Goal: Information Seeking & Learning: Find specific page/section

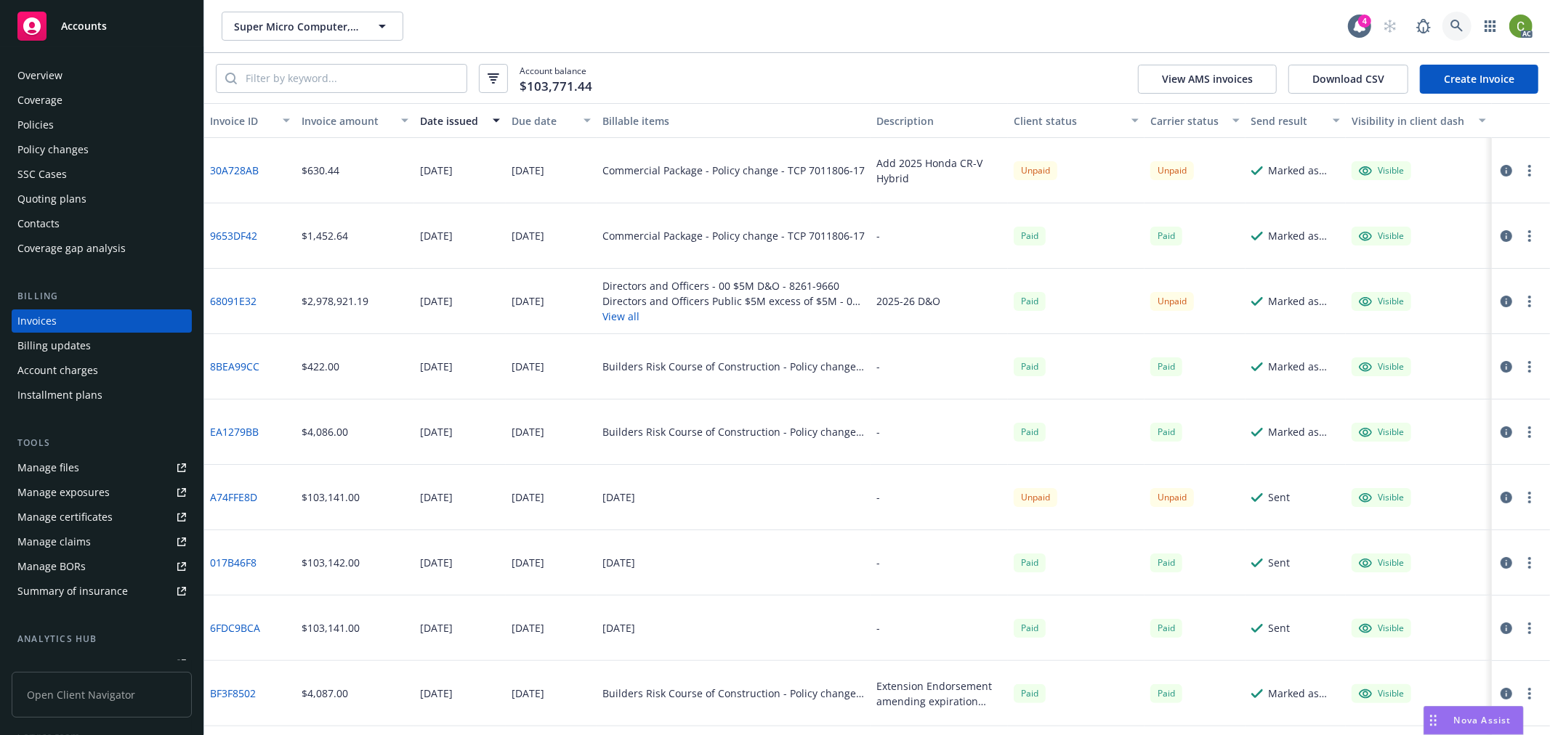
click at [1457, 25] on icon at bounding box center [1456, 26] width 13 height 13
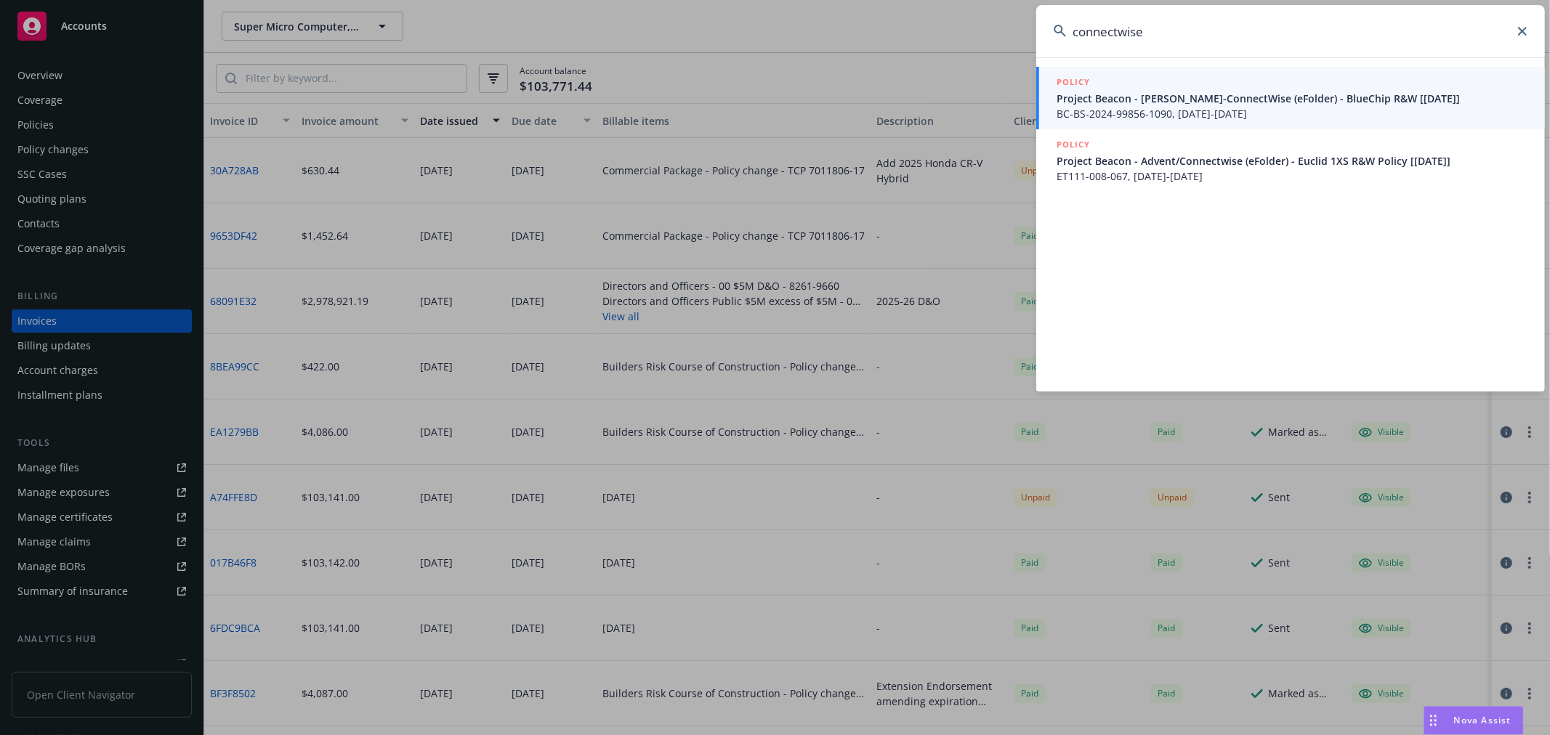
drag, startPoint x: 1195, startPoint y: 34, endPoint x: 753, endPoint y: 70, distance: 443.2
click at [735, 48] on div "connectwise POLICY Project Beacon - [PERSON_NAME]-ConnectWise (eFolder) - BlueC…" at bounding box center [775, 367] width 1550 height 735
type input "A"
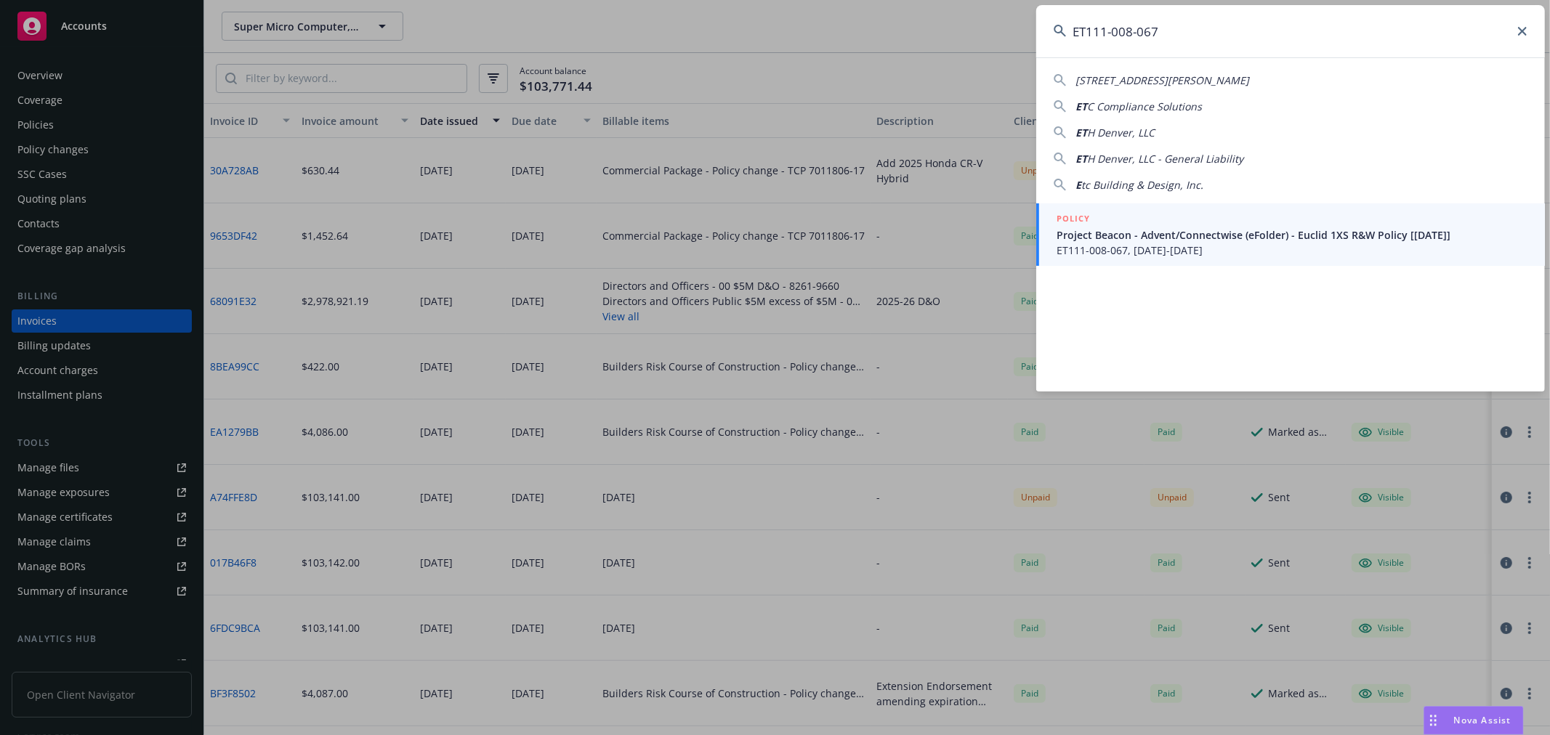
type input "ET111-008-067"
click at [1095, 243] on span "ET111-008-067, [DATE]-[DATE]" at bounding box center [1292, 250] width 471 height 15
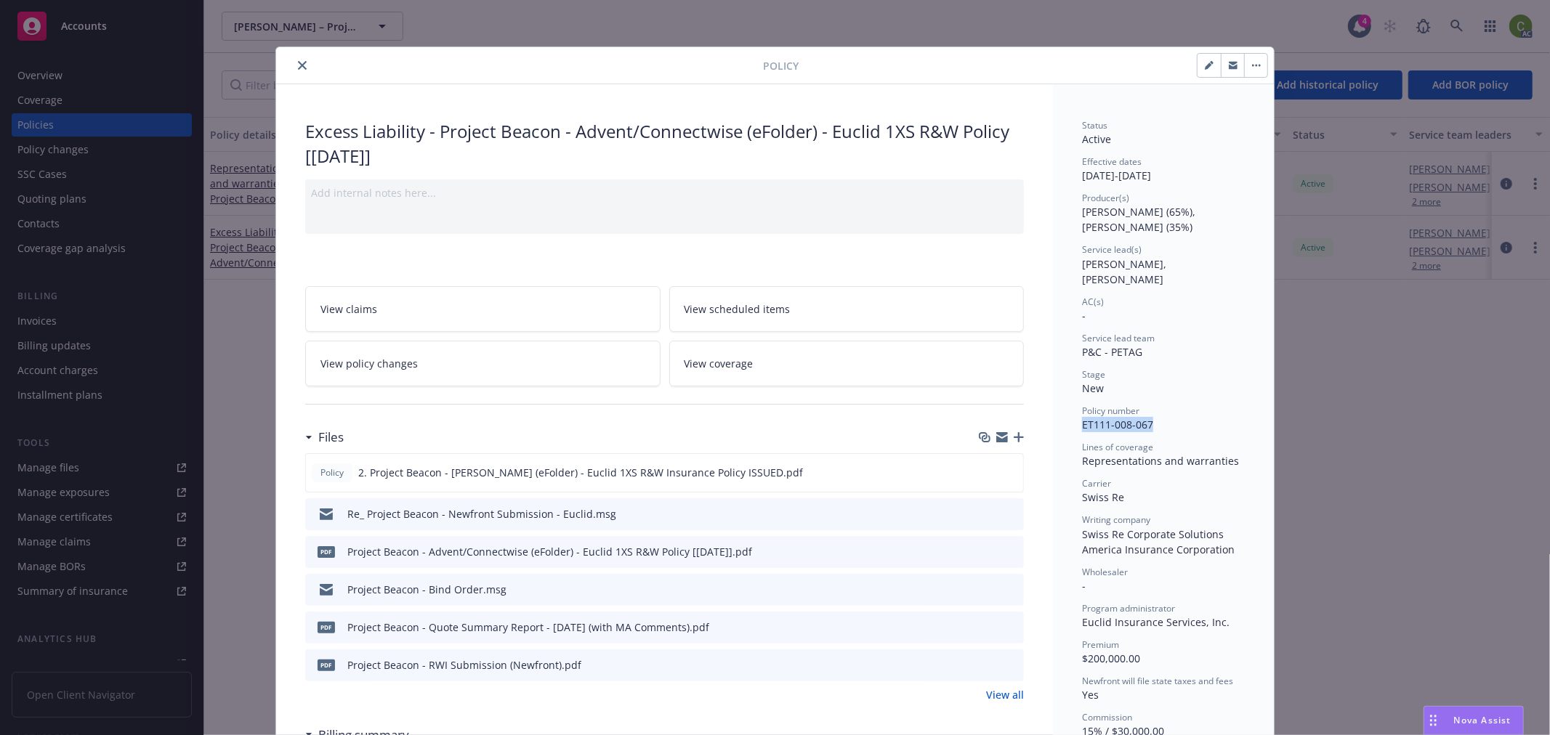
drag, startPoint x: 1086, startPoint y: 415, endPoint x: 1147, endPoint y: 415, distance: 61.0
copy span "ET111-008-067"
click at [298, 65] on icon "close" at bounding box center [302, 65] width 9 height 9
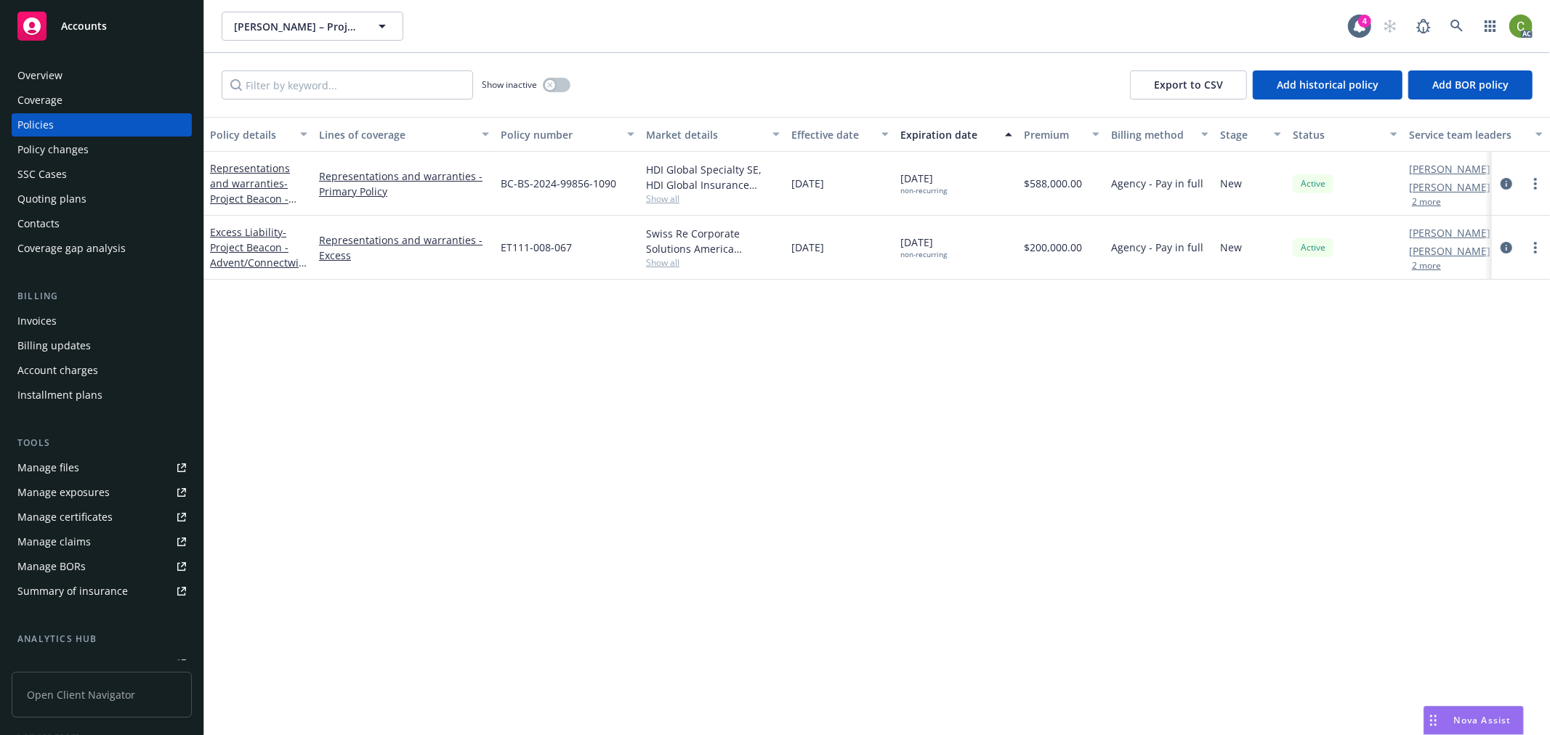
click at [67, 311] on div "Invoices" at bounding box center [101, 321] width 169 height 23
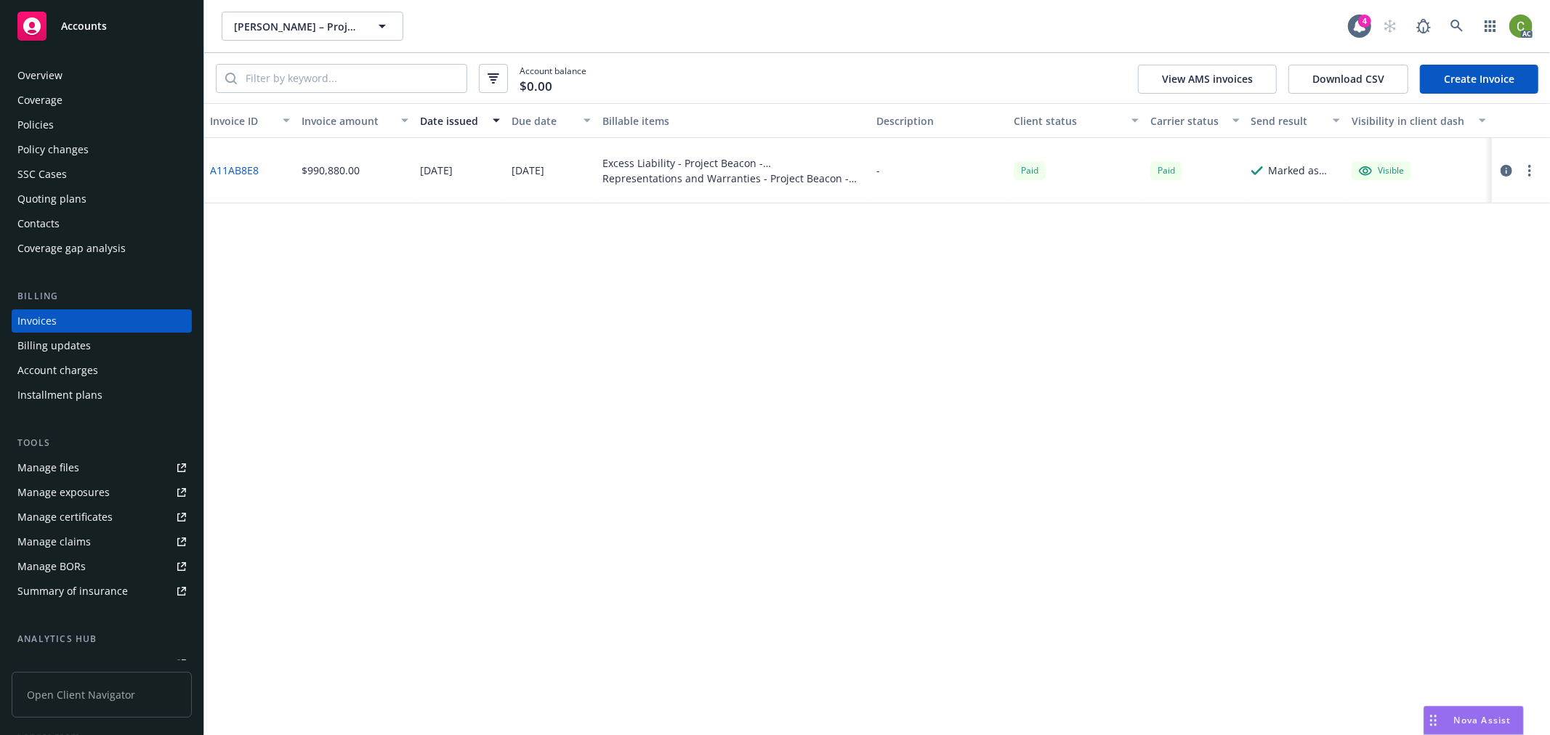
click at [243, 170] on link "A11AB8E8" at bounding box center [234, 170] width 49 height 15
click at [1457, 25] on icon at bounding box center [1456, 26] width 13 height 13
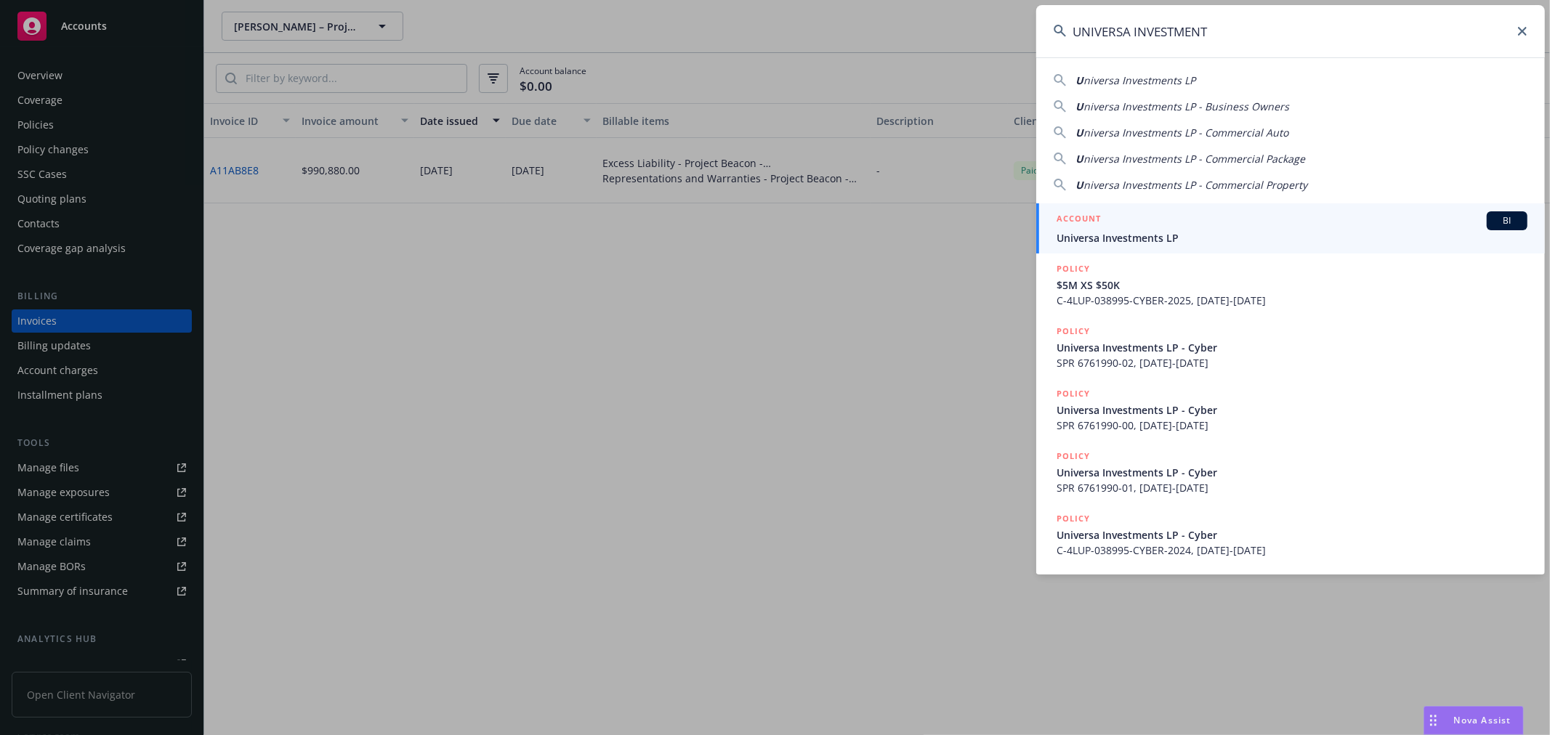
type input "UNIVERSA INVESTMENT"
click at [1168, 230] on span "Universa Investments LP" at bounding box center [1292, 237] width 471 height 15
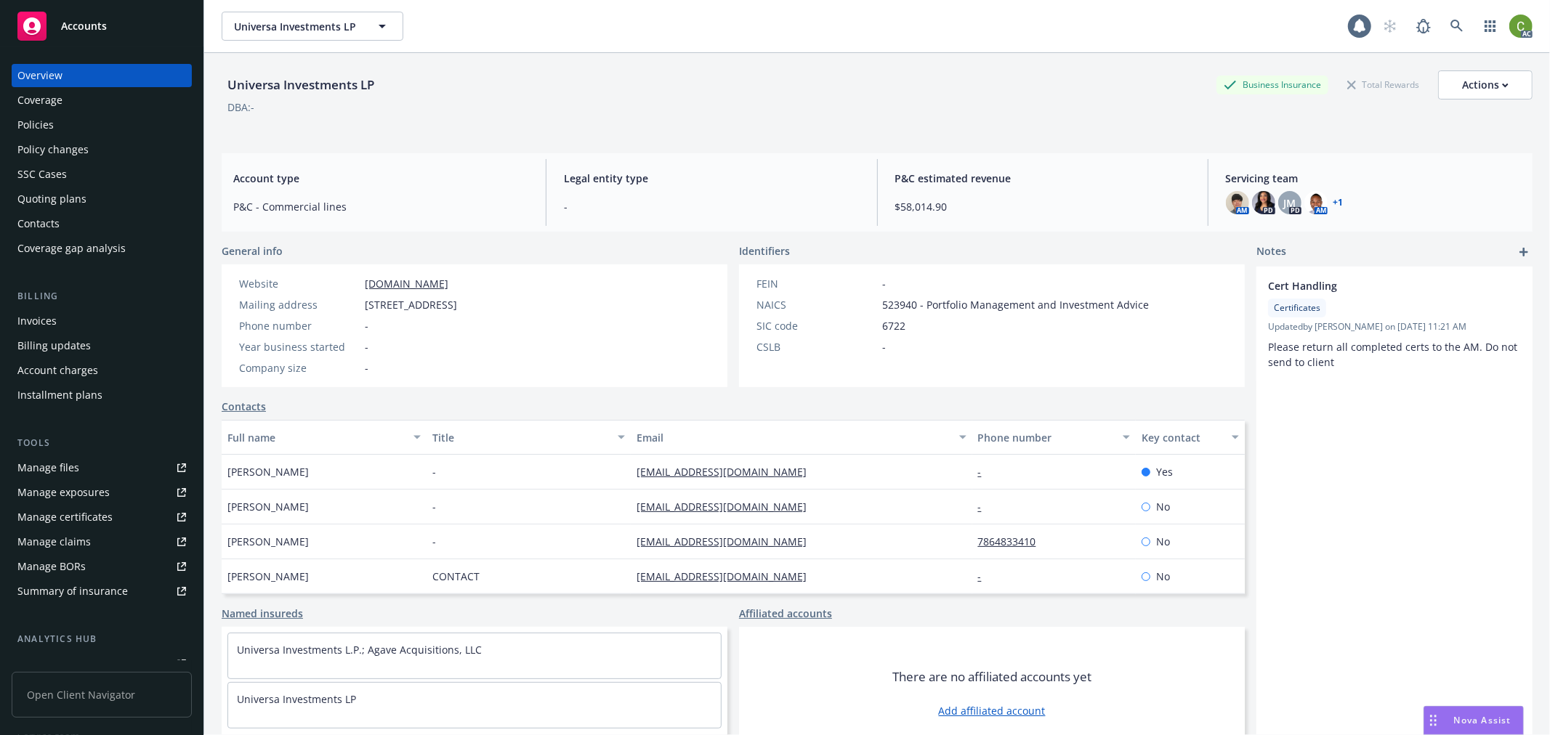
click at [56, 322] on div "Invoices" at bounding box center [101, 321] width 169 height 23
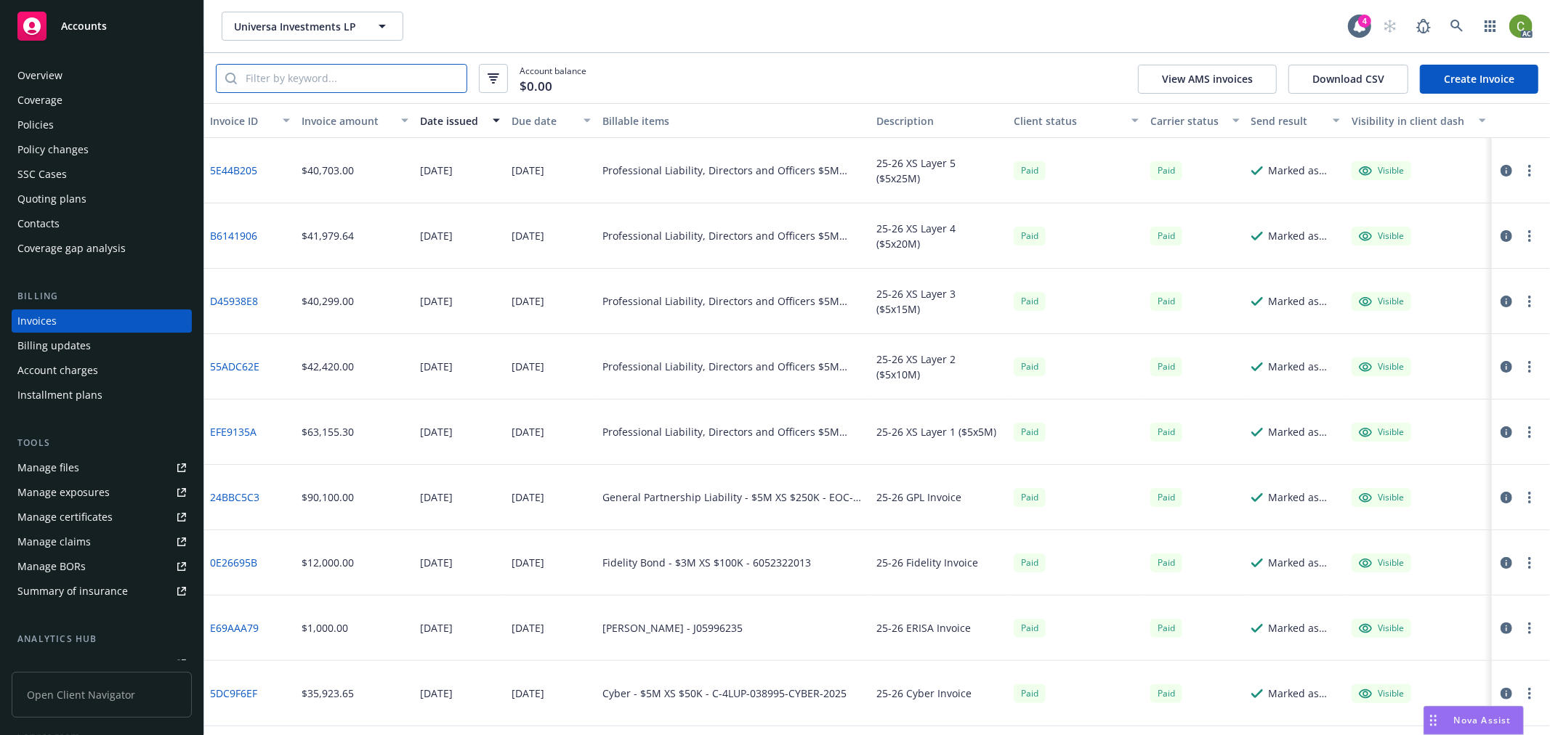
click at [320, 77] on input "search" at bounding box center [352, 79] width 230 height 28
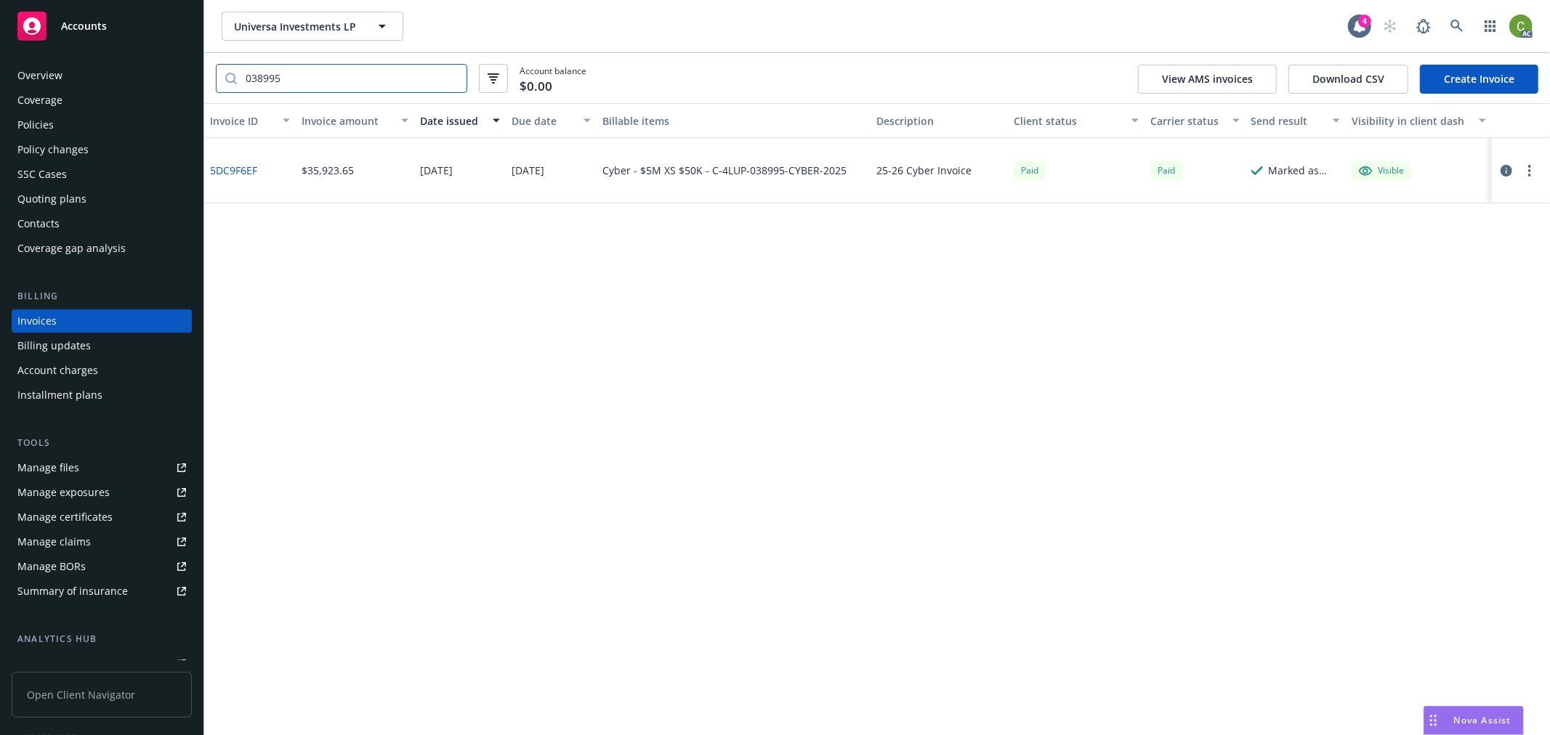
type input "038995"
click at [242, 170] on link "5DC9F6EF" at bounding box center [233, 170] width 47 height 15
click at [1457, 24] on icon at bounding box center [1456, 26] width 13 height 13
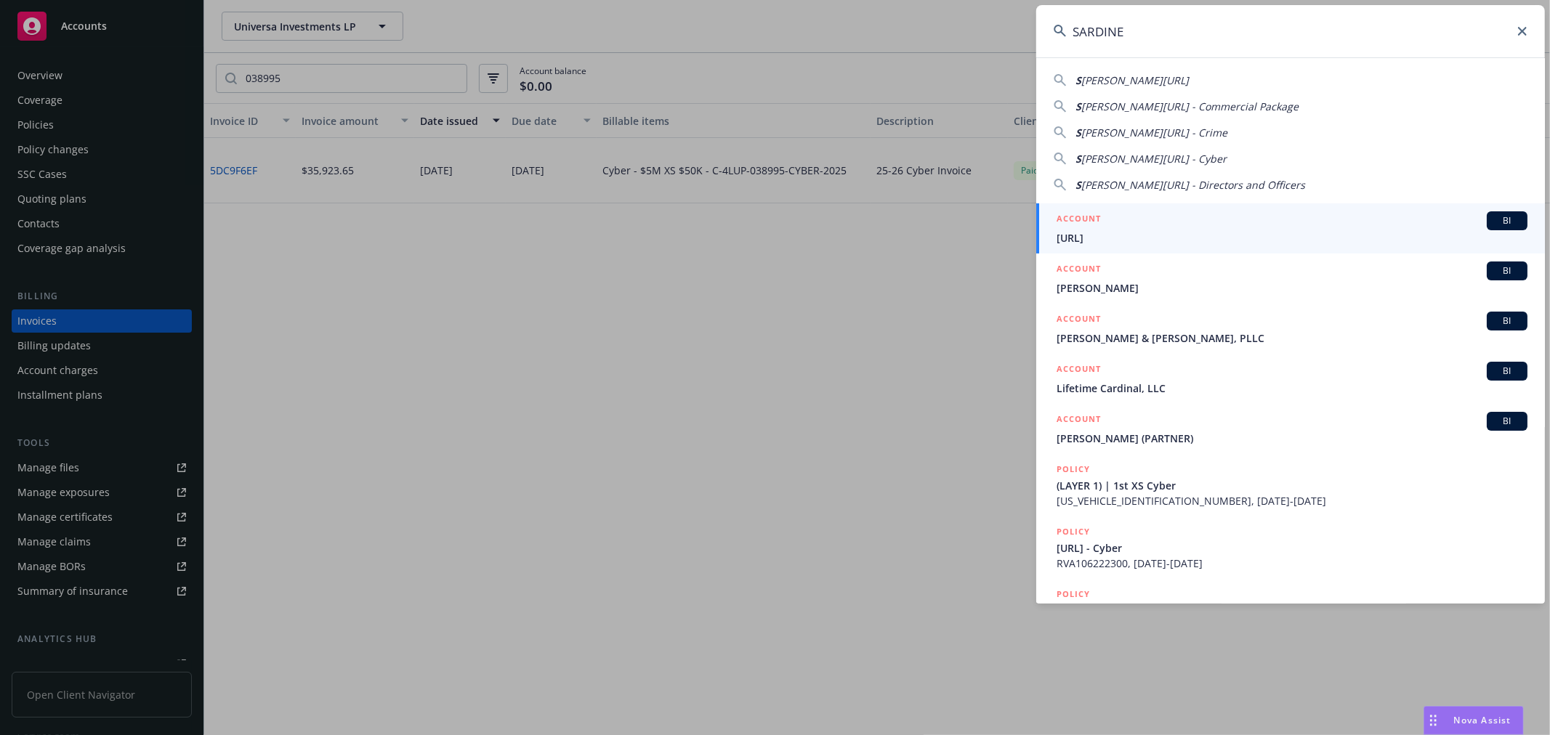
type input "SARDINE"
click at [1078, 237] on span "[URL]" at bounding box center [1292, 237] width 471 height 15
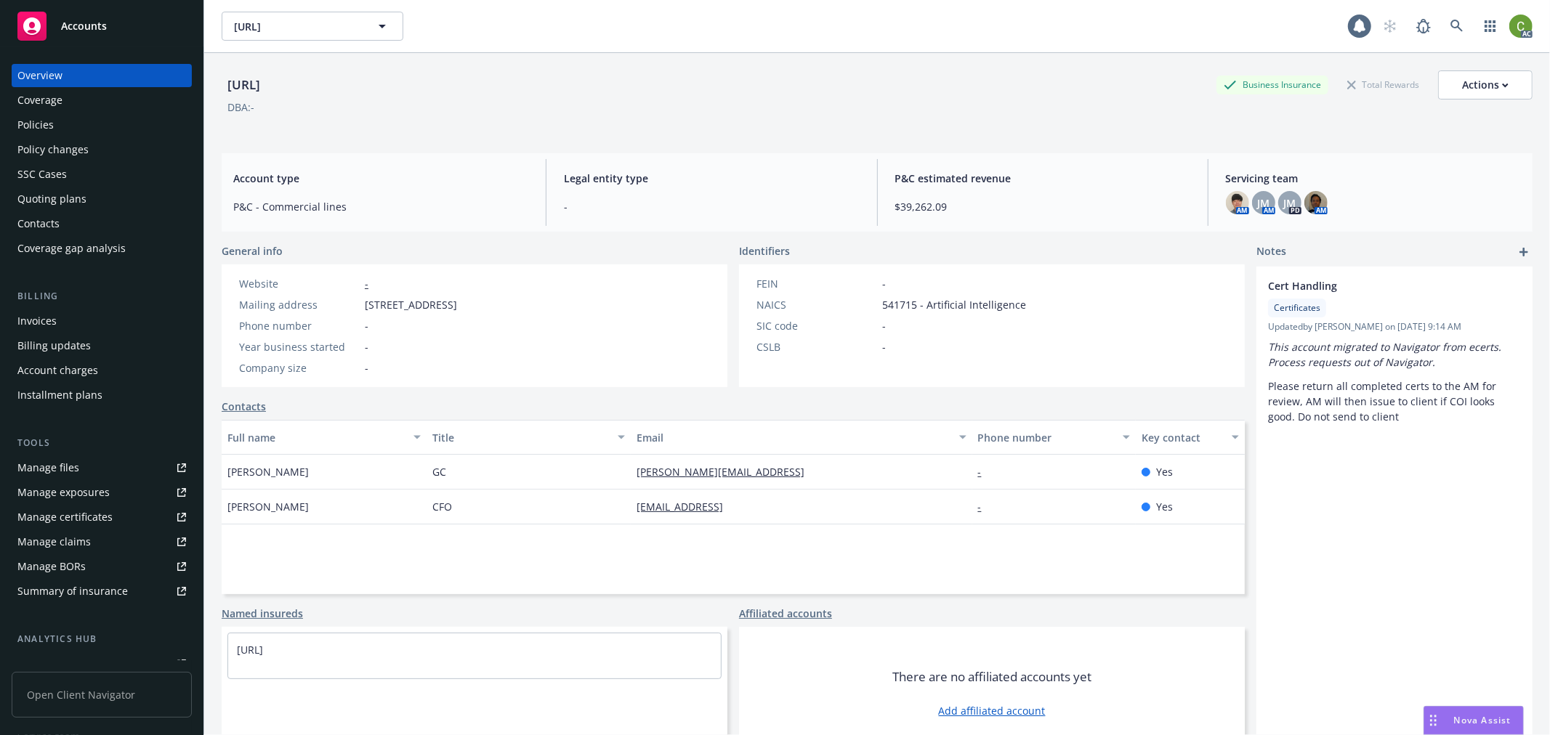
click at [75, 318] on div "Invoices" at bounding box center [101, 321] width 169 height 23
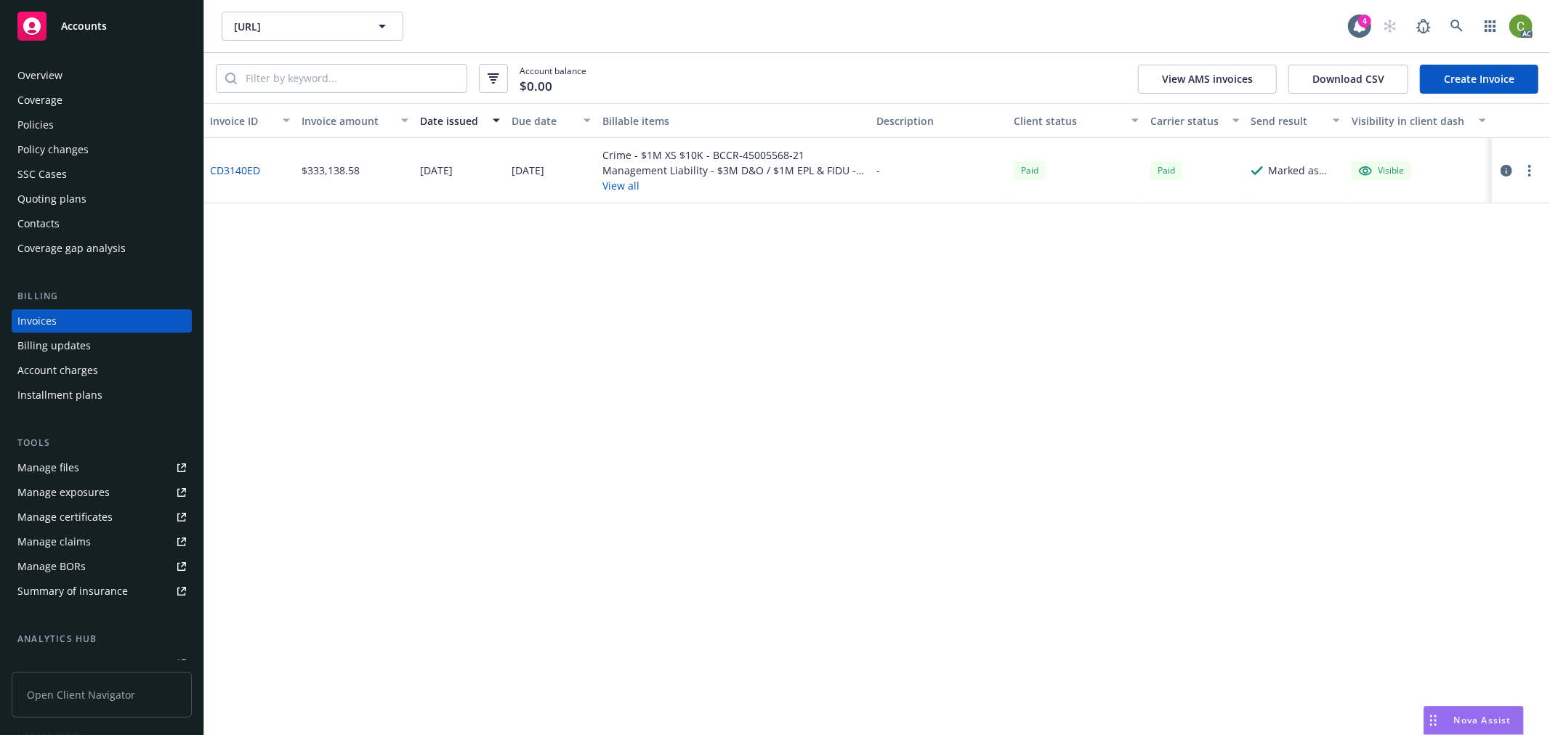
click at [227, 161] on div "CD3140ED" at bounding box center [250, 170] width 92 height 65
click at [227, 171] on link "CD3140ED" at bounding box center [235, 170] width 50 height 15
click at [1455, 31] on icon at bounding box center [1456, 26] width 13 height 13
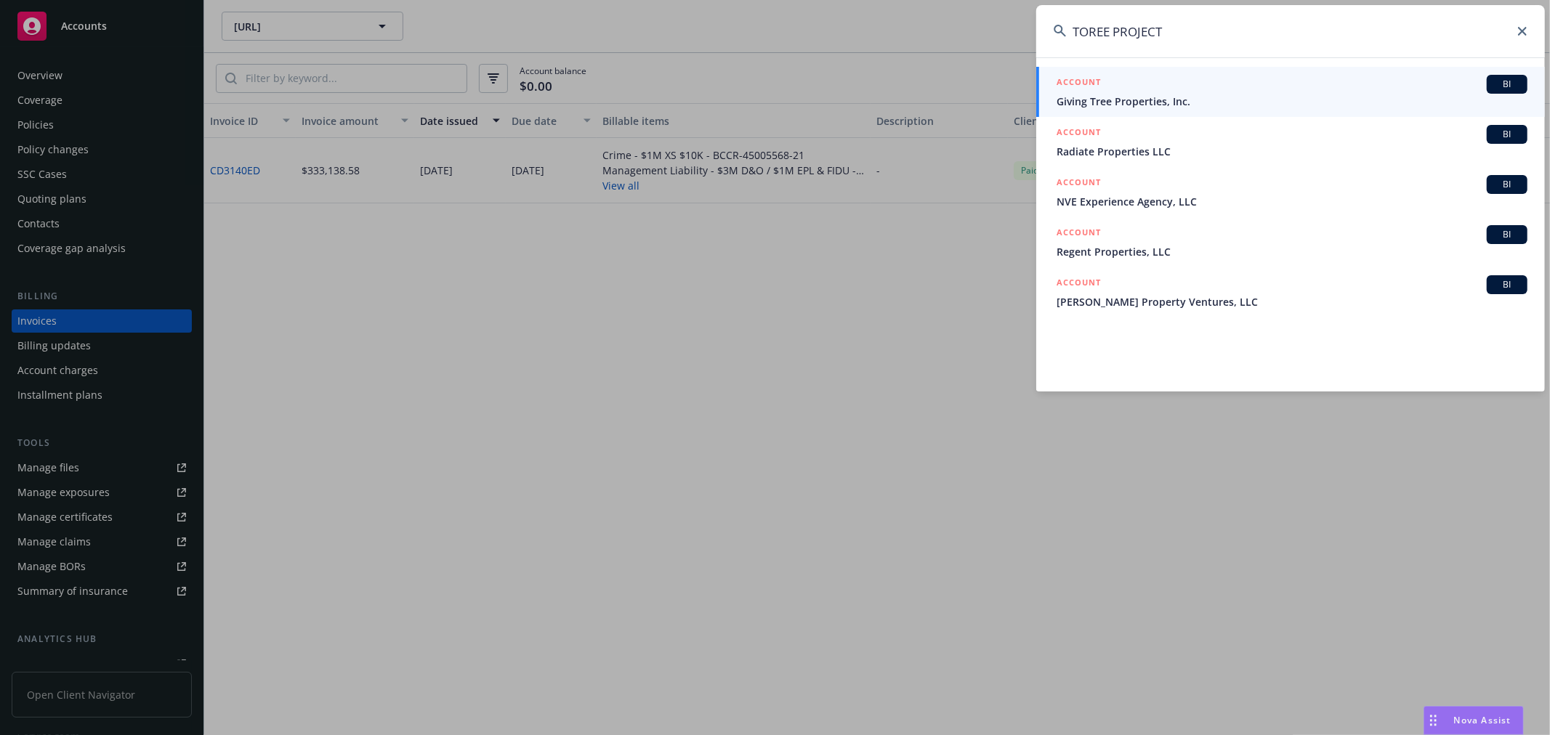
drag, startPoint x: 1178, startPoint y: 34, endPoint x: 519, endPoint y: 48, distance: 659.2
click at [519, 48] on div "TOREE PROJECT ACCOUNT BI Giving Tree Properties, Inc. ACCOUNT BI Radiate Proper…" at bounding box center [775, 367] width 1550 height 735
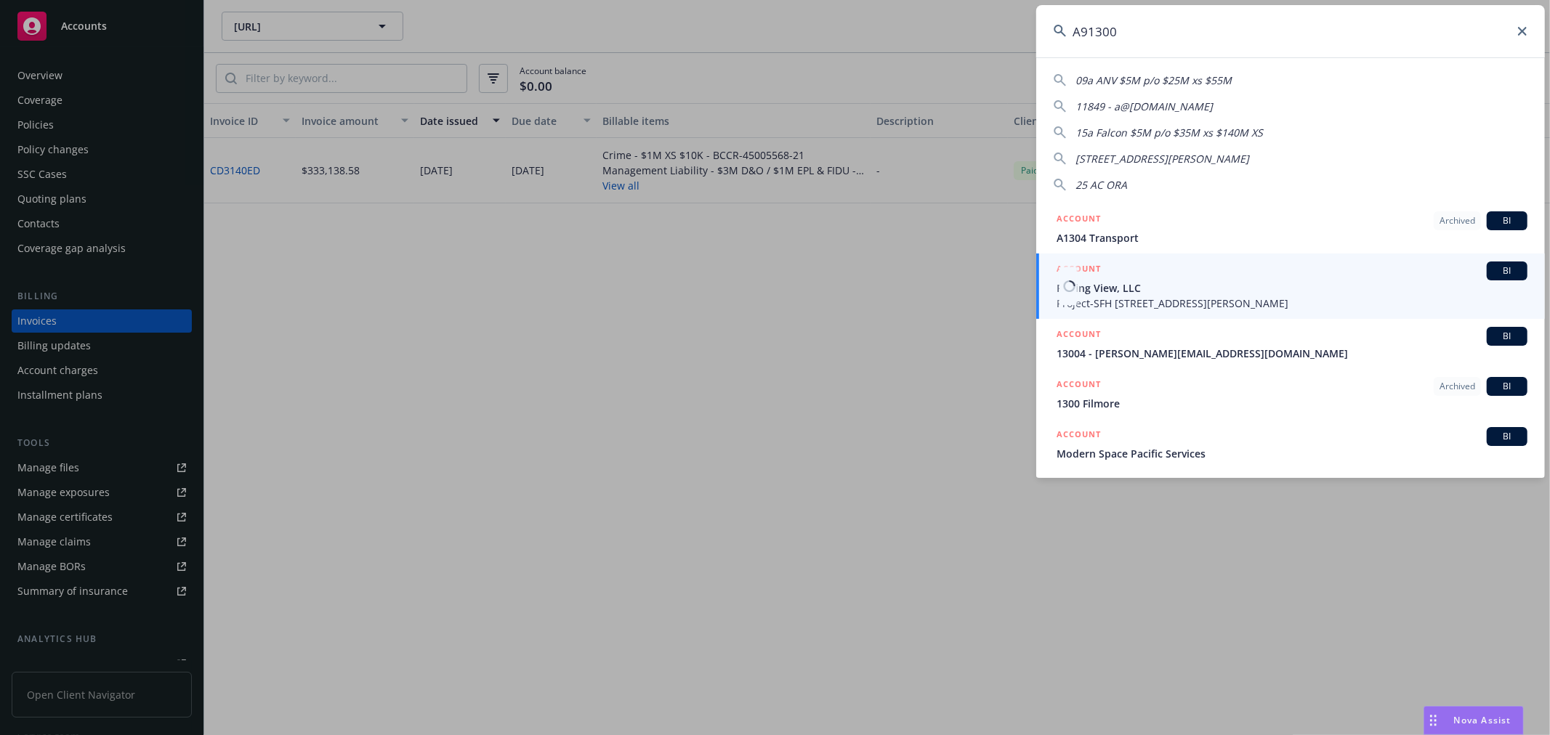
type input "A91300"
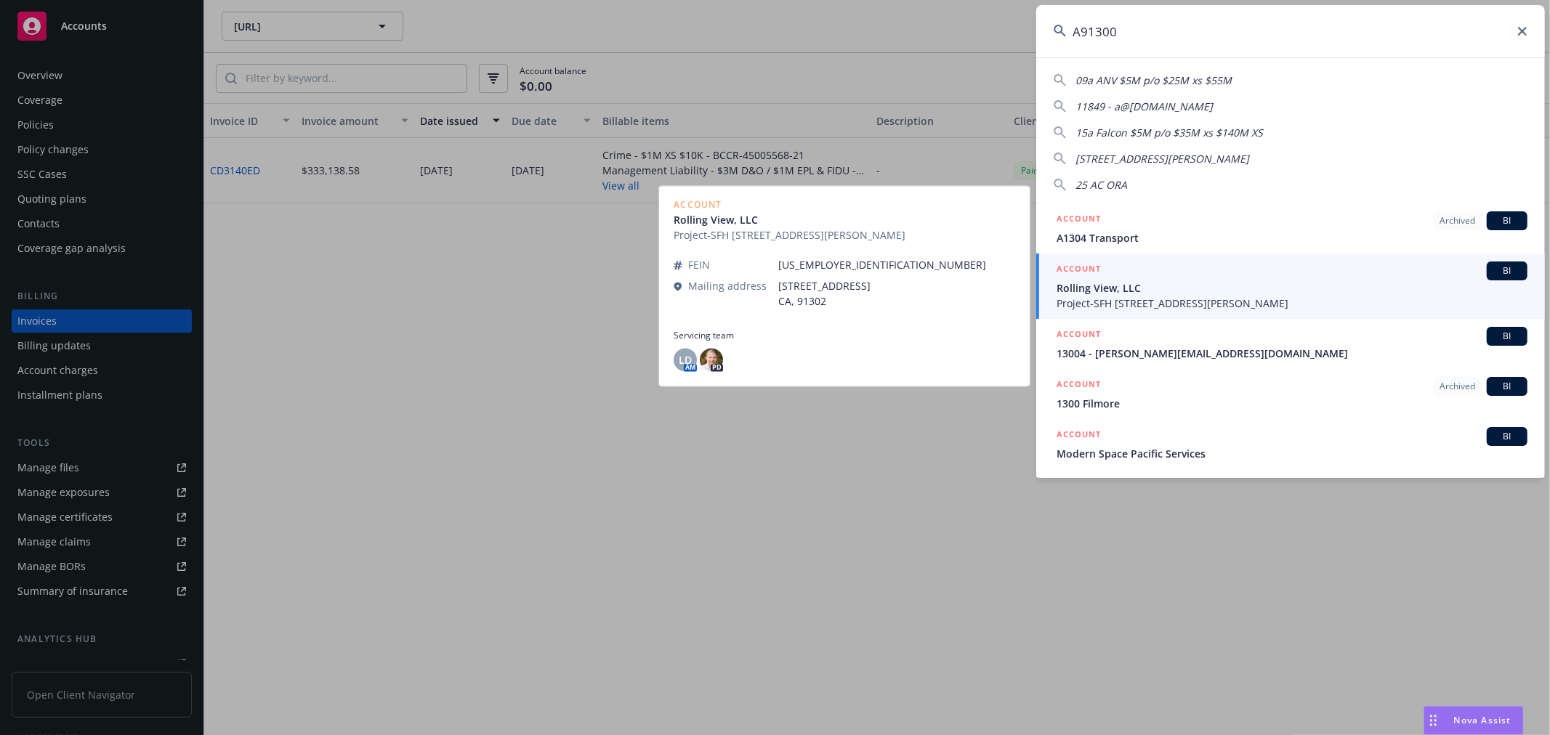
click at [1149, 294] on span "Rolling View, LLC" at bounding box center [1292, 287] width 471 height 15
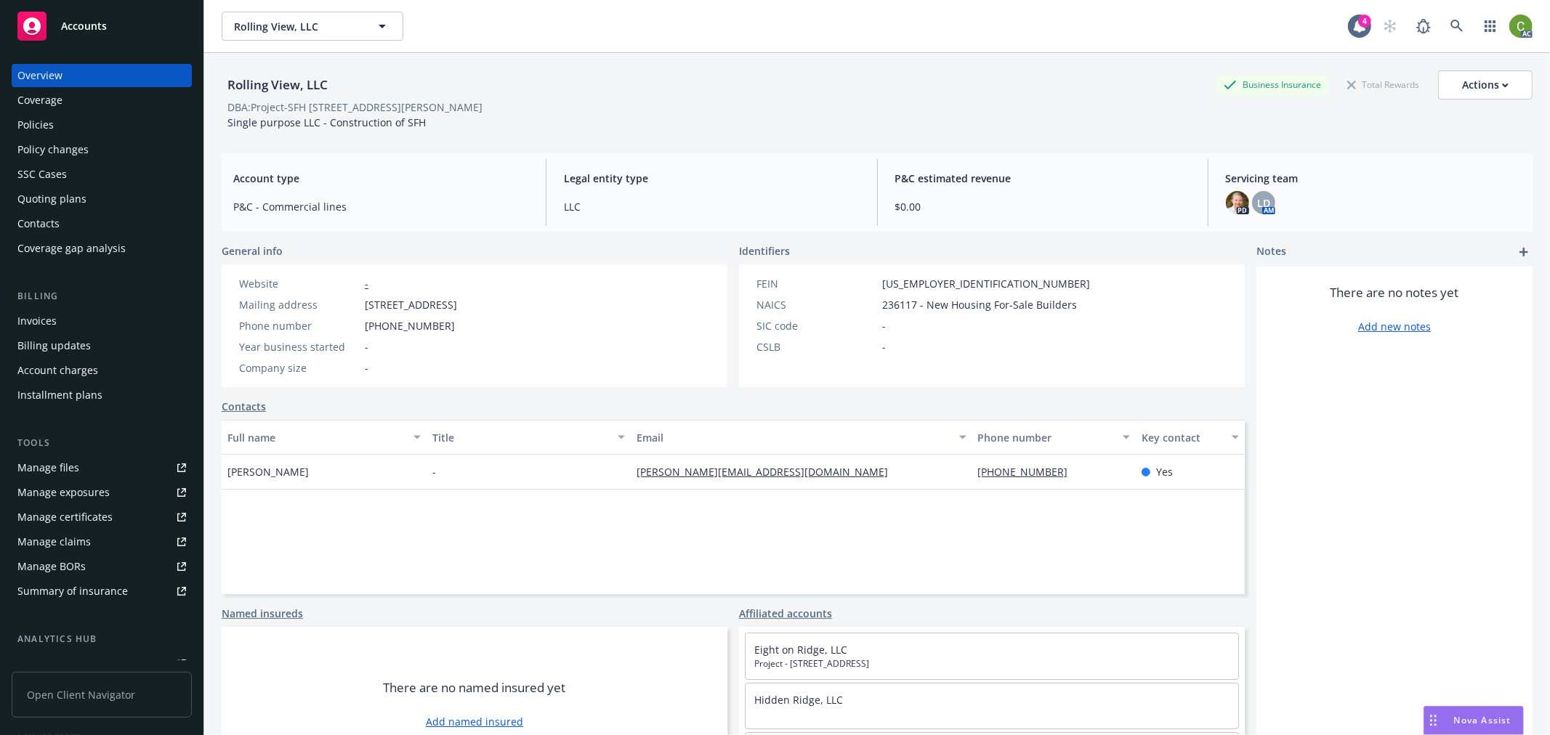
click at [90, 315] on div "Invoices" at bounding box center [101, 321] width 169 height 23
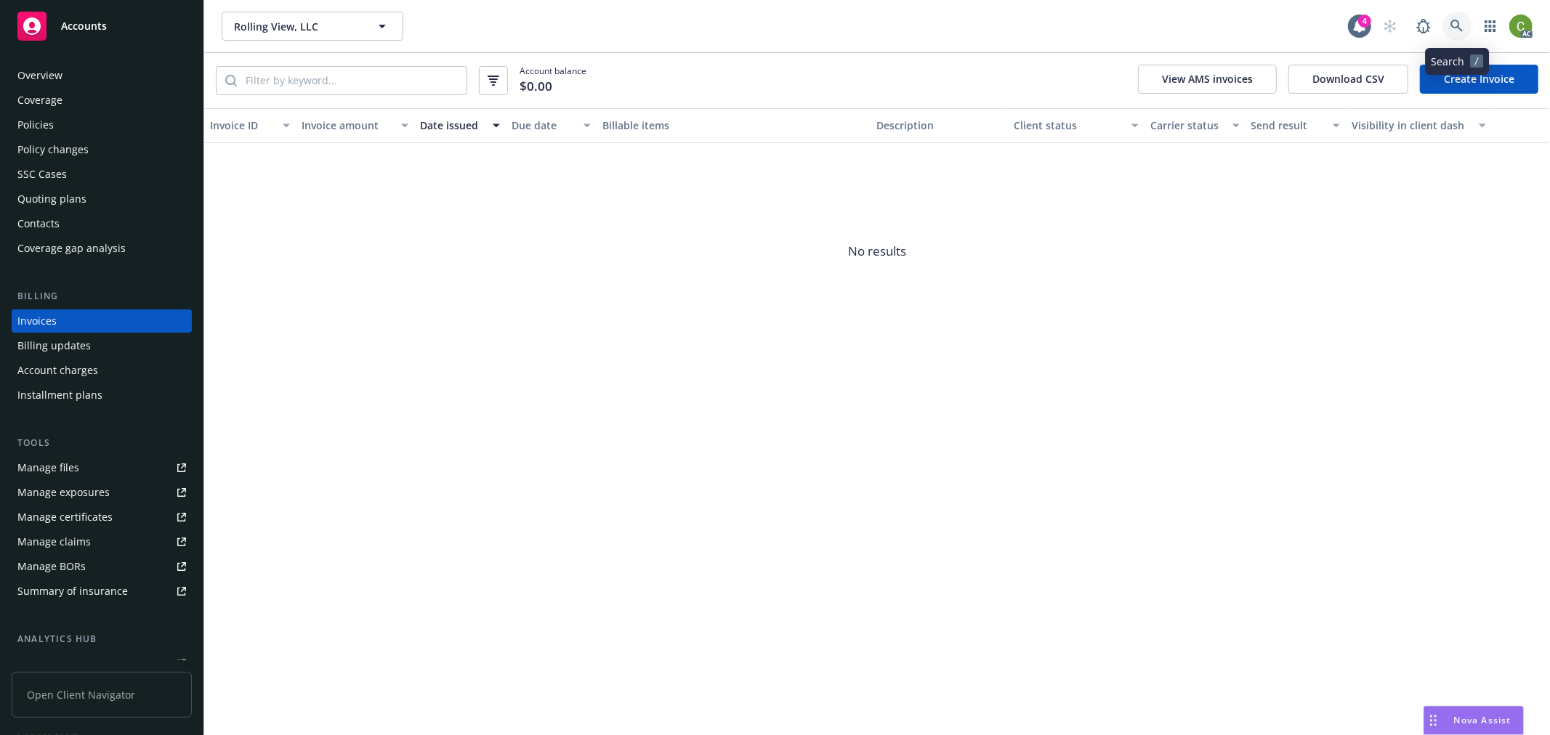
click at [1461, 25] on icon at bounding box center [1456, 26] width 13 height 13
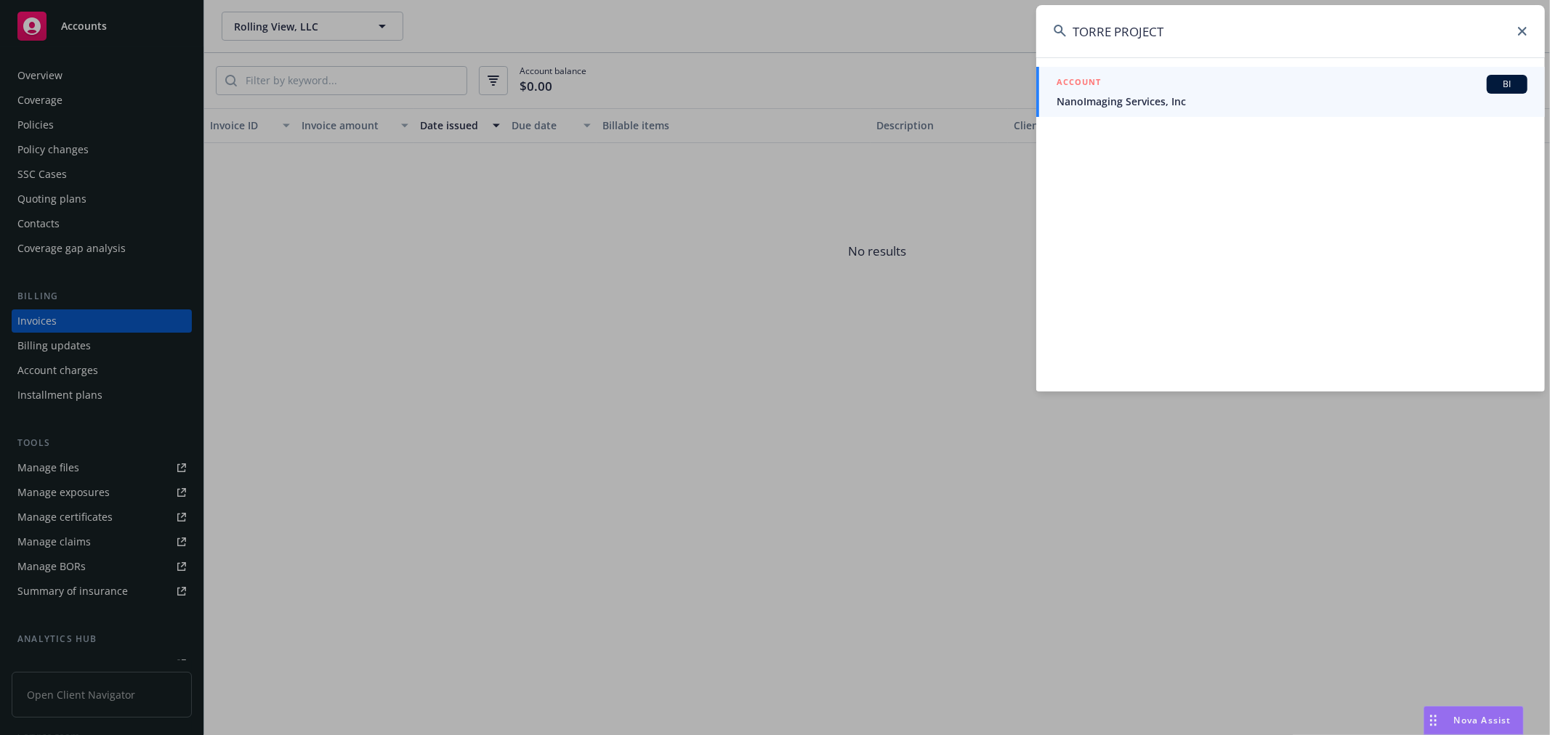
drag, startPoint x: 921, startPoint y: 36, endPoint x: 5, endPoint y: 106, distance: 918.9
click at [200, 78] on div "TORRE PROJECT ACCOUNT BI NanoImaging Services, Inc" at bounding box center [775, 367] width 1550 height 735
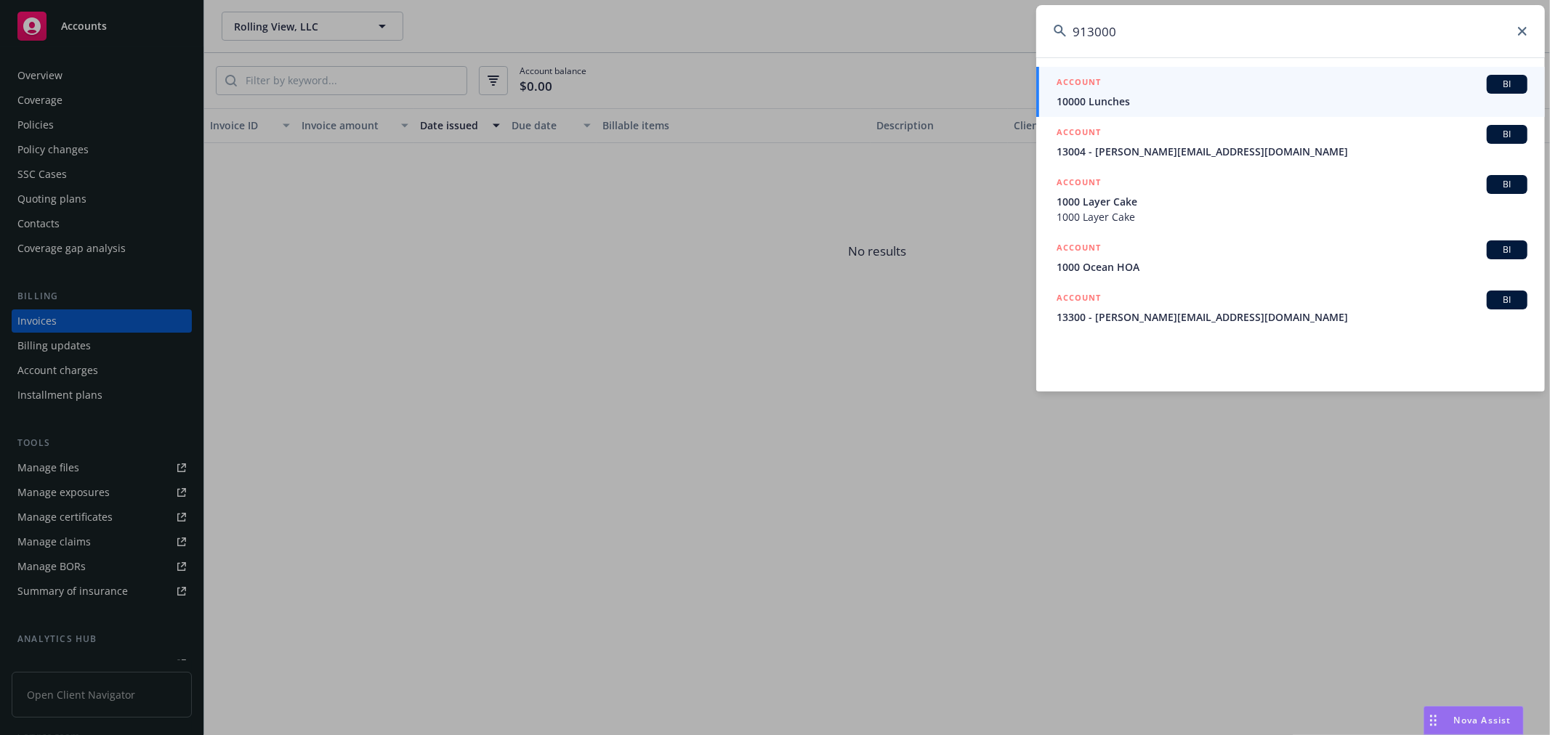
type input "913000"
drag, startPoint x: 1134, startPoint y: 31, endPoint x: 462, endPoint y: 76, distance: 673.6
click at [462, 76] on div "913000 ACCOUNT BI 10000 Lunches ACCOUNT BI 13004 - [EMAIL_ADDRESS][DOMAIN_NAME]…" at bounding box center [775, 367] width 1550 height 735
click at [1124, 36] on input "913000" at bounding box center [1290, 31] width 509 height 52
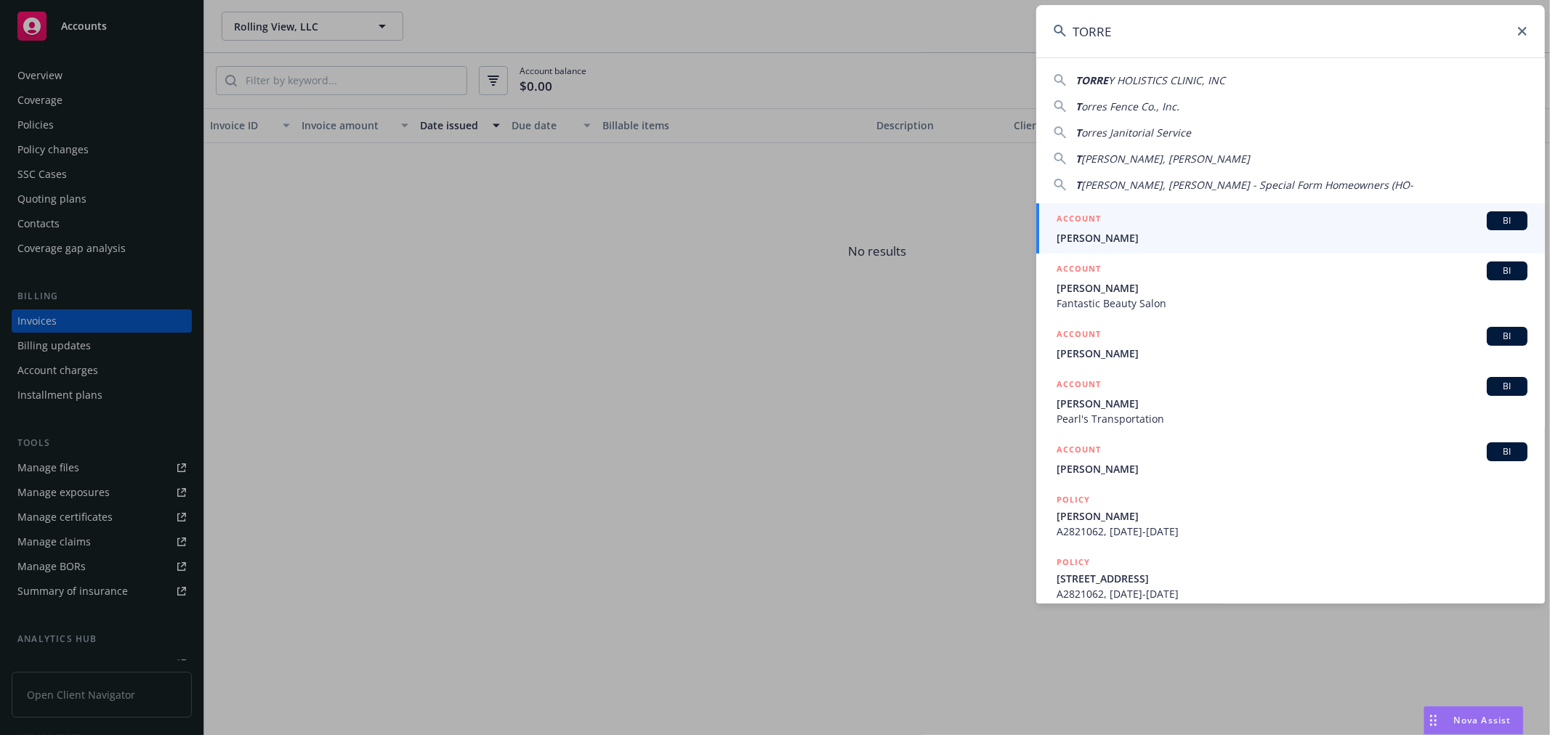
drag, startPoint x: 1157, startPoint y: 29, endPoint x: 718, endPoint y: 61, distance: 440.1
click at [718, 59] on div "TORRE TORRE Y HOLISTICS CLINIC, INC T orres Fence Co., Inc. T orres Janitorial …" at bounding box center [775, 367] width 1550 height 735
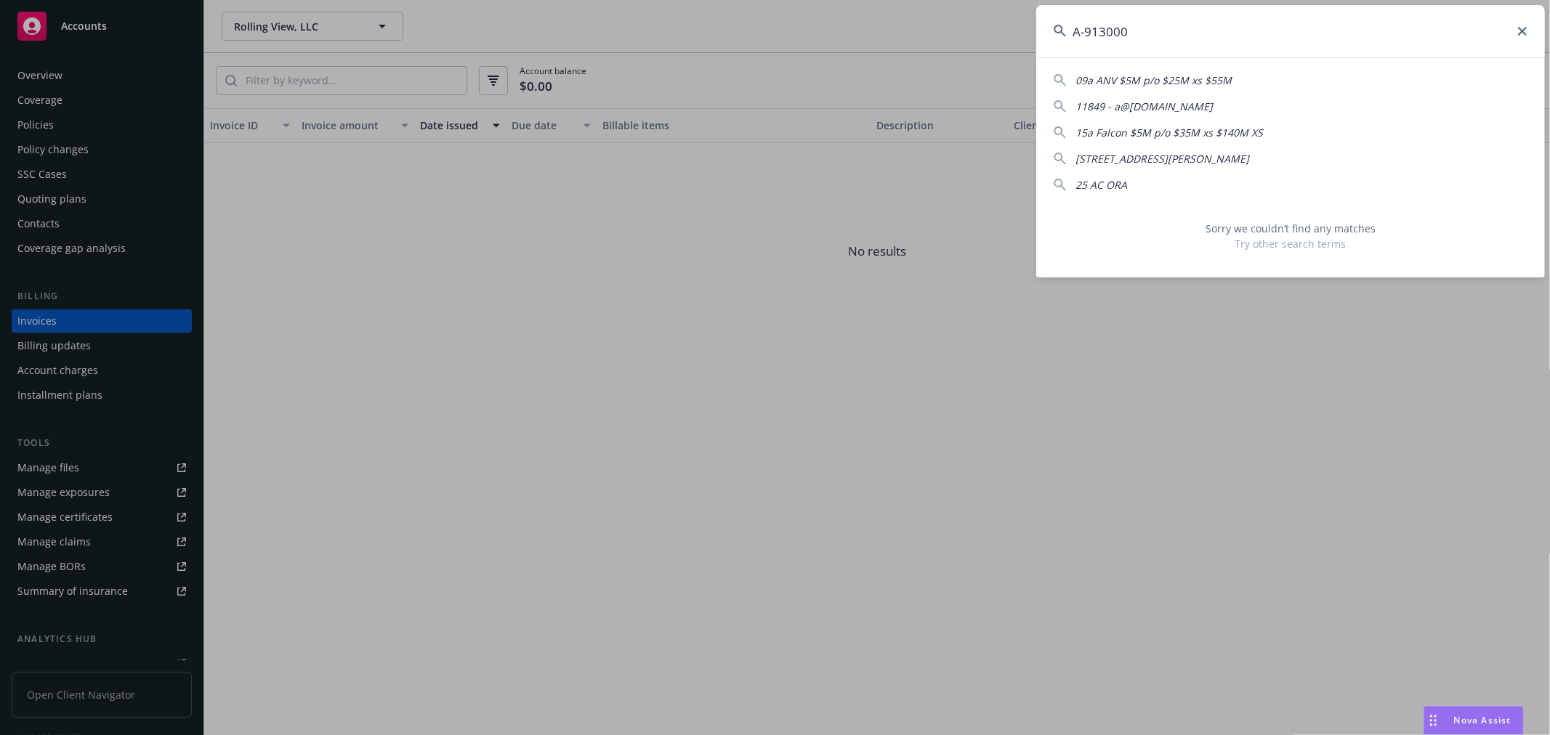
drag, startPoint x: 1143, startPoint y: 33, endPoint x: 615, endPoint y: 84, distance: 530.6
click at [568, 92] on div "A-913000 09a ANV $5M p/o $25M xs $55M 11849 - a@[DOMAIN_NAME] 15a Falcon $5M p/…" at bounding box center [775, 367] width 1550 height 735
click at [1106, 35] on input "A-913000" at bounding box center [1290, 31] width 509 height 52
type input "A-913-000"
drag, startPoint x: 1174, startPoint y: 37, endPoint x: 783, endPoint y: 60, distance: 391.6
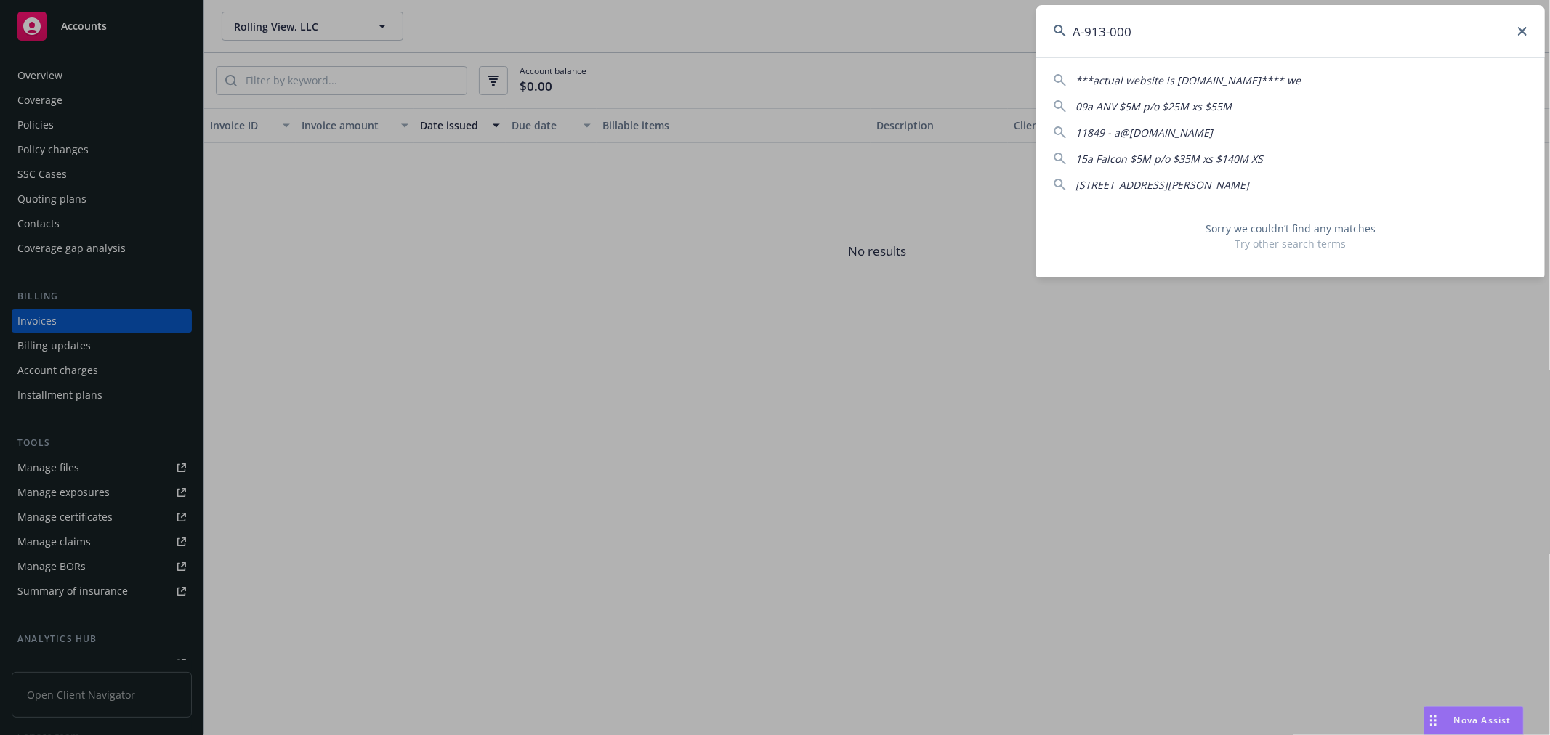
click at [783, 60] on div "A-913-000 ***actual website is [DOMAIN_NAME]**** we 09a ANV $5M p/o $25M xs $55…" at bounding box center [775, 367] width 1550 height 735
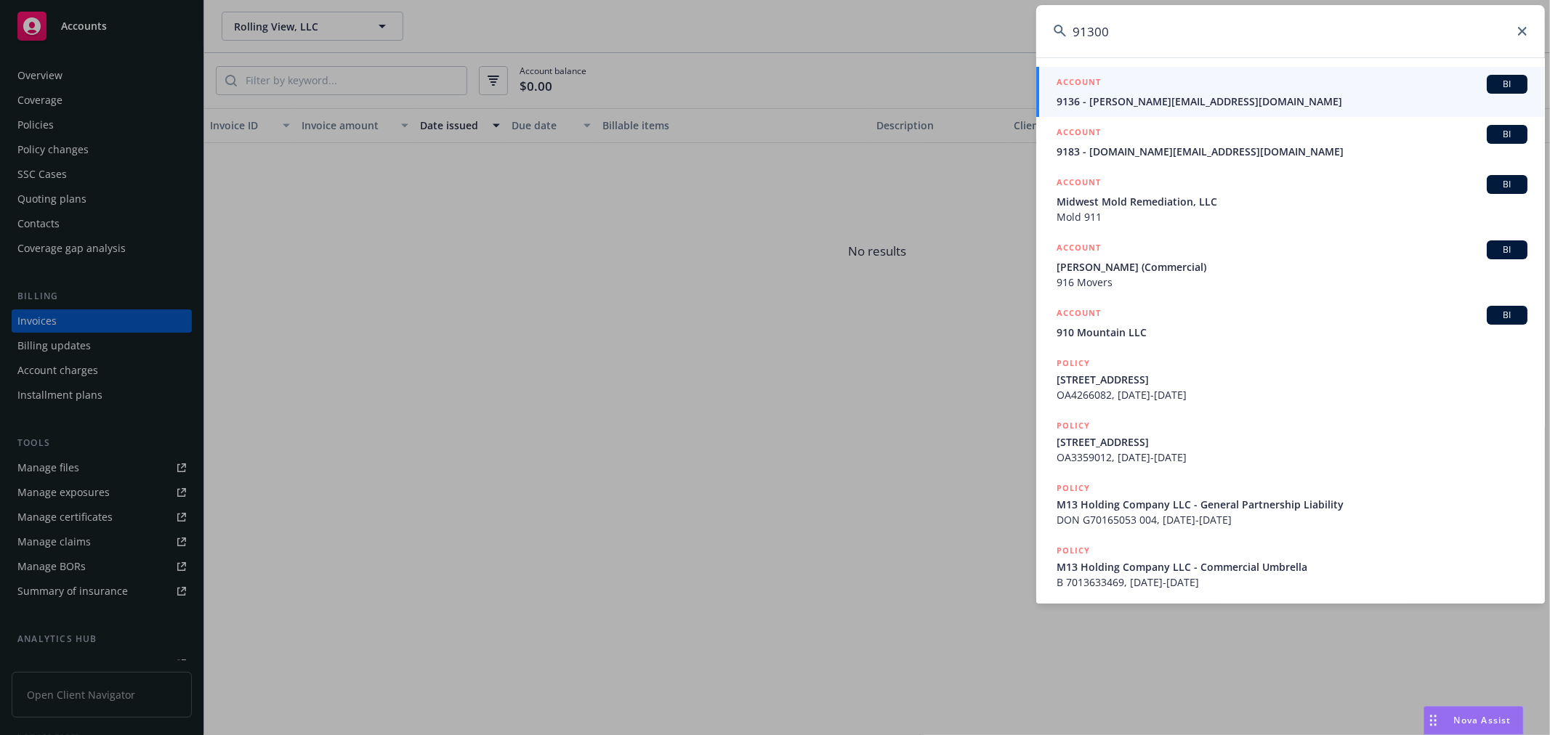
type input "913000"
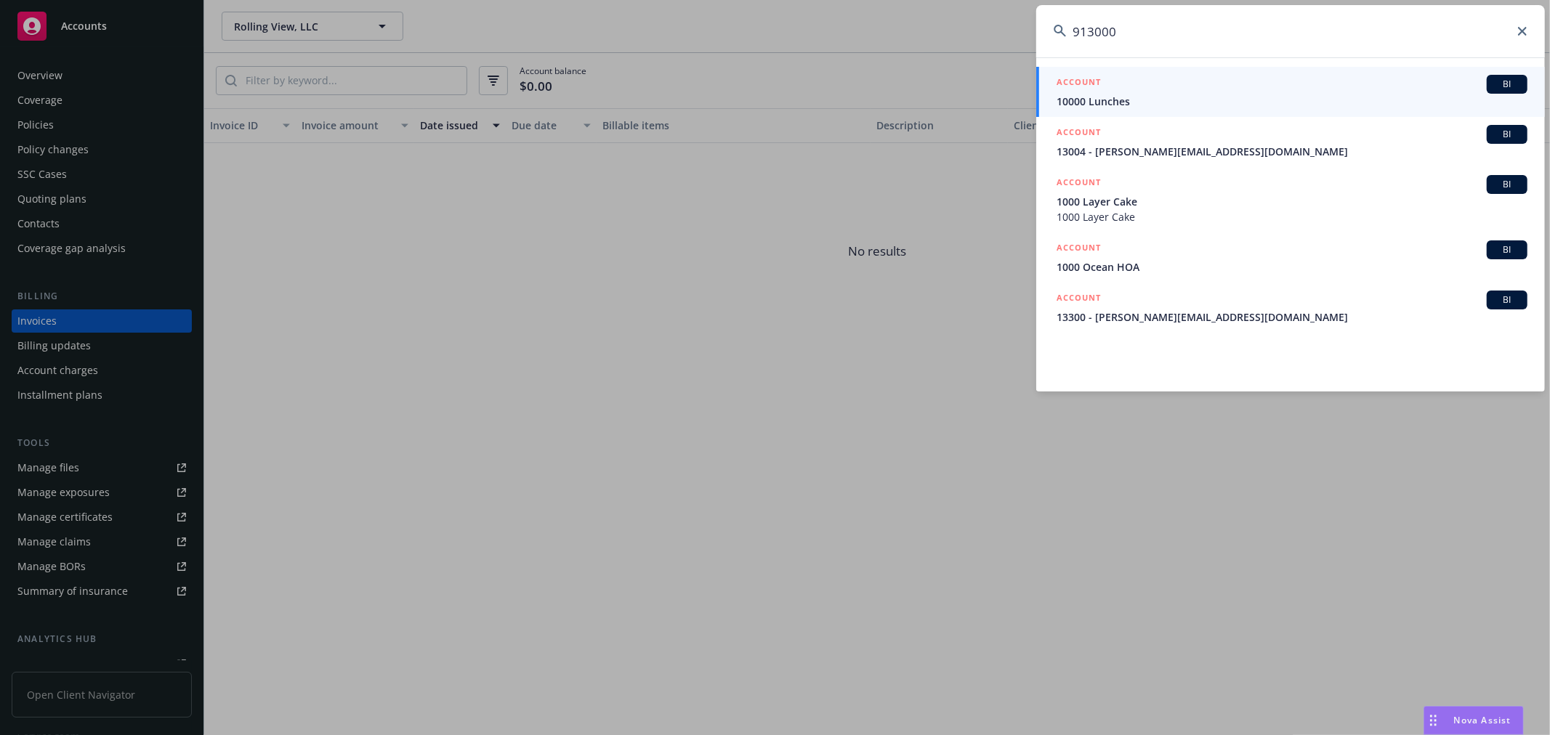
drag, startPoint x: 1158, startPoint y: 33, endPoint x: 528, endPoint y: 118, distance: 635.8
click at [550, 102] on div "913000 ACCOUNT BI 10000 Lunches ACCOUNT BI 13004 - [PERSON_NAME][EMAIL_ADDRESS]…" at bounding box center [775, 367] width 1550 height 735
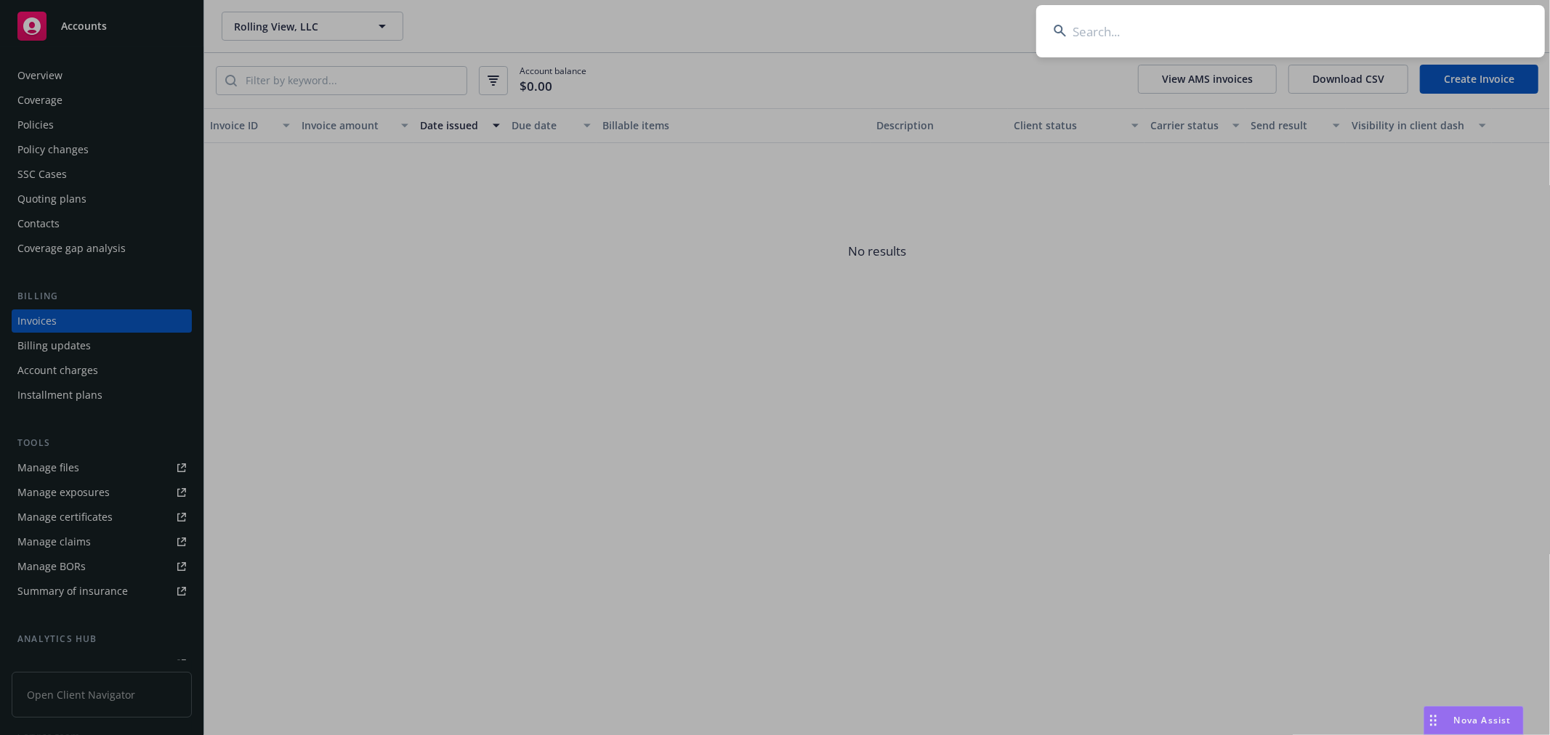
click at [1166, 39] on input at bounding box center [1290, 31] width 509 height 52
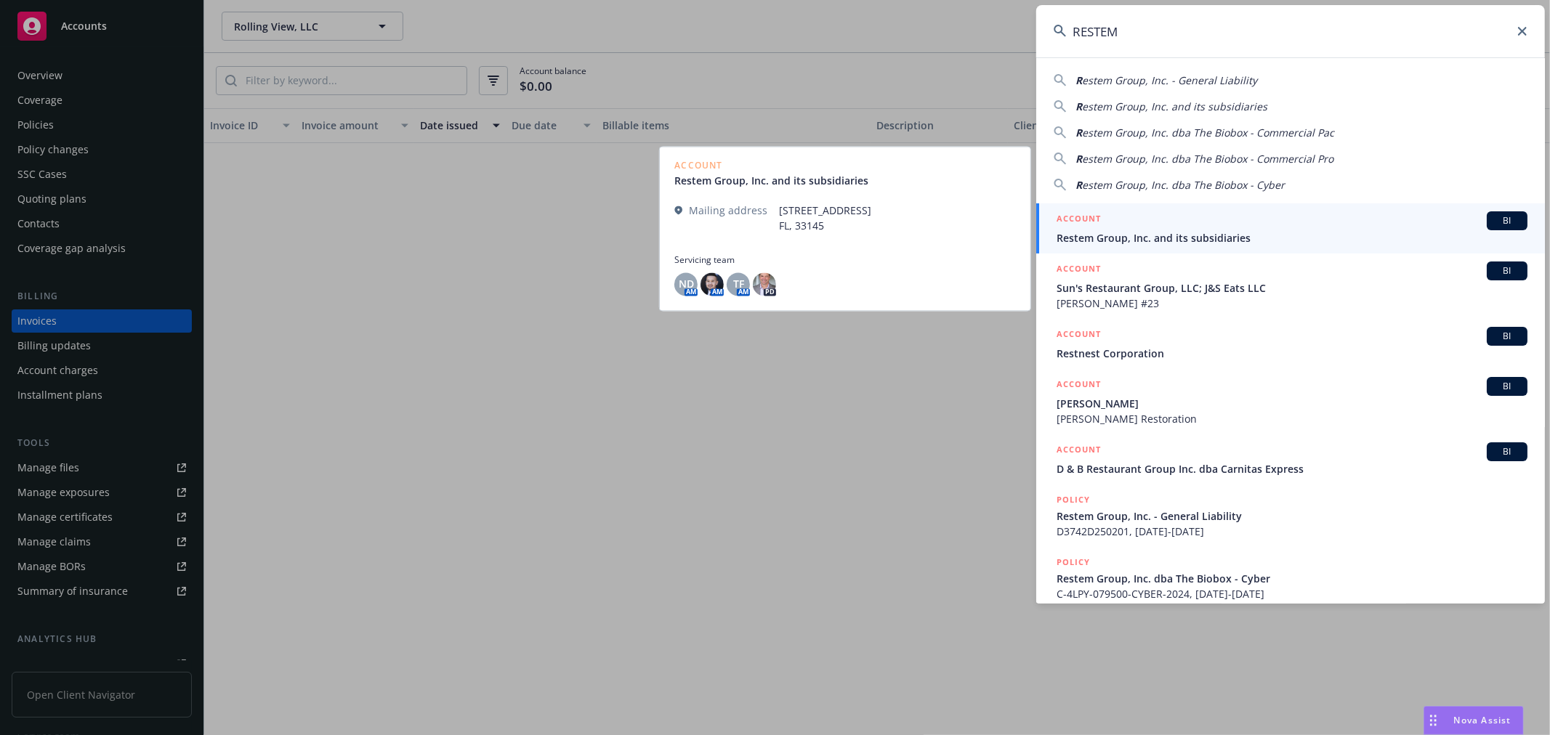
type input "RESTEM"
click at [1142, 229] on div "ACCOUNT BI Restem Group, Inc. and its subsidiaries" at bounding box center [1292, 228] width 471 height 34
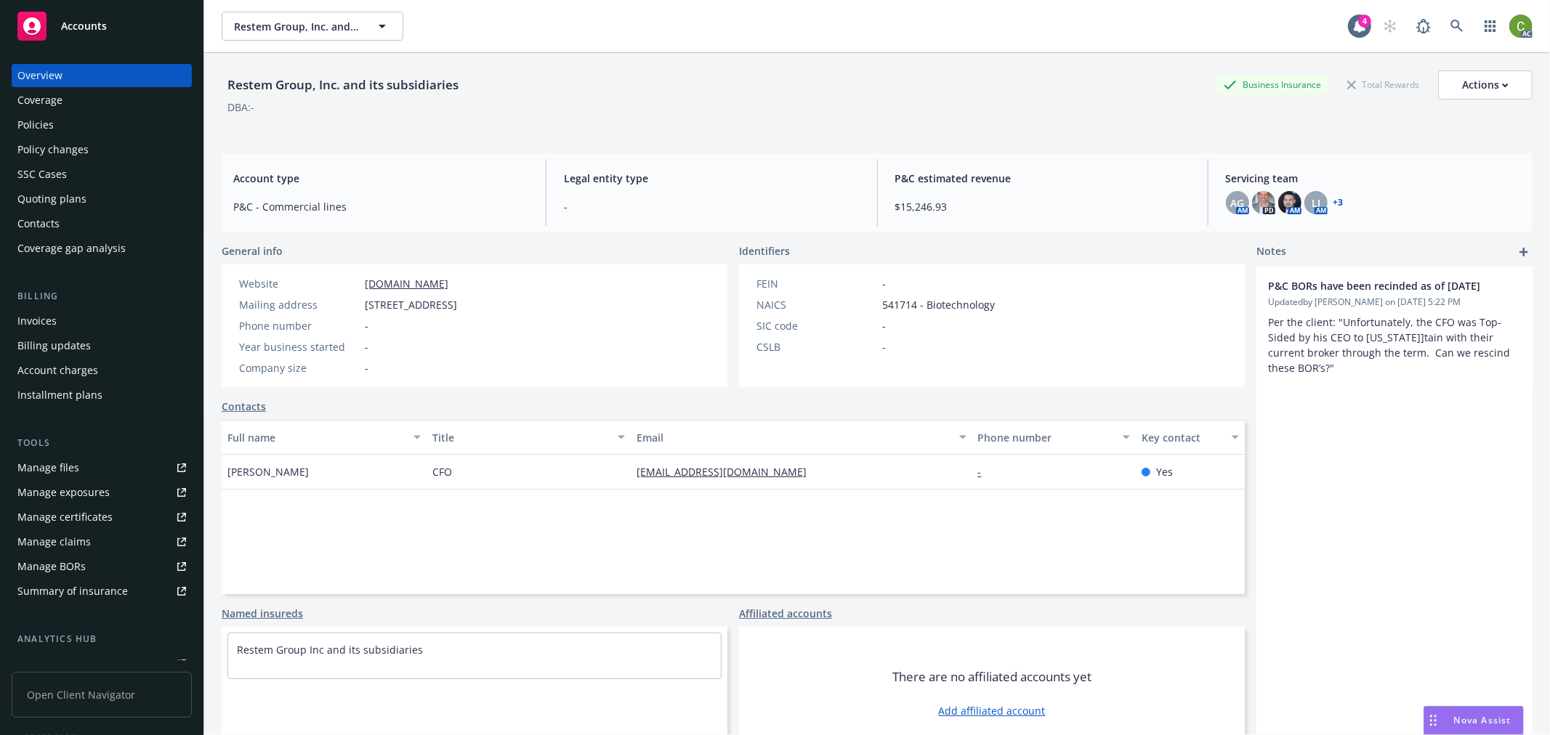
click at [80, 322] on div "Invoices" at bounding box center [101, 321] width 169 height 23
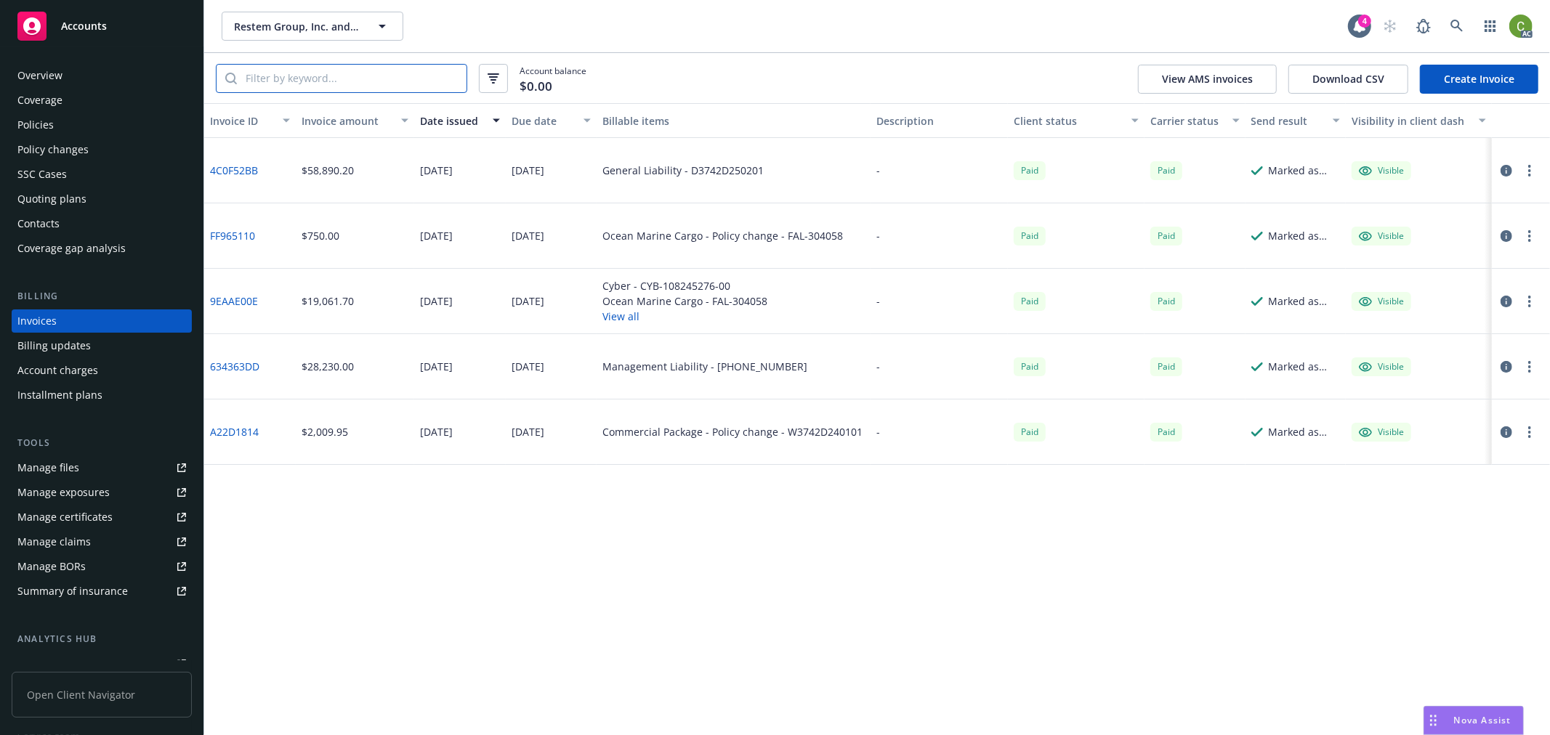
click at [326, 78] on input "search" at bounding box center [352, 79] width 230 height 28
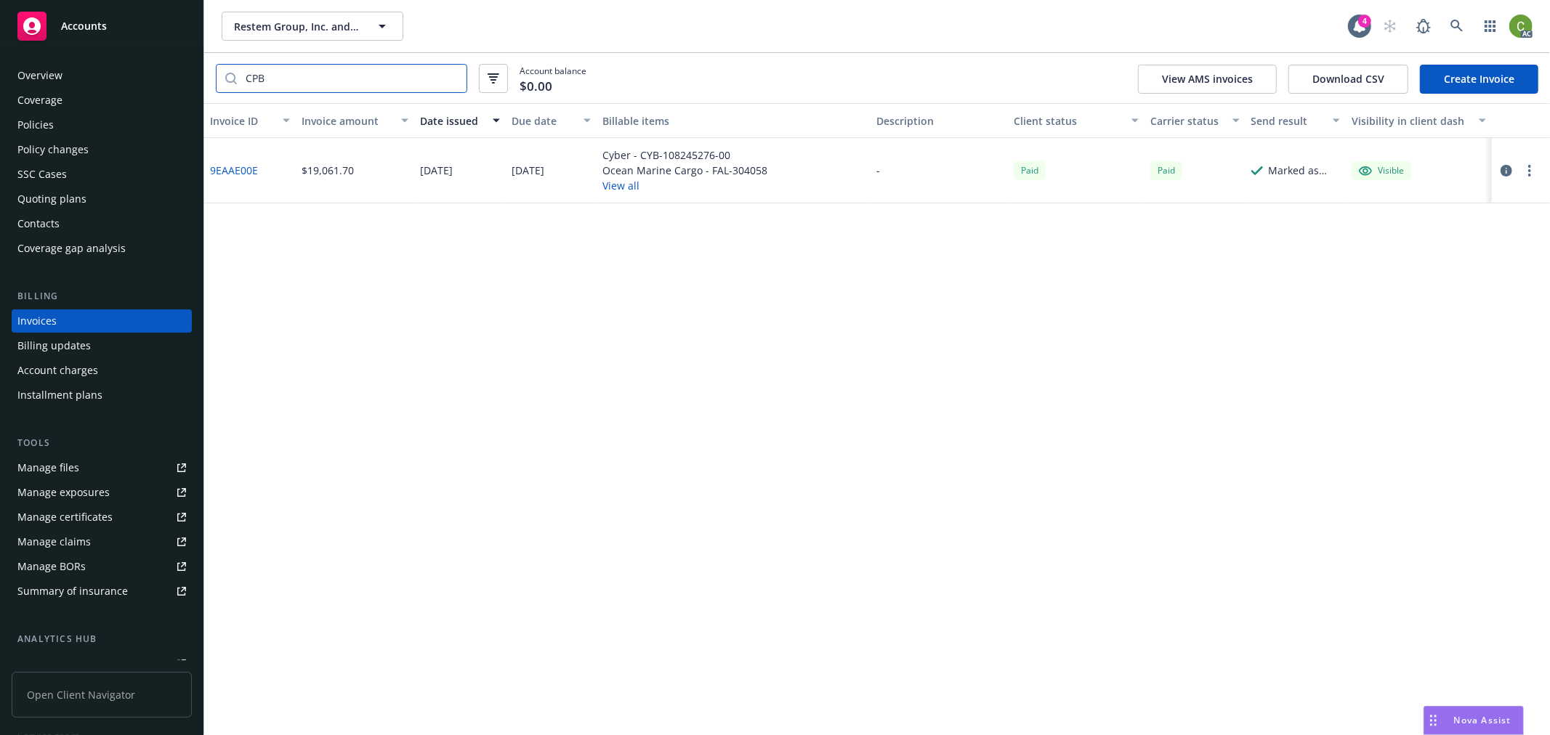
type input "CPB"
click at [227, 166] on link "9EAAE00E" at bounding box center [234, 170] width 48 height 15
click at [1459, 27] on icon at bounding box center [1456, 26] width 12 height 12
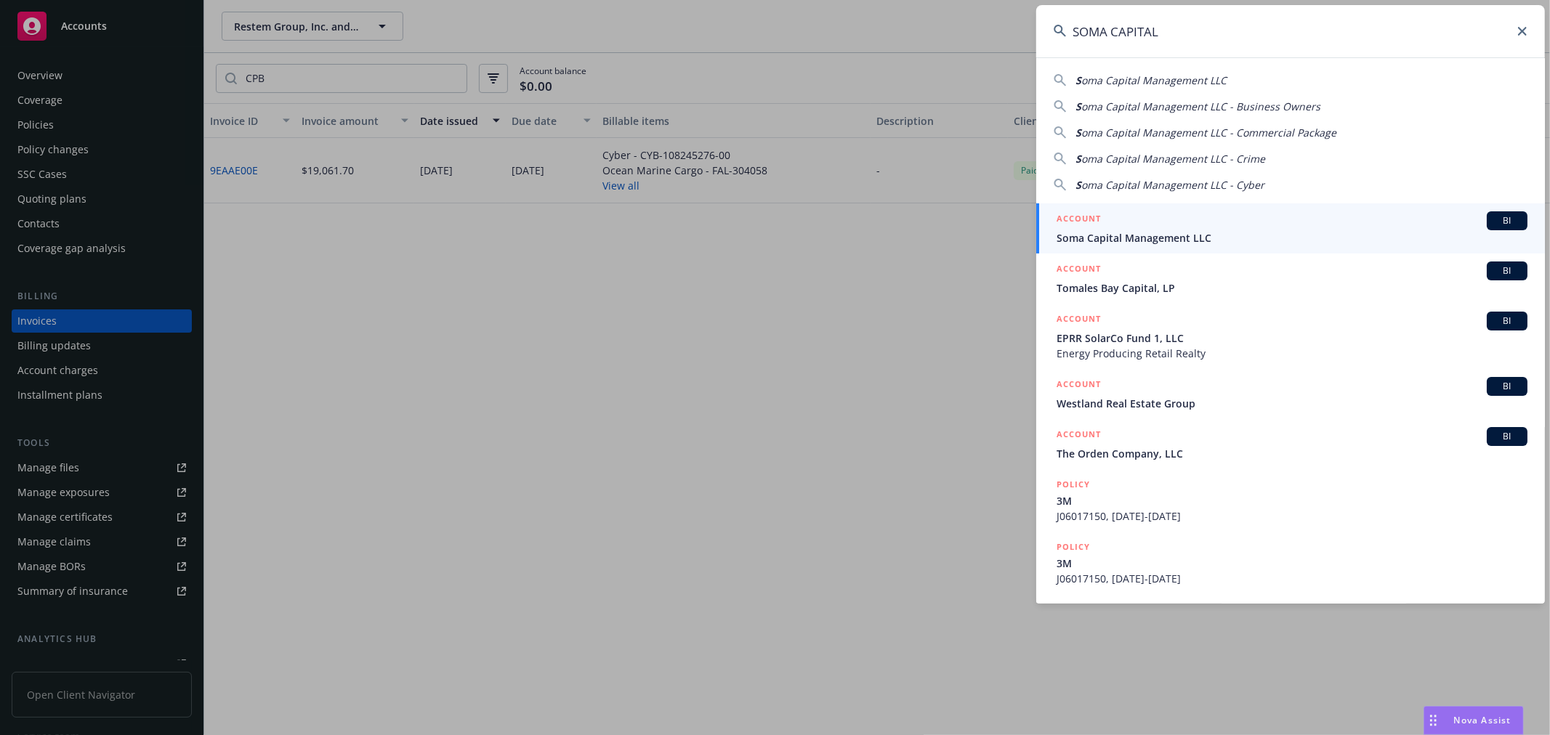
type input "SOMA CAPITAL"
click at [1143, 226] on div "ACCOUNT BI" at bounding box center [1292, 220] width 471 height 19
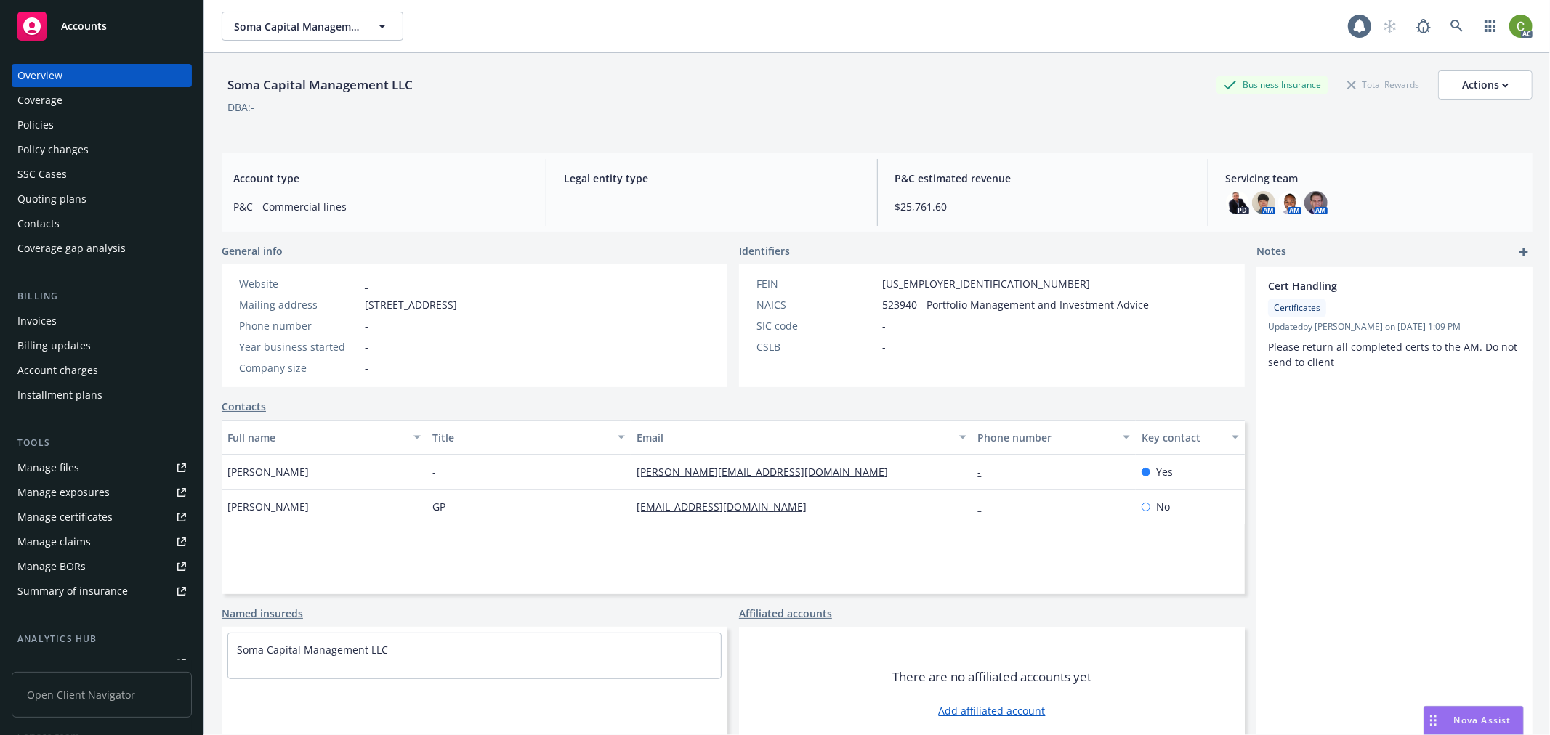
click at [124, 317] on div "Invoices" at bounding box center [101, 321] width 169 height 23
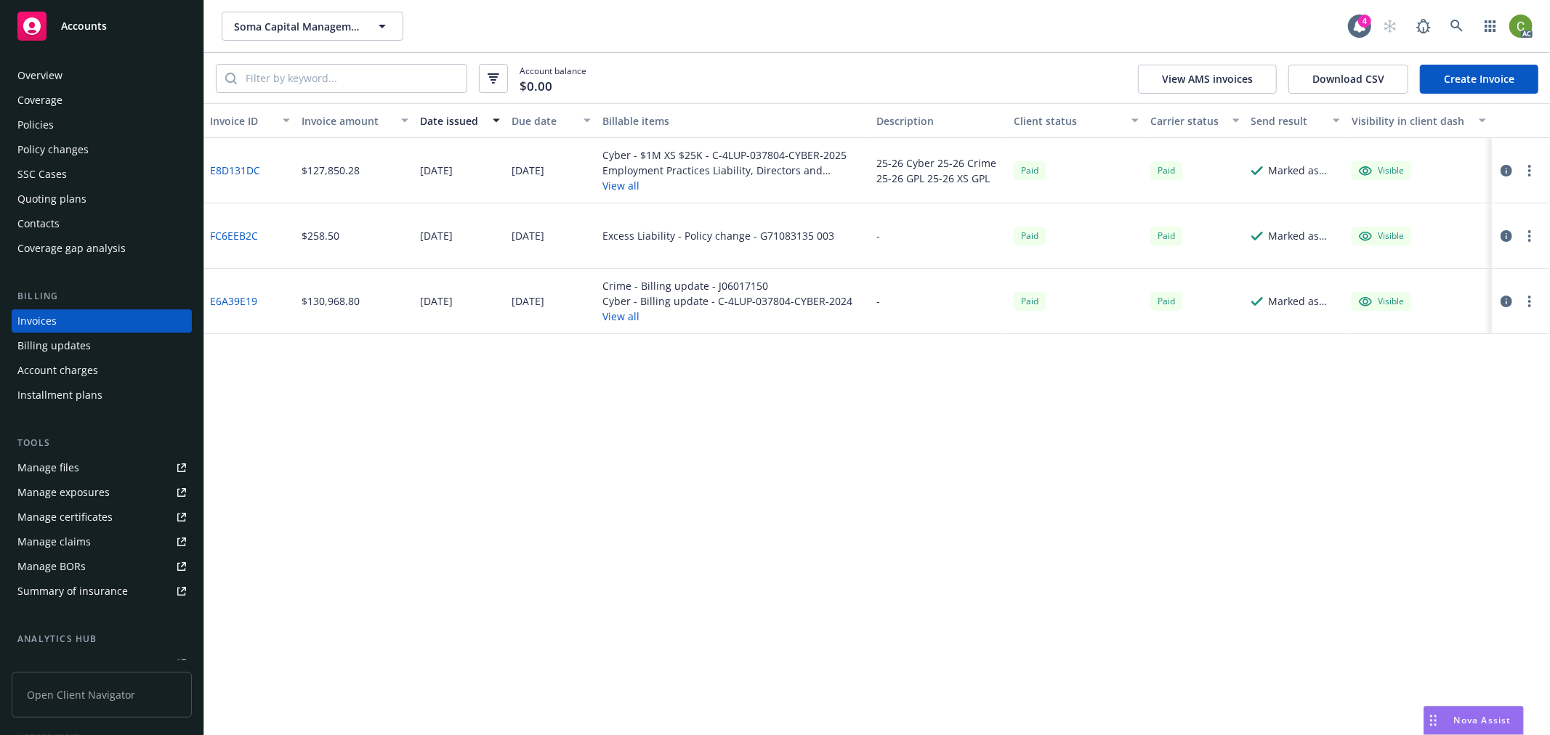
click at [234, 172] on link "E8D131DC" at bounding box center [235, 170] width 50 height 15
click at [1463, 31] on link at bounding box center [1456, 26] width 29 height 29
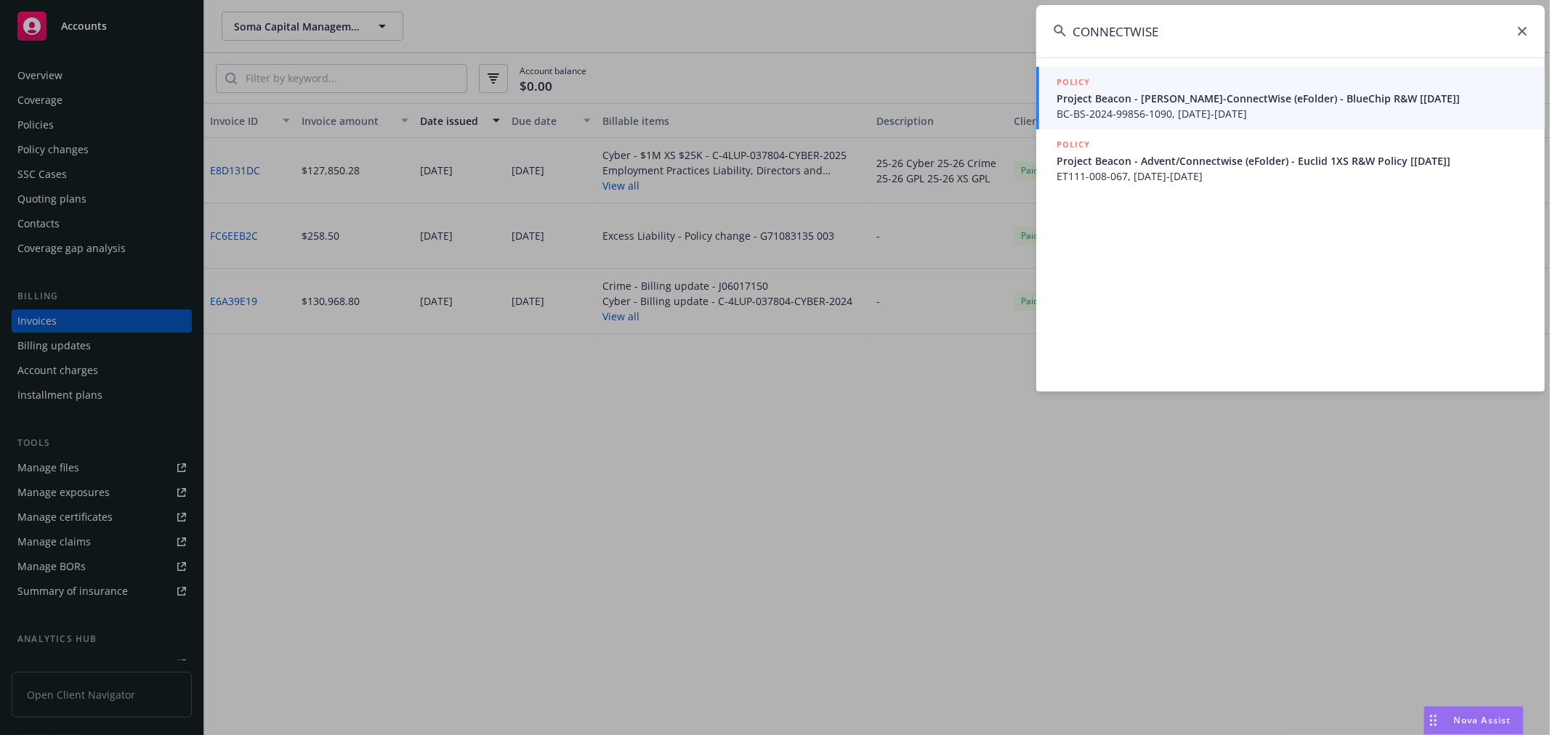
type input "CONNECTWISE"
click at [1206, 104] on span "Project Beacon - [PERSON_NAME]-ConnectWise (eFolder) - BlueChip R&W [[DATE]]" at bounding box center [1292, 98] width 471 height 15
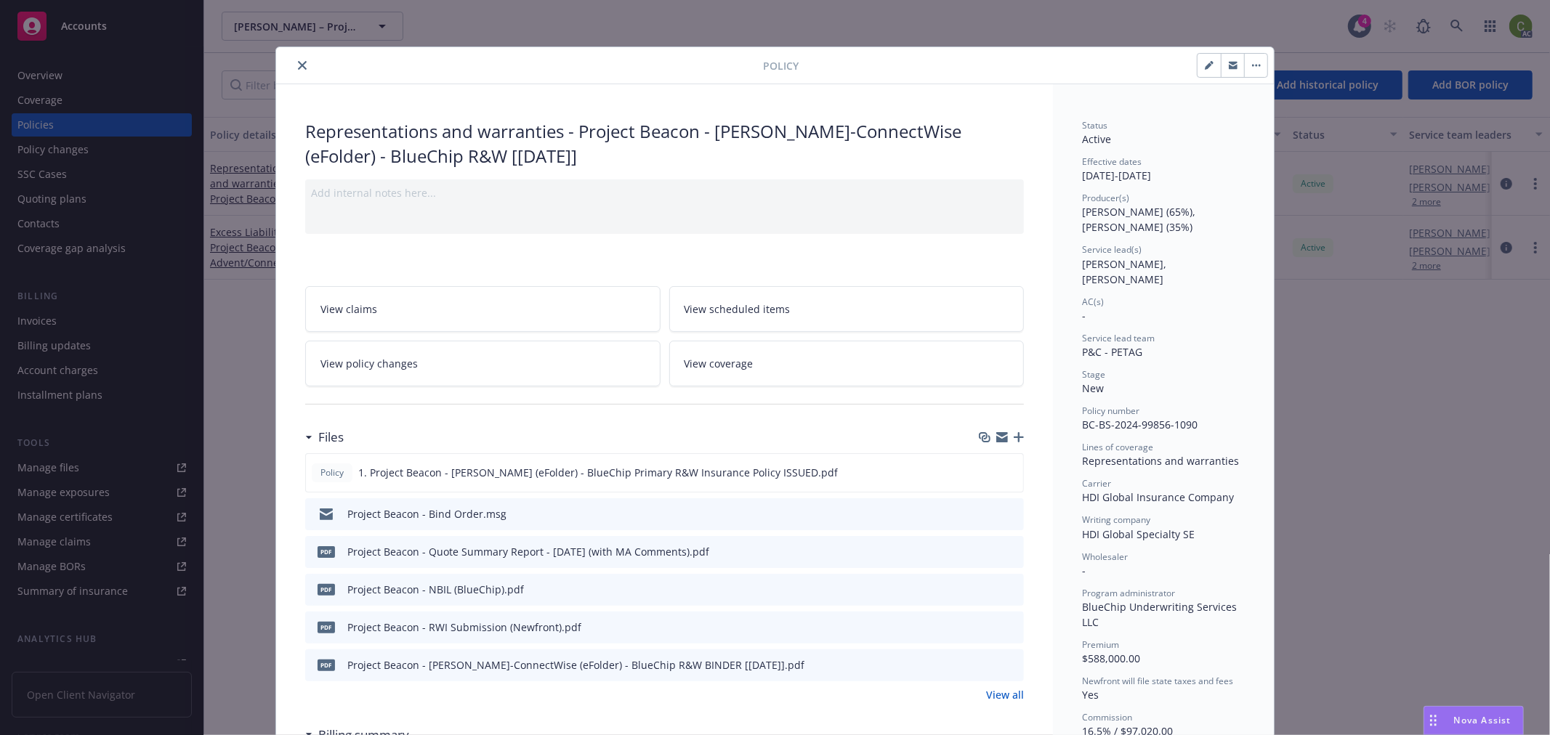
click at [298, 64] on icon "close" at bounding box center [302, 65] width 9 height 9
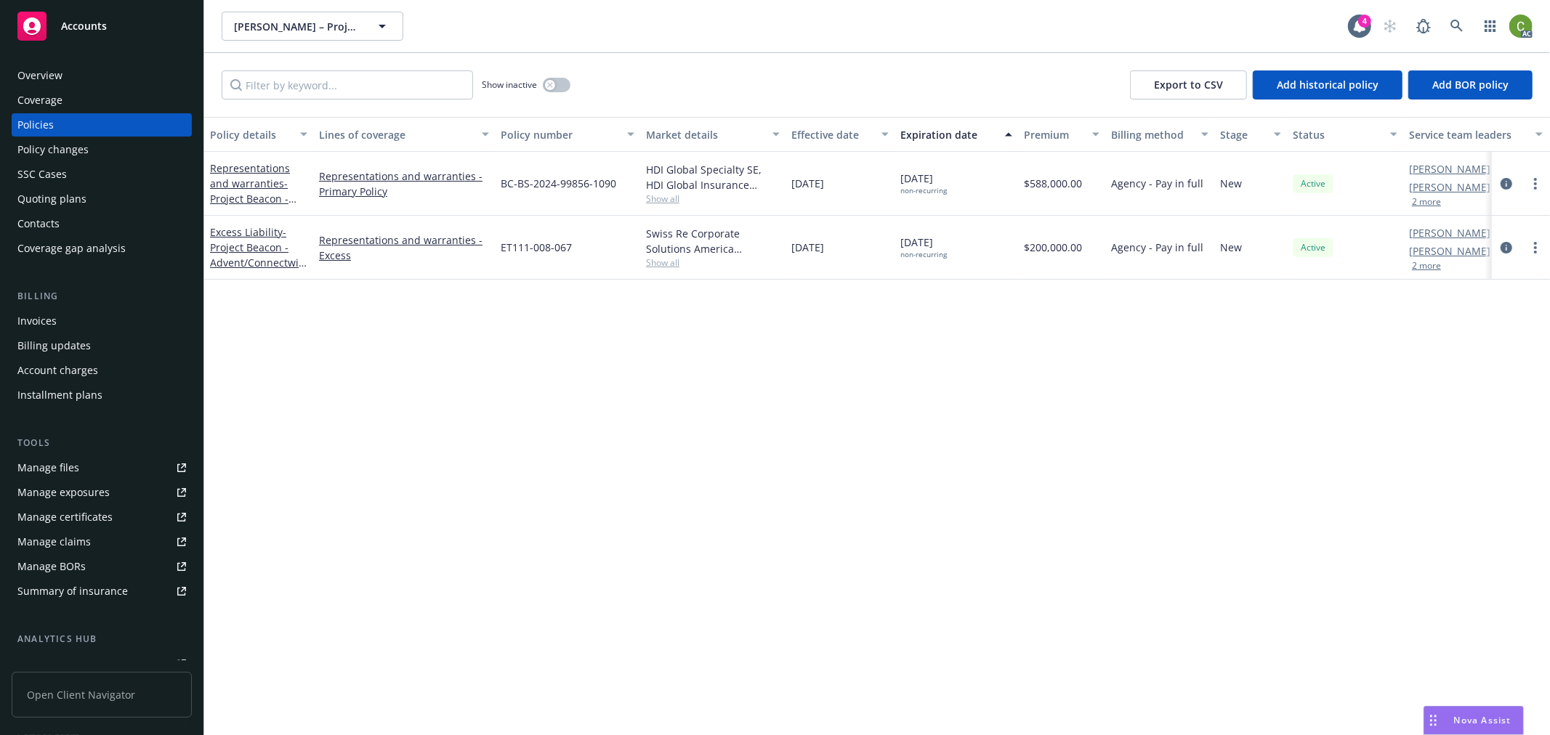
click at [52, 317] on div "Invoices" at bounding box center [36, 321] width 39 height 23
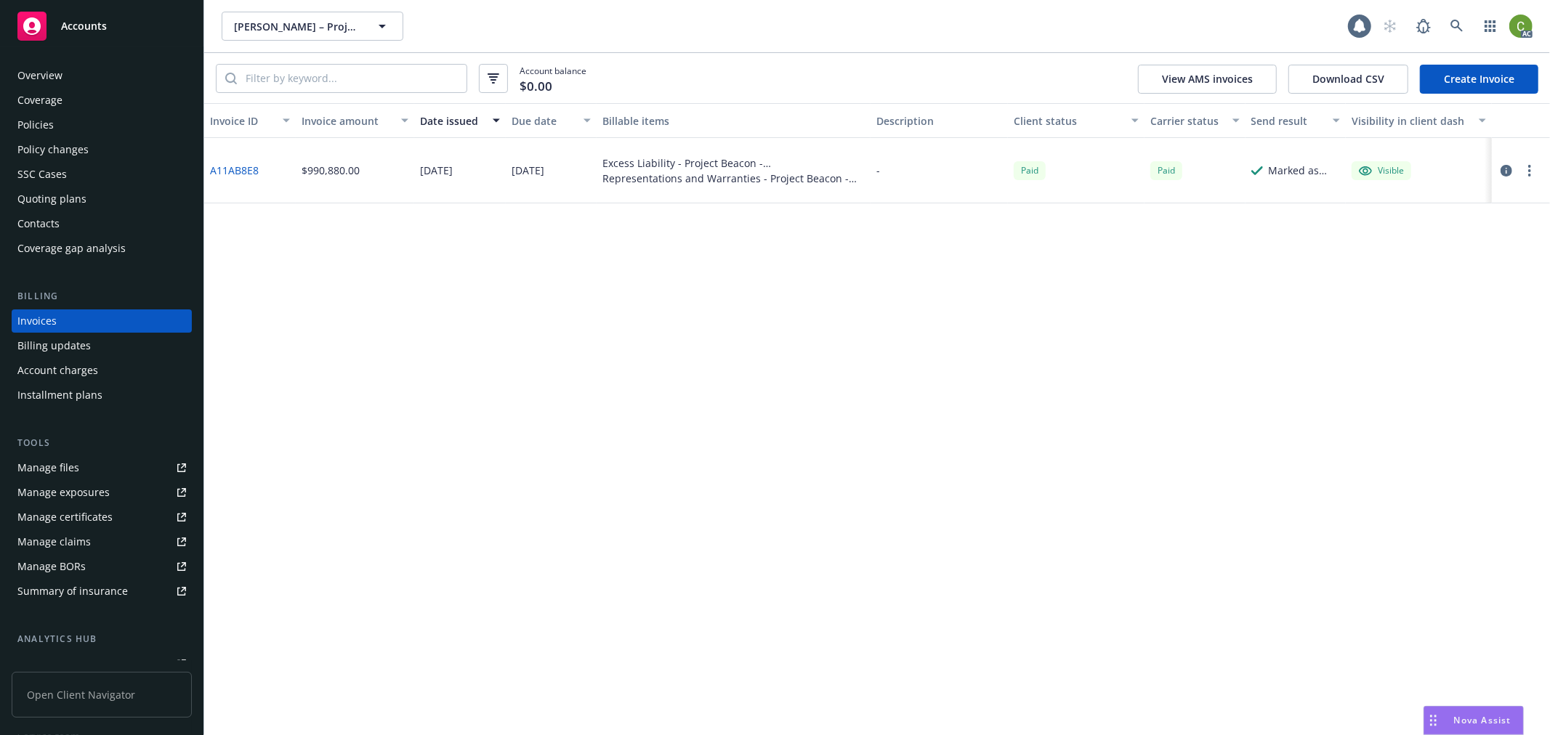
click at [241, 165] on link "A11AB8E8" at bounding box center [234, 170] width 49 height 15
click at [333, 81] on input "search" at bounding box center [352, 79] width 230 height 28
click at [33, 125] on div "Policies" at bounding box center [35, 124] width 36 height 23
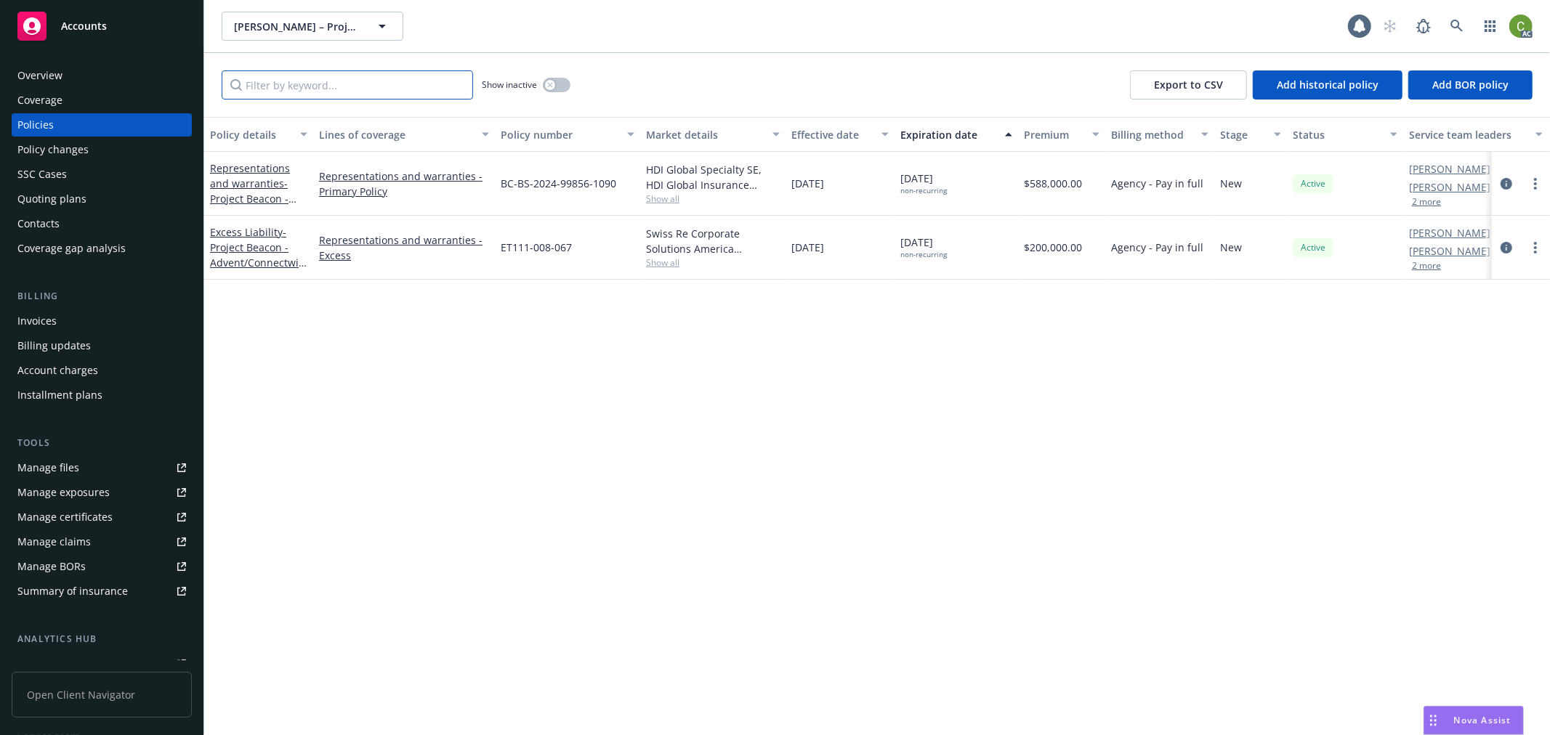
click at [433, 87] on input "Filter by keyword..." at bounding box center [347, 84] width 251 height 29
click at [552, 86] on icon "button" at bounding box center [549, 84] width 5 height 5
click at [407, 91] on input "Filter by keyword..." at bounding box center [347, 84] width 251 height 29
click at [1462, 20] on icon at bounding box center [1456, 26] width 13 height 13
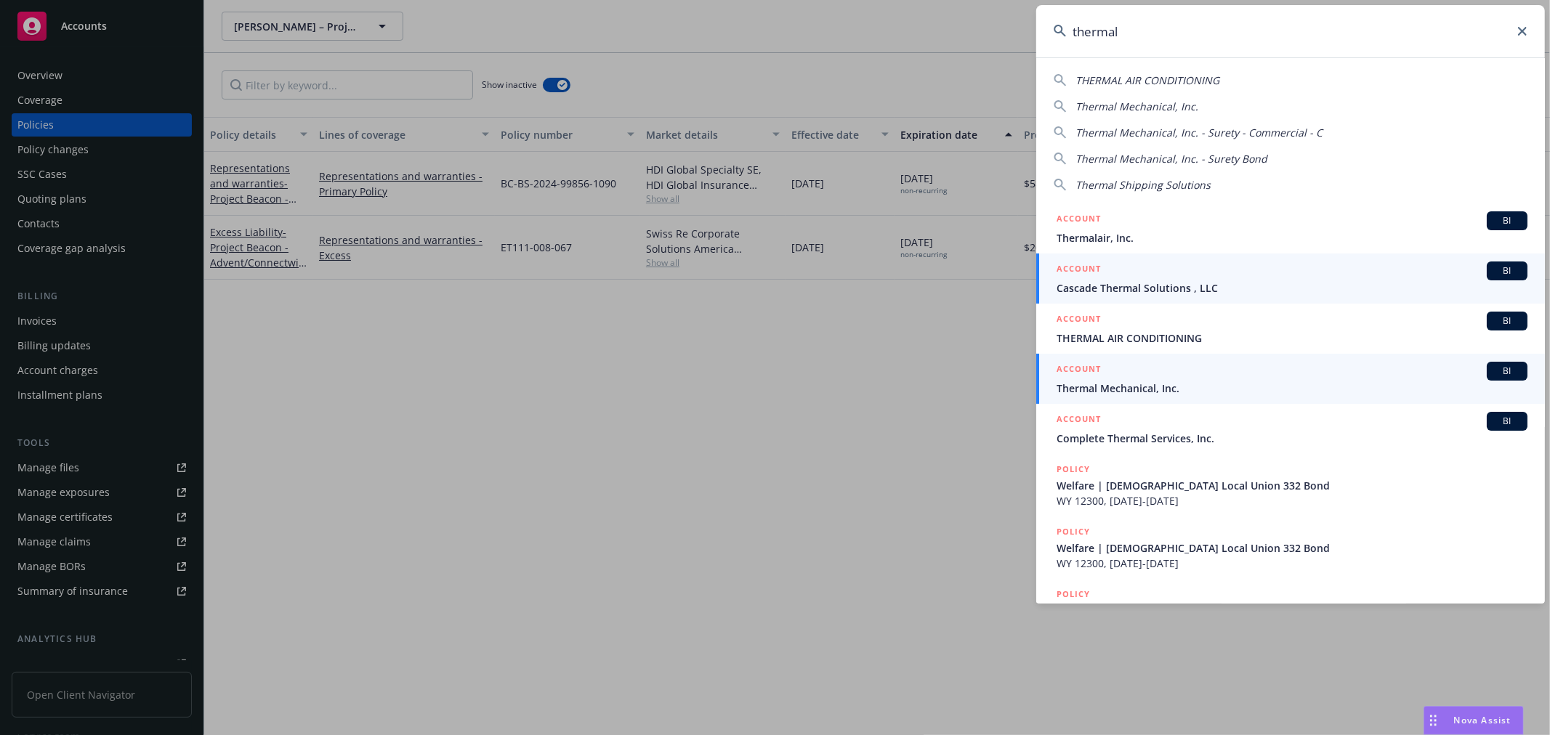
type input "thermal"
click at [1178, 376] on div "ACCOUNT BI" at bounding box center [1292, 371] width 471 height 19
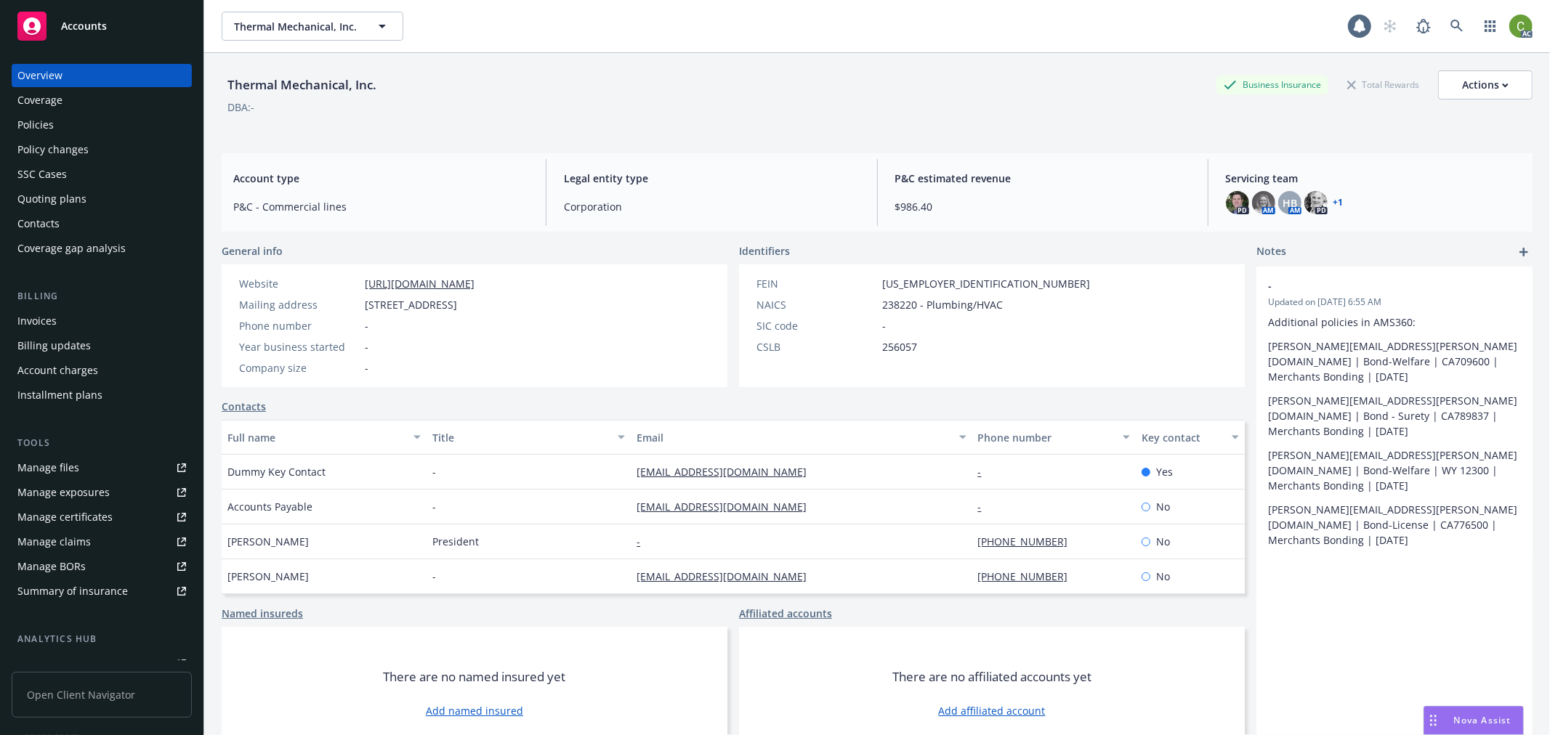
click at [83, 320] on div "Invoices" at bounding box center [101, 321] width 169 height 23
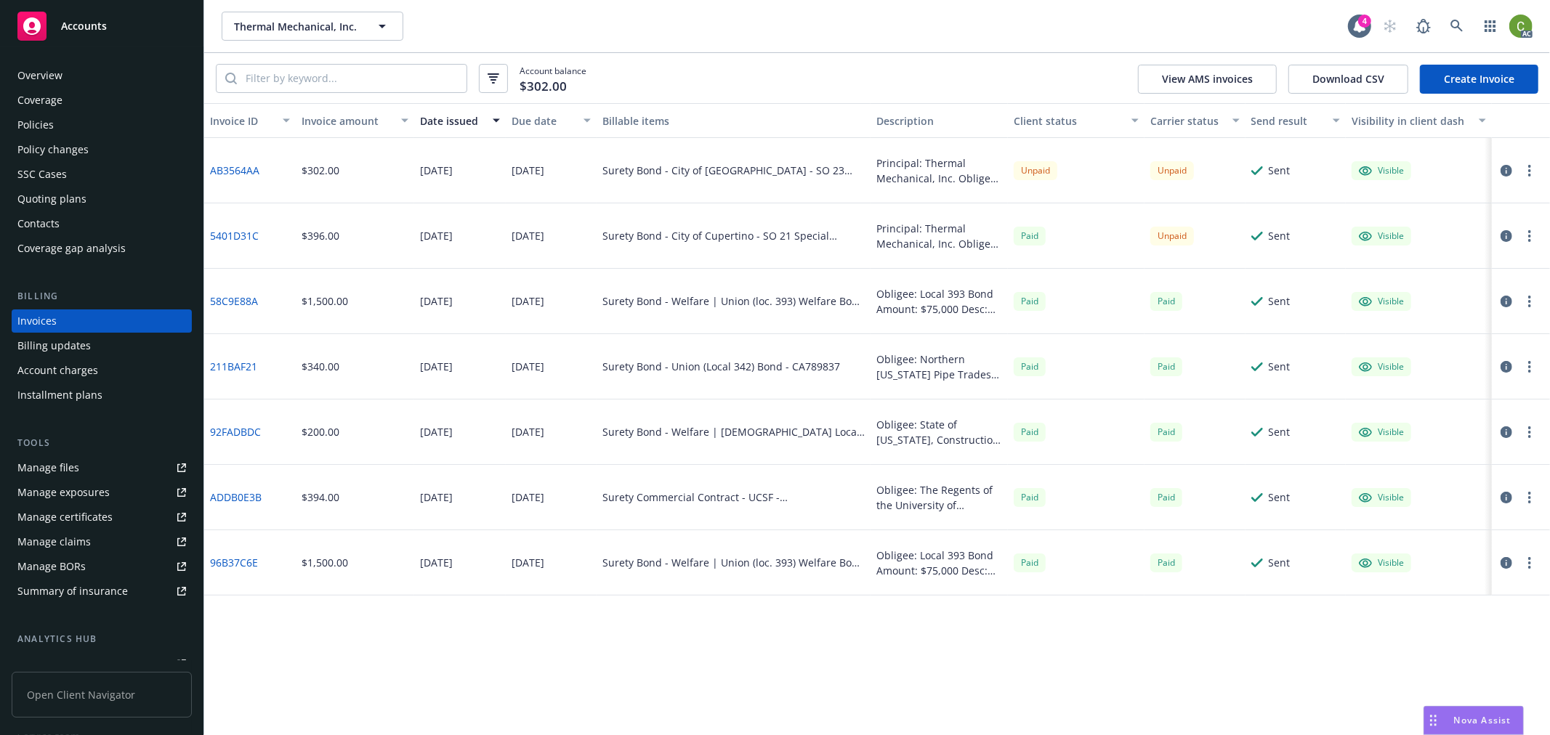
click at [122, 118] on div "Policies" at bounding box center [101, 124] width 169 height 23
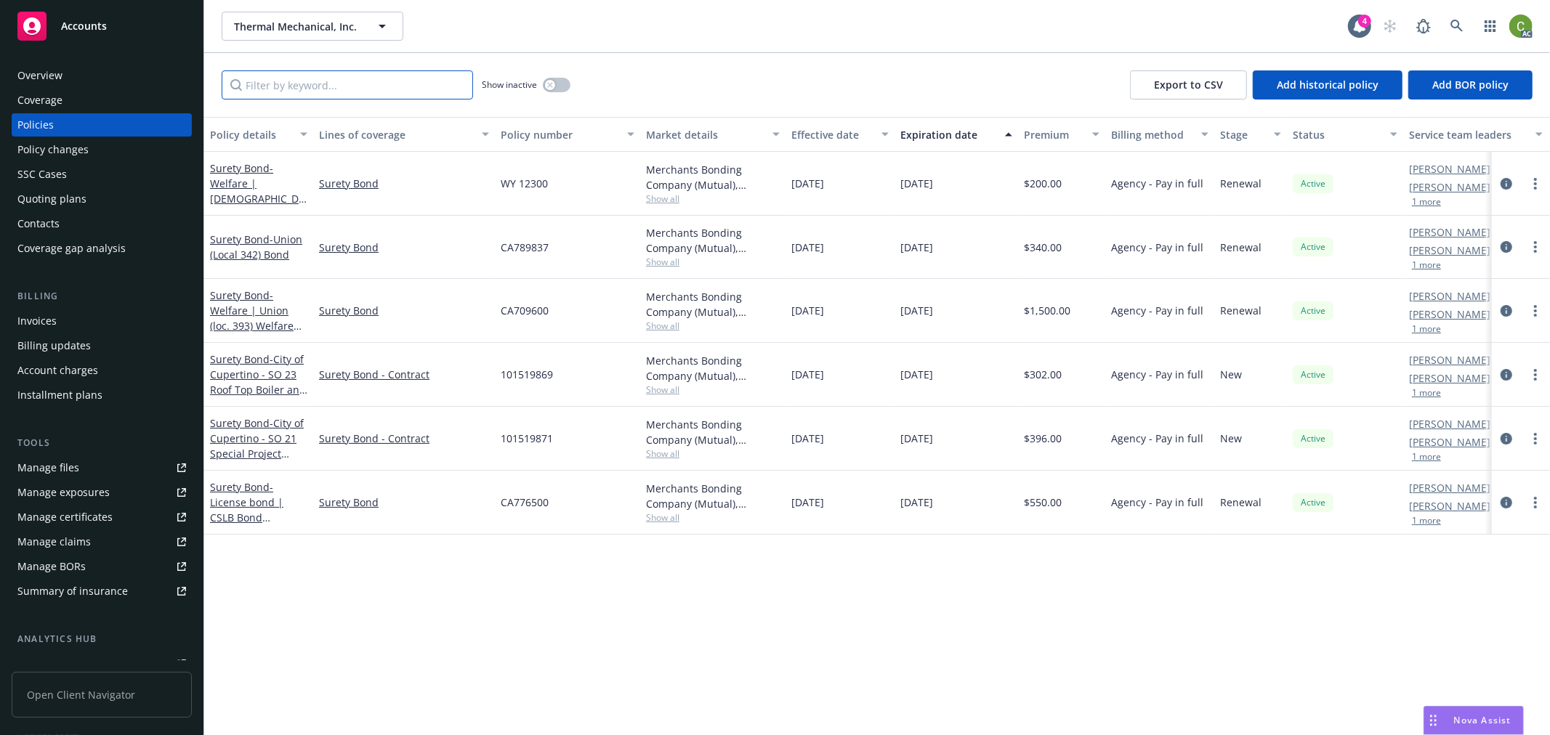
click at [395, 96] on input "Filter by keyword..." at bounding box center [347, 84] width 251 height 29
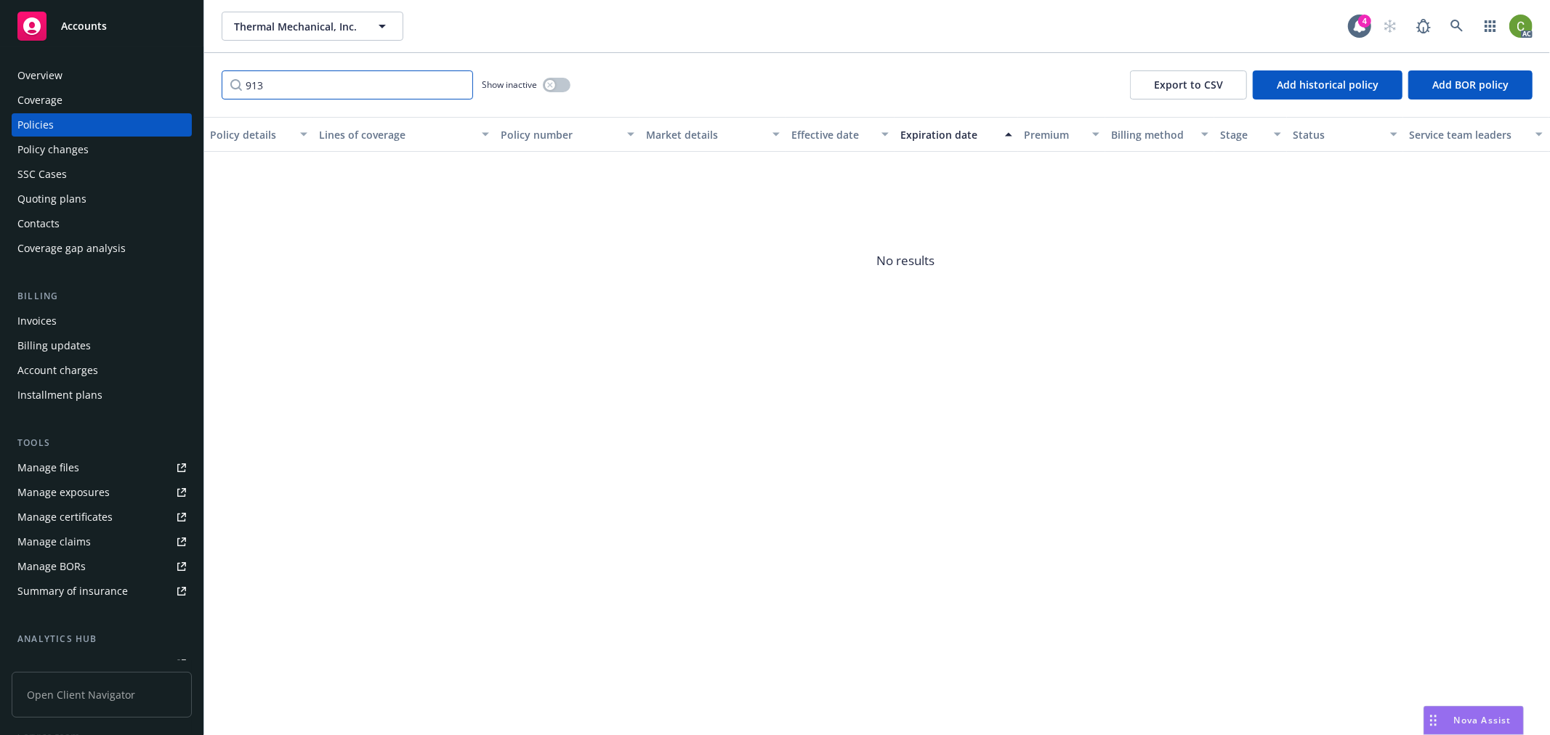
type input "913"
click at [561, 84] on button "button" at bounding box center [557, 85] width 28 height 15
click at [1461, 24] on icon at bounding box center [1456, 26] width 13 height 13
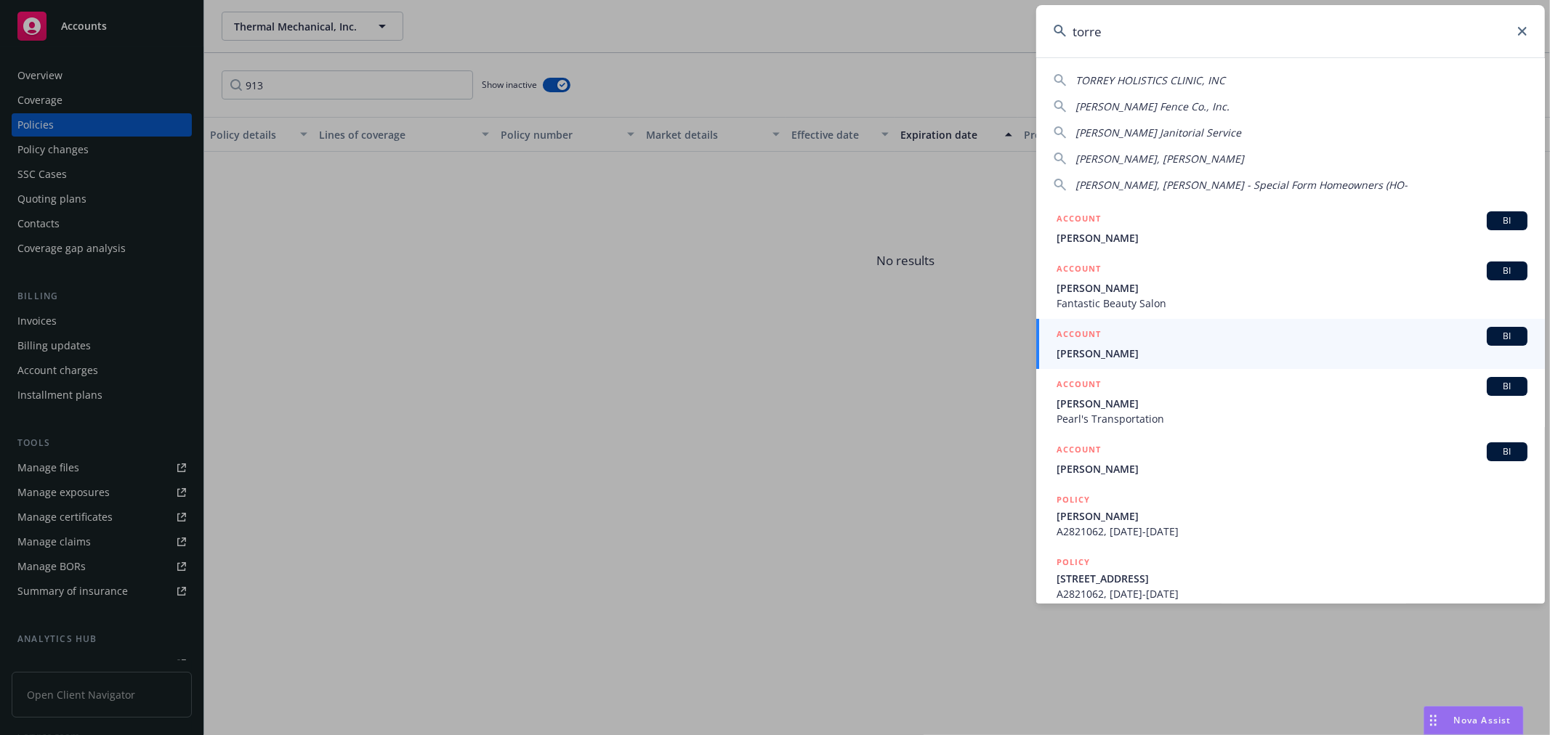
drag, startPoint x: 950, startPoint y: 35, endPoint x: 716, endPoint y: 54, distance: 234.0
click at [683, 39] on div "[PERSON_NAME] HOLISTICS CLINIC, INC [PERSON_NAME] Fence Co., Inc. [PERSON_NAME]…" at bounding box center [775, 367] width 1550 height 735
paste input "[PERSON_NAME] DBA JMT Franchise Development Corp"
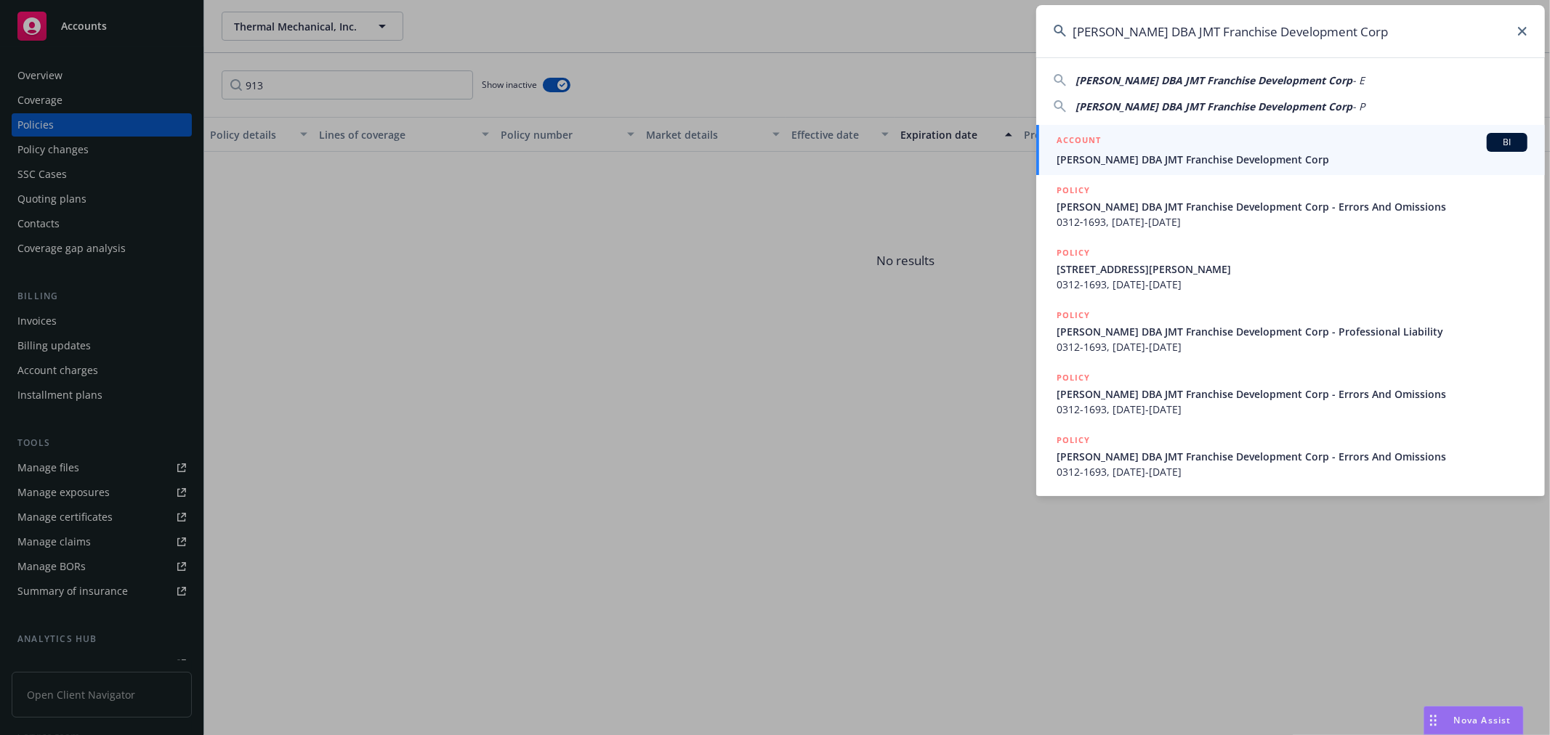
type input "[PERSON_NAME] DBA JMT Franchise Development Corp"
click at [1143, 156] on span "[PERSON_NAME] DBA JMT Franchise Development Corp" at bounding box center [1292, 159] width 471 height 15
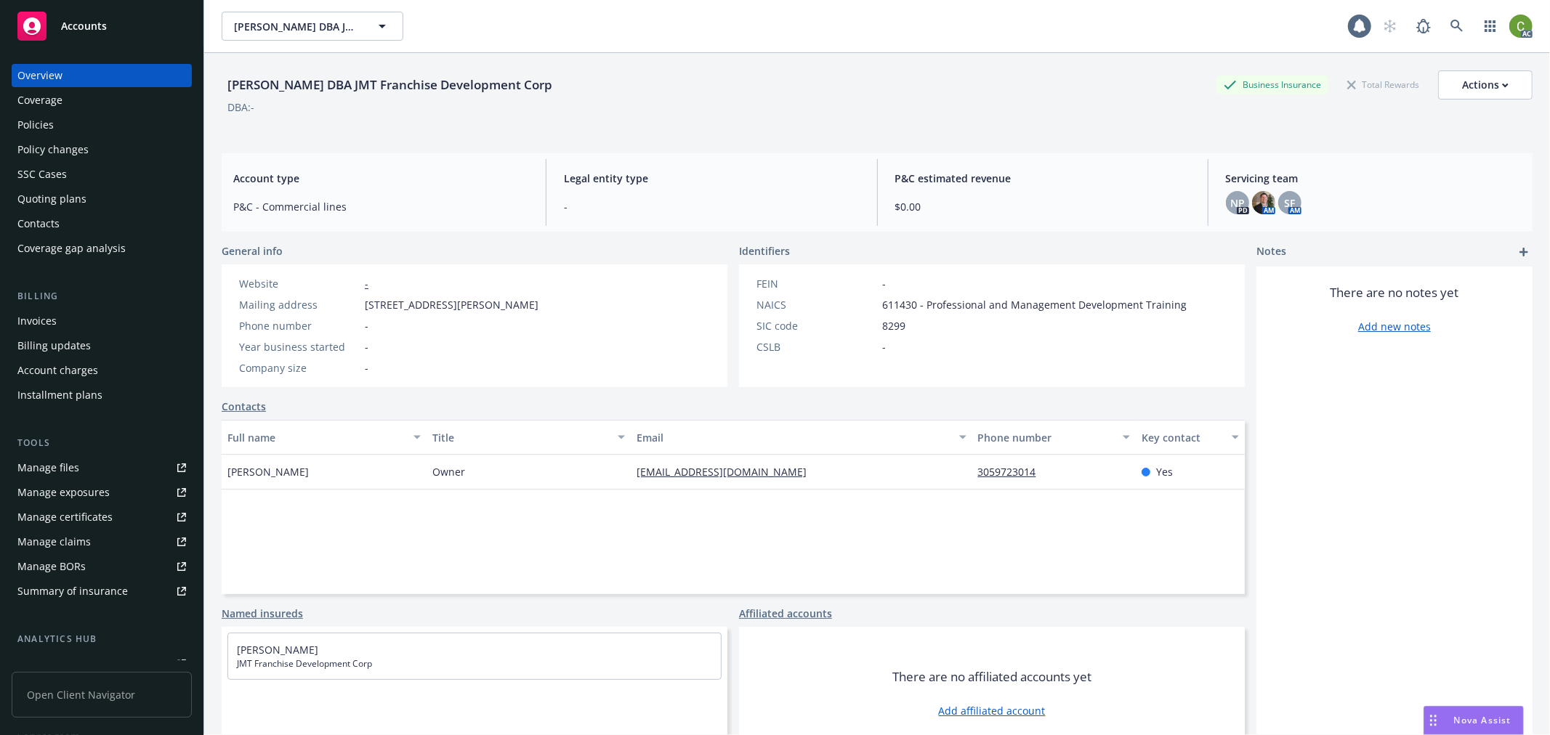
click at [47, 318] on div "Invoices" at bounding box center [36, 321] width 39 height 23
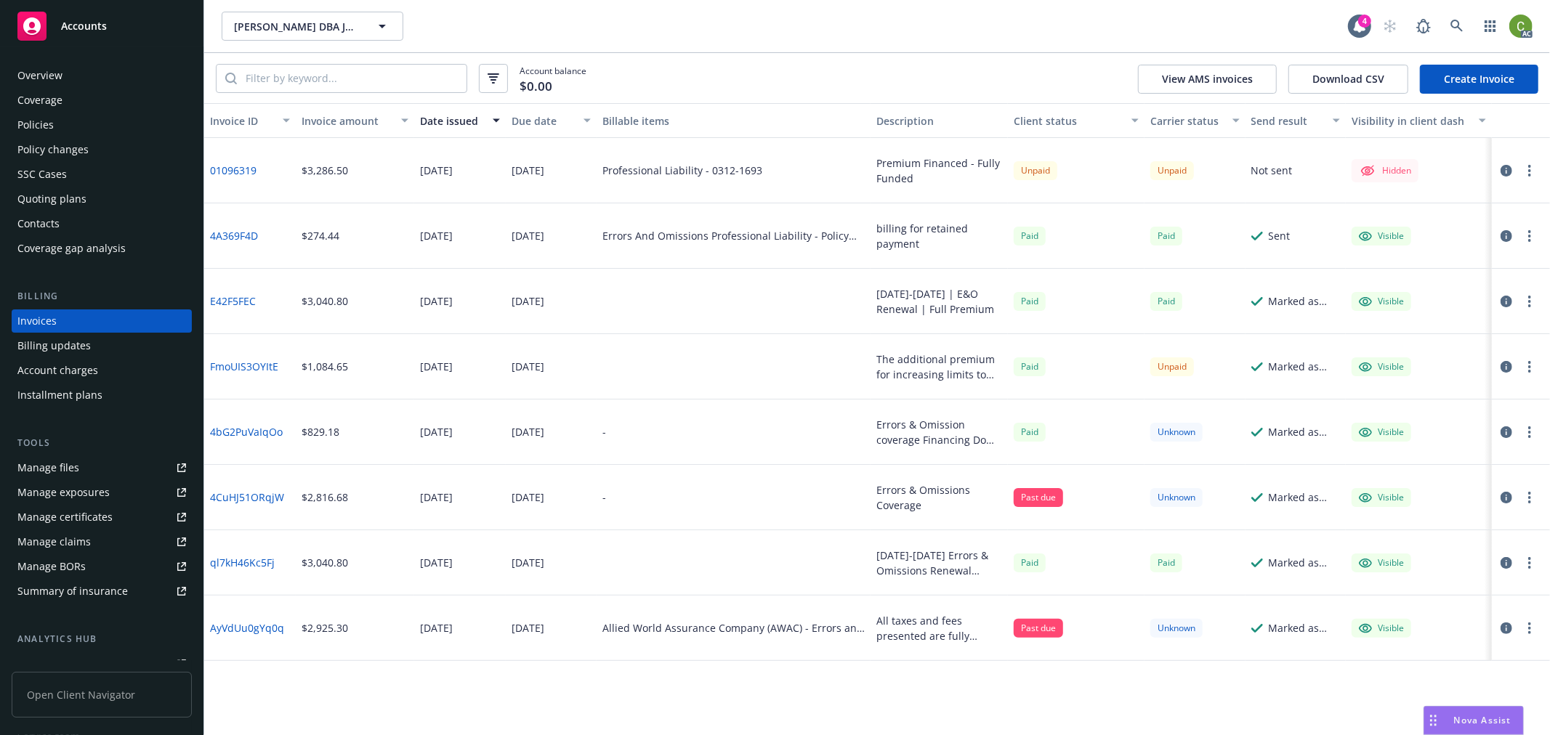
click at [105, 119] on div "Policies" at bounding box center [101, 124] width 169 height 23
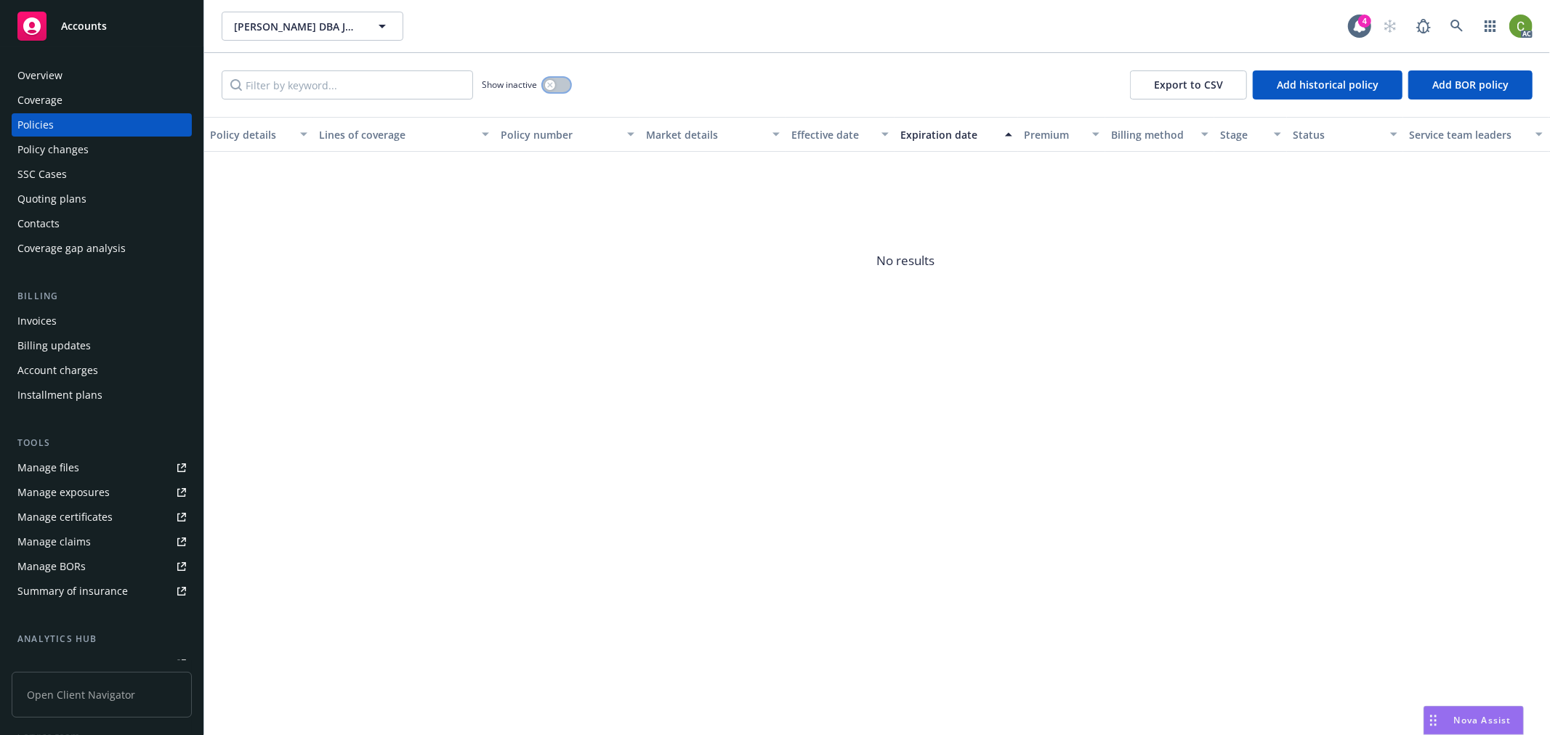
click at [553, 80] on button "button" at bounding box center [557, 85] width 28 height 15
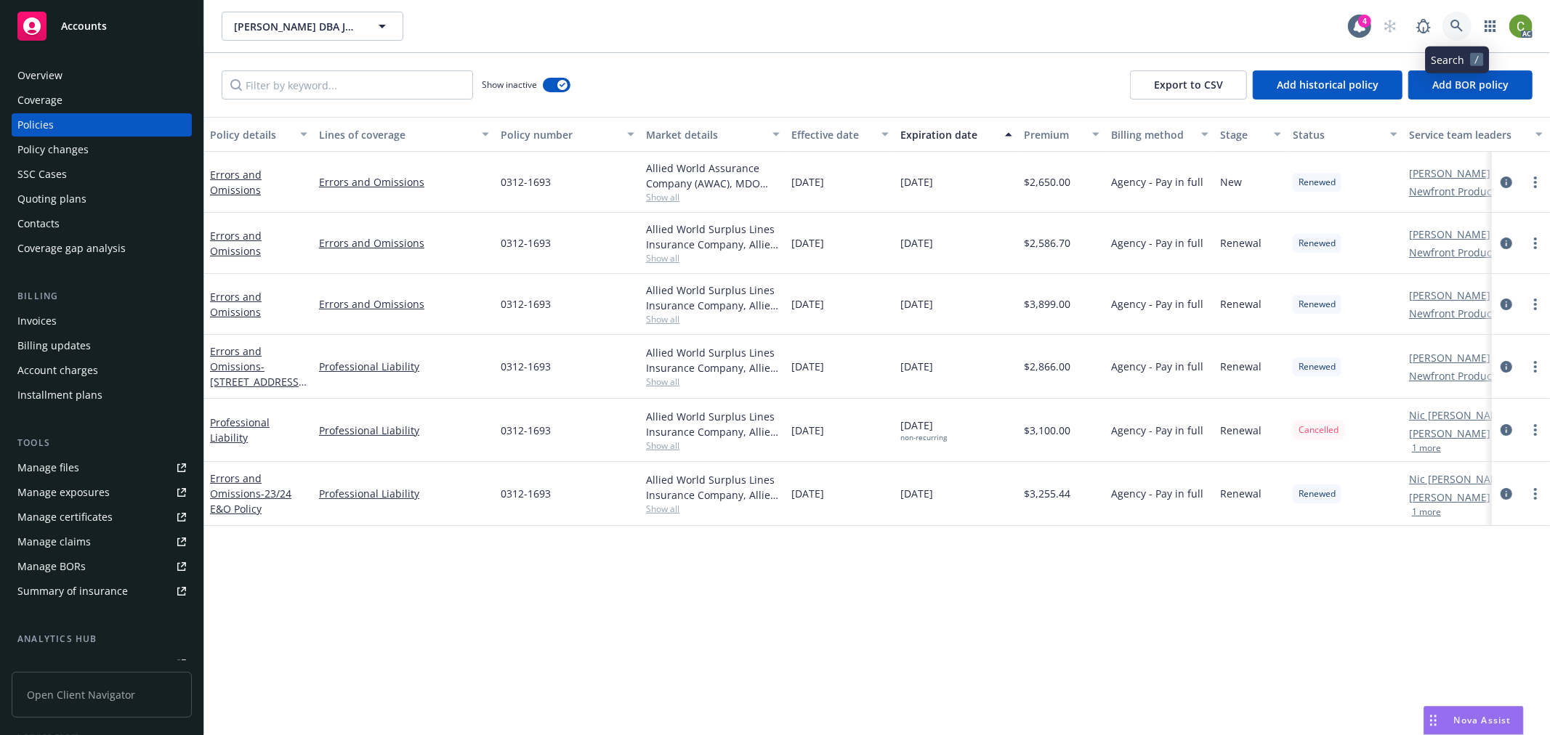
click at [1449, 25] on link at bounding box center [1456, 26] width 29 height 29
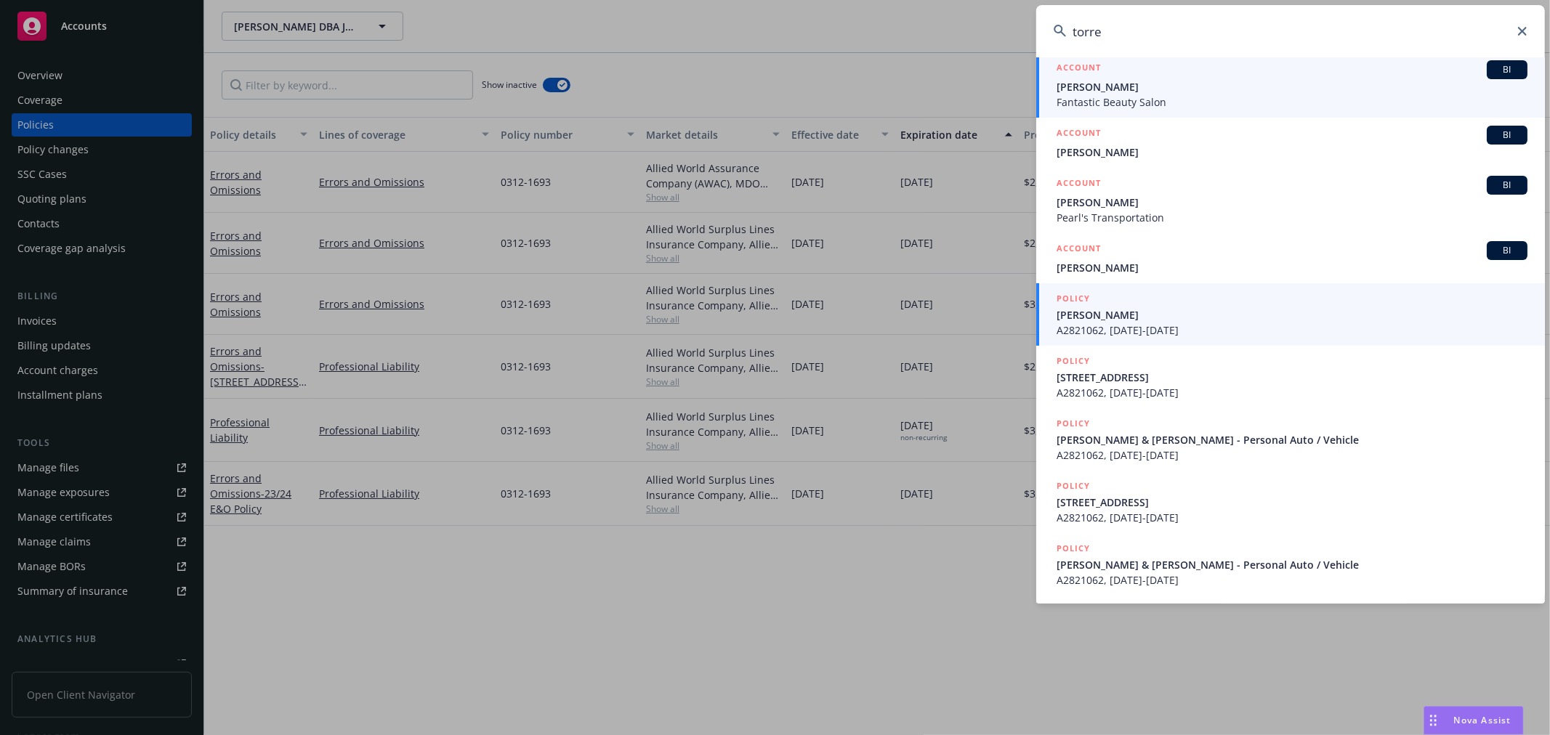
scroll to position [195, 0]
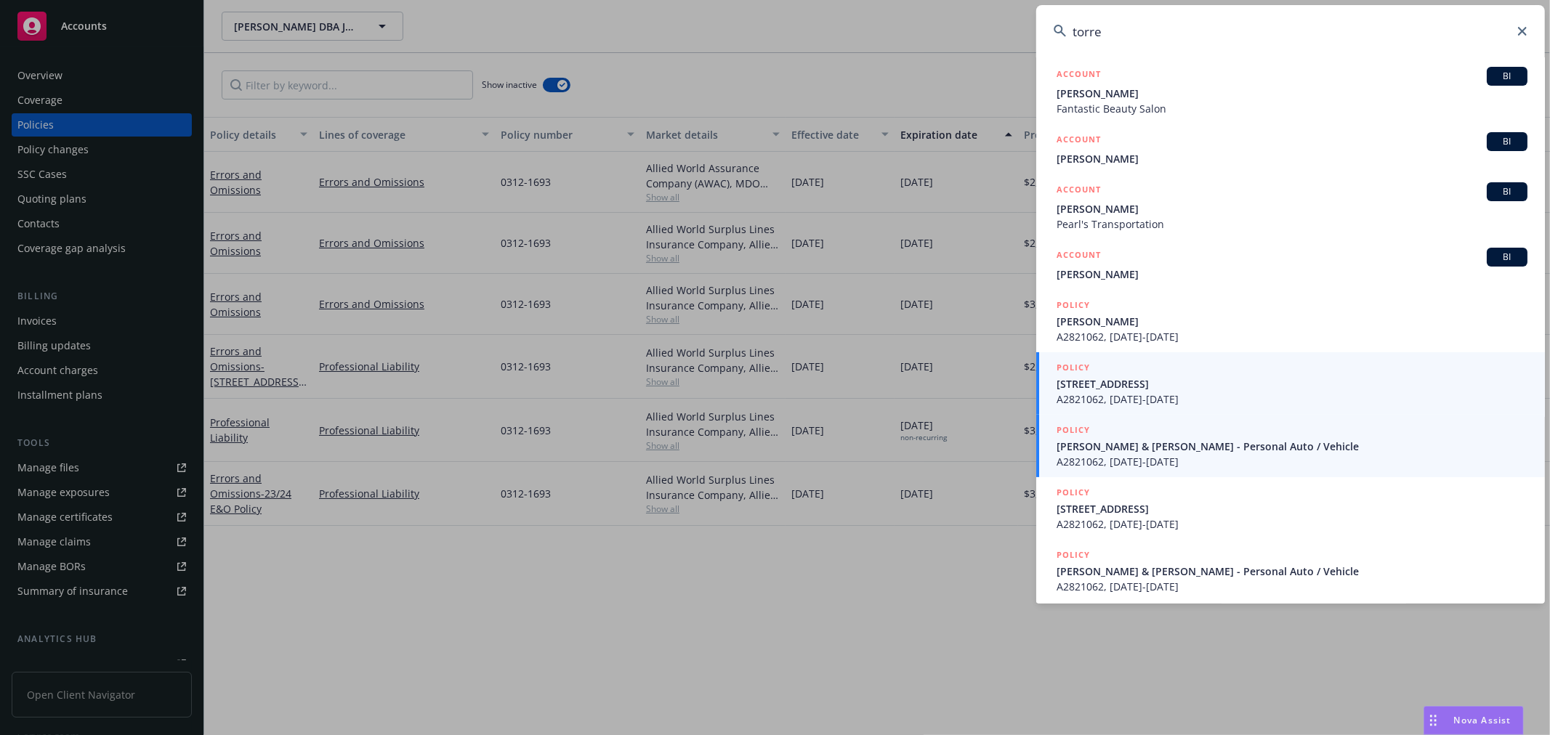
type input "torre"
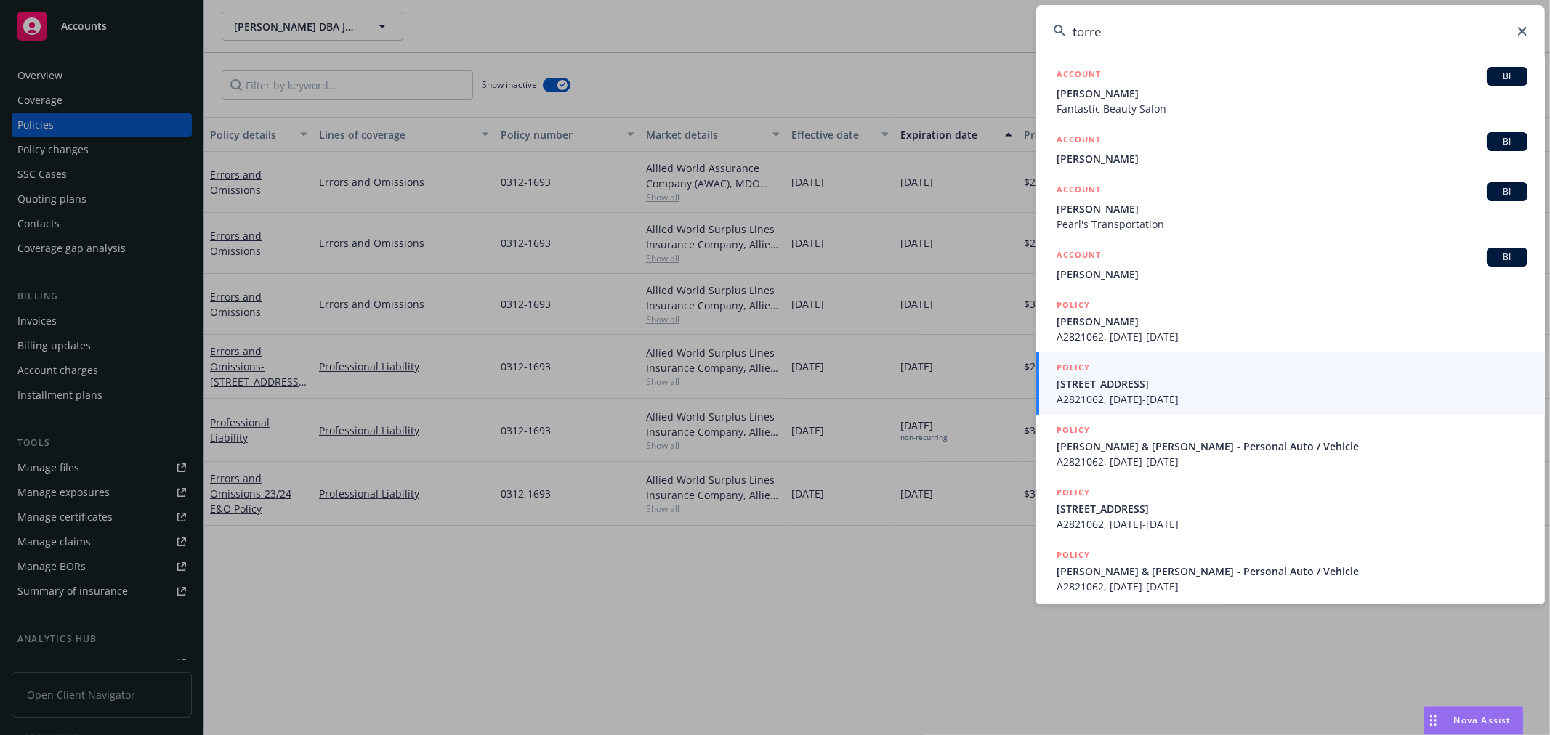
drag, startPoint x: 1225, startPoint y: 448, endPoint x: 1187, endPoint y: 441, distance: 39.1
click at [1225, 447] on span "[PERSON_NAME] & [PERSON_NAME] - Personal Auto / Vehicle" at bounding box center [1292, 446] width 471 height 15
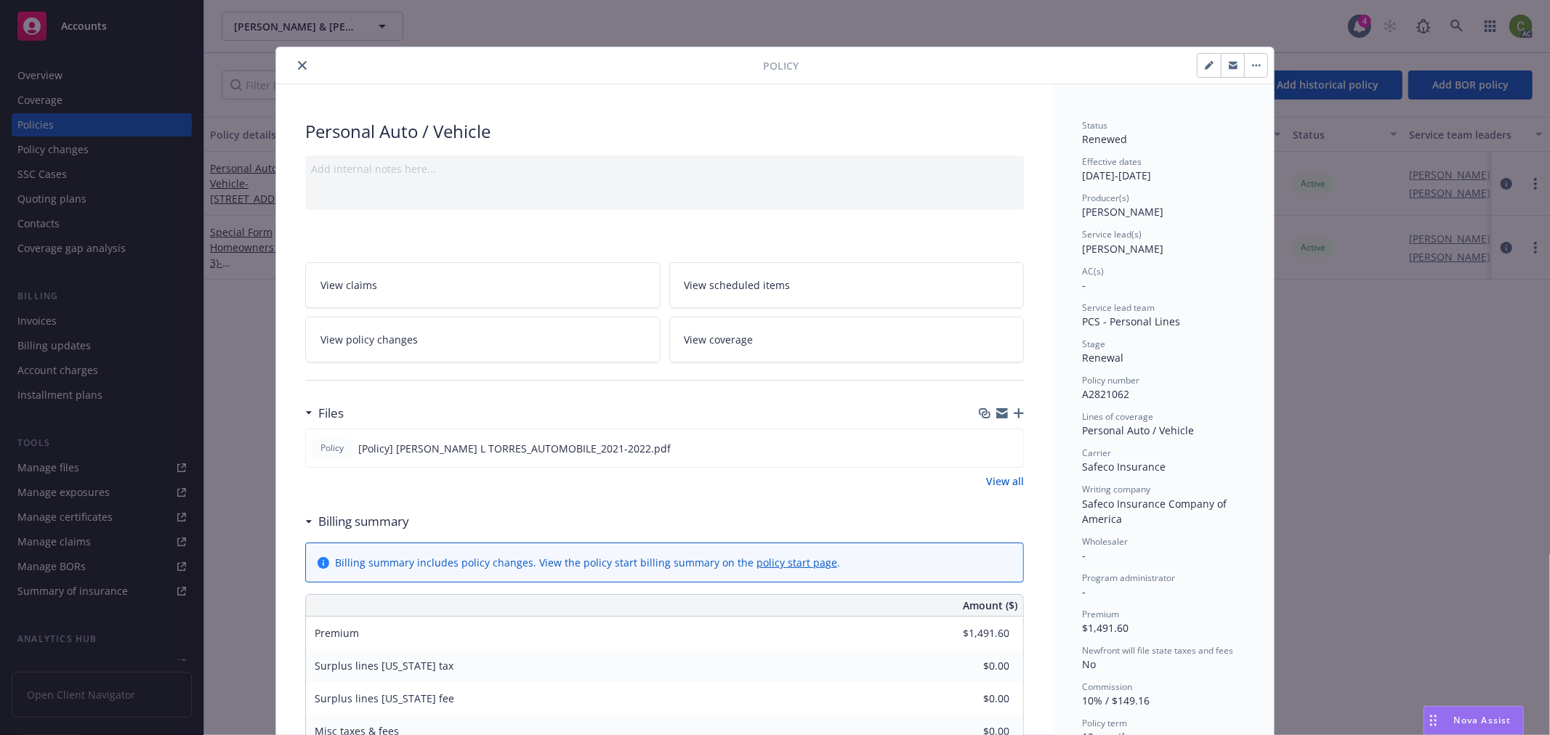
click at [298, 61] on icon "close" at bounding box center [302, 65] width 9 height 9
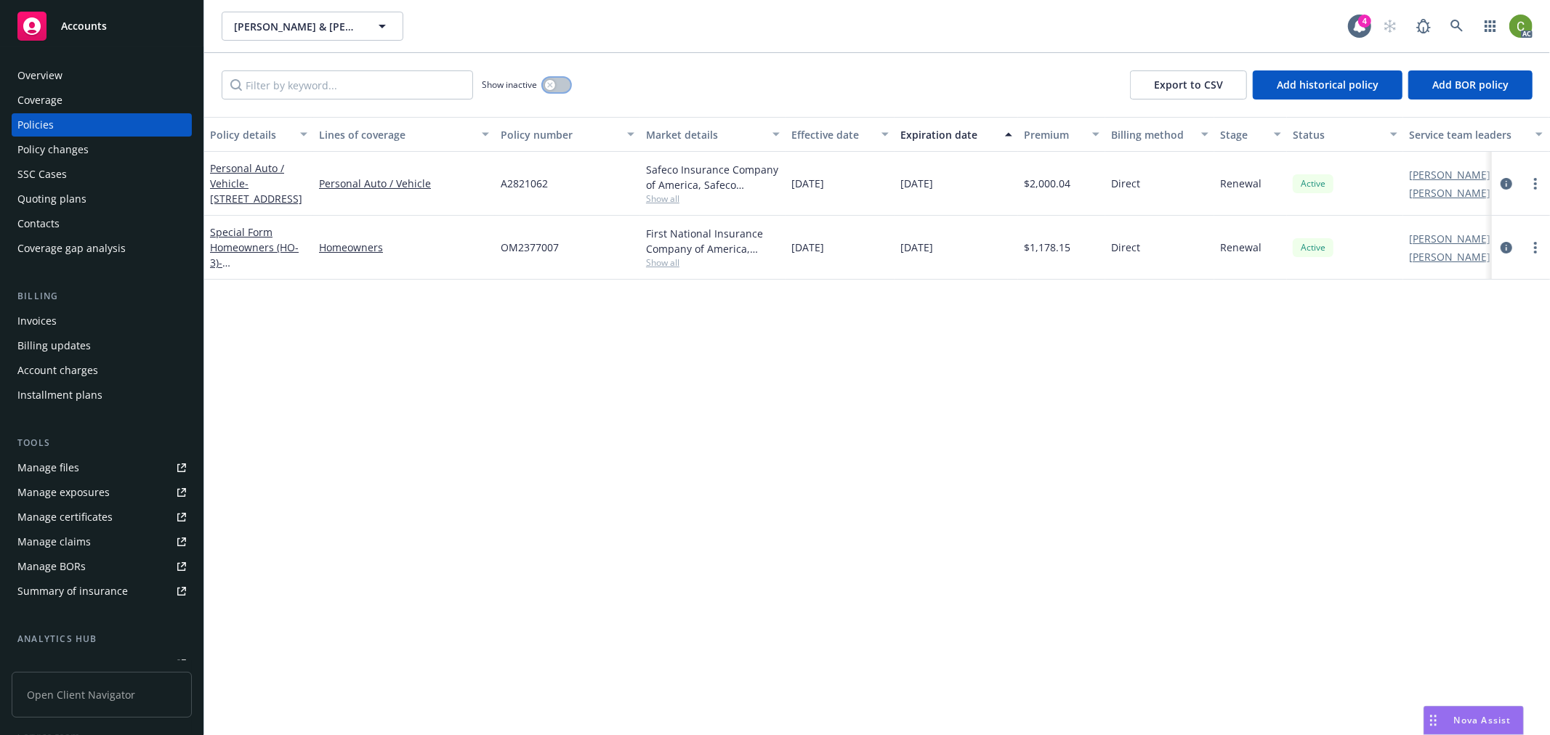
click at [552, 86] on div "button" at bounding box center [550, 85] width 10 height 10
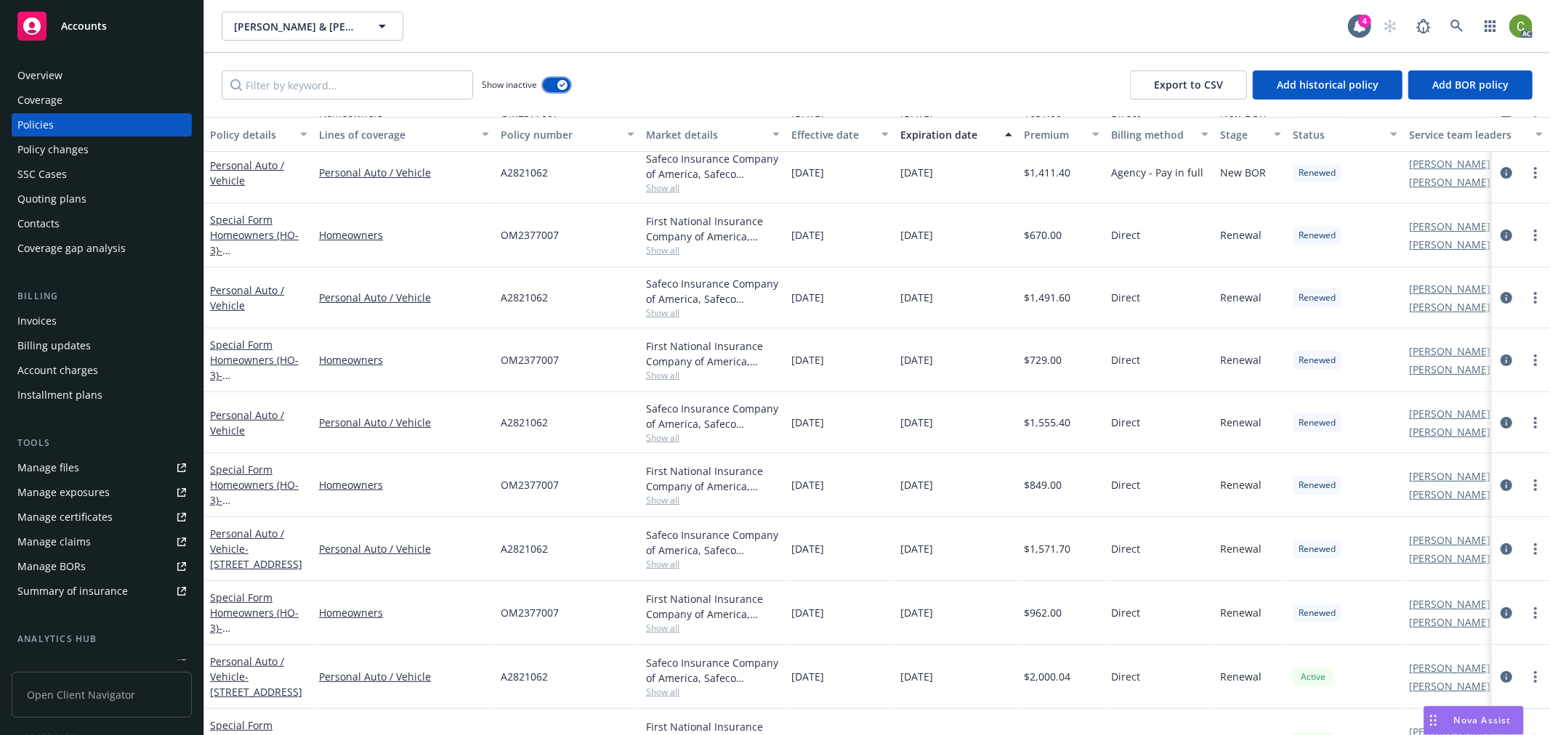
scroll to position [235, 0]
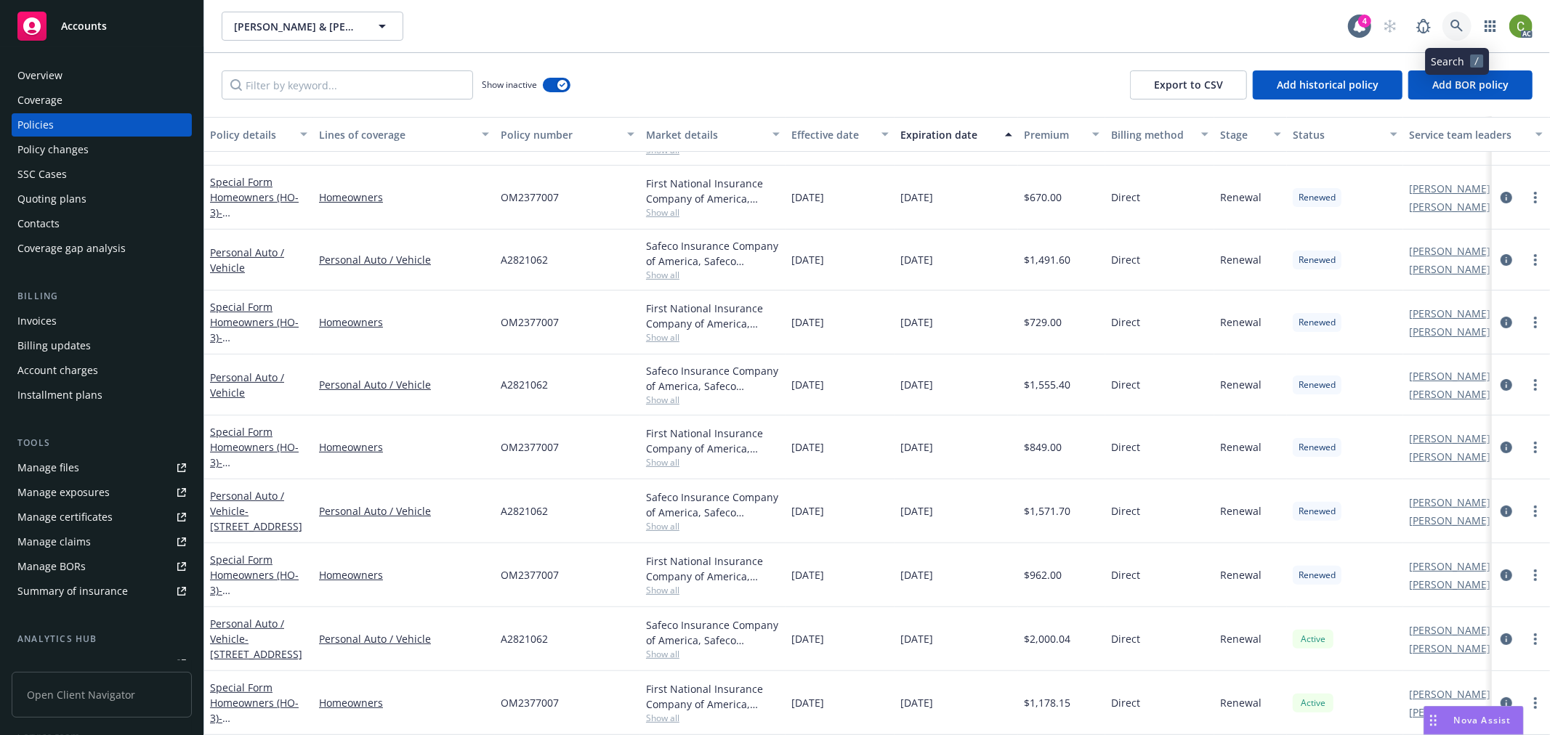
click at [1463, 27] on link at bounding box center [1456, 26] width 29 height 29
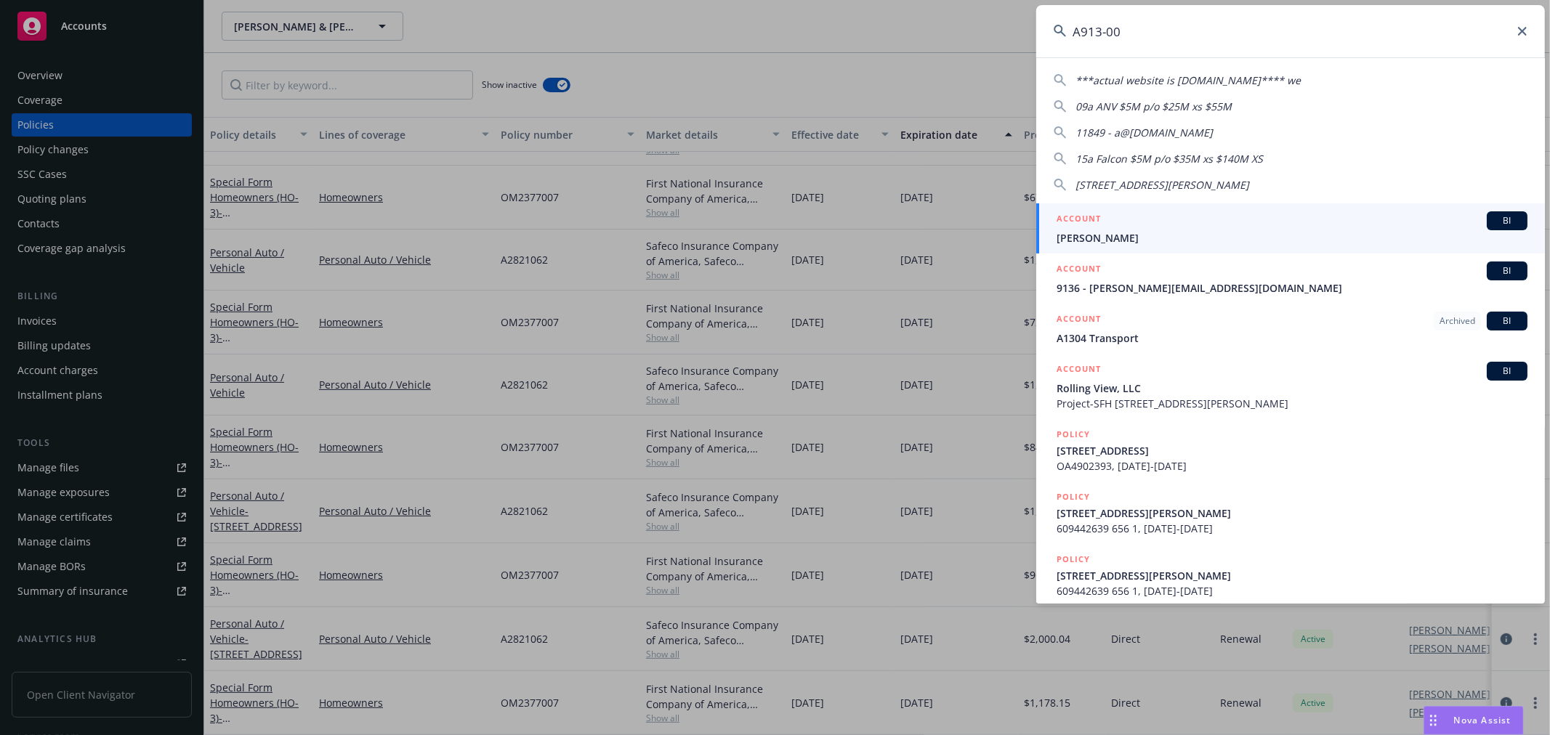
type input "A913-000"
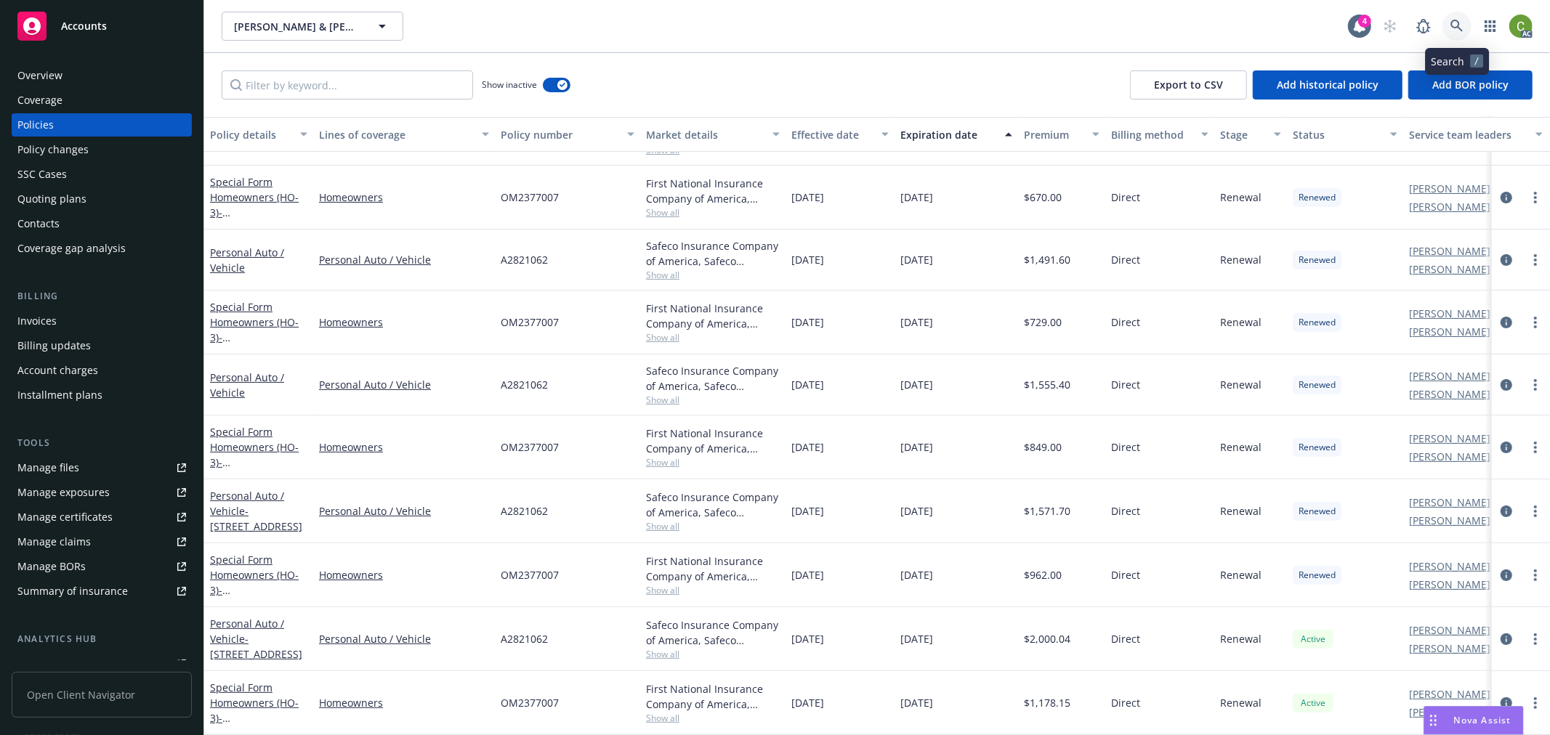
click at [1463, 20] on link at bounding box center [1456, 26] width 29 height 29
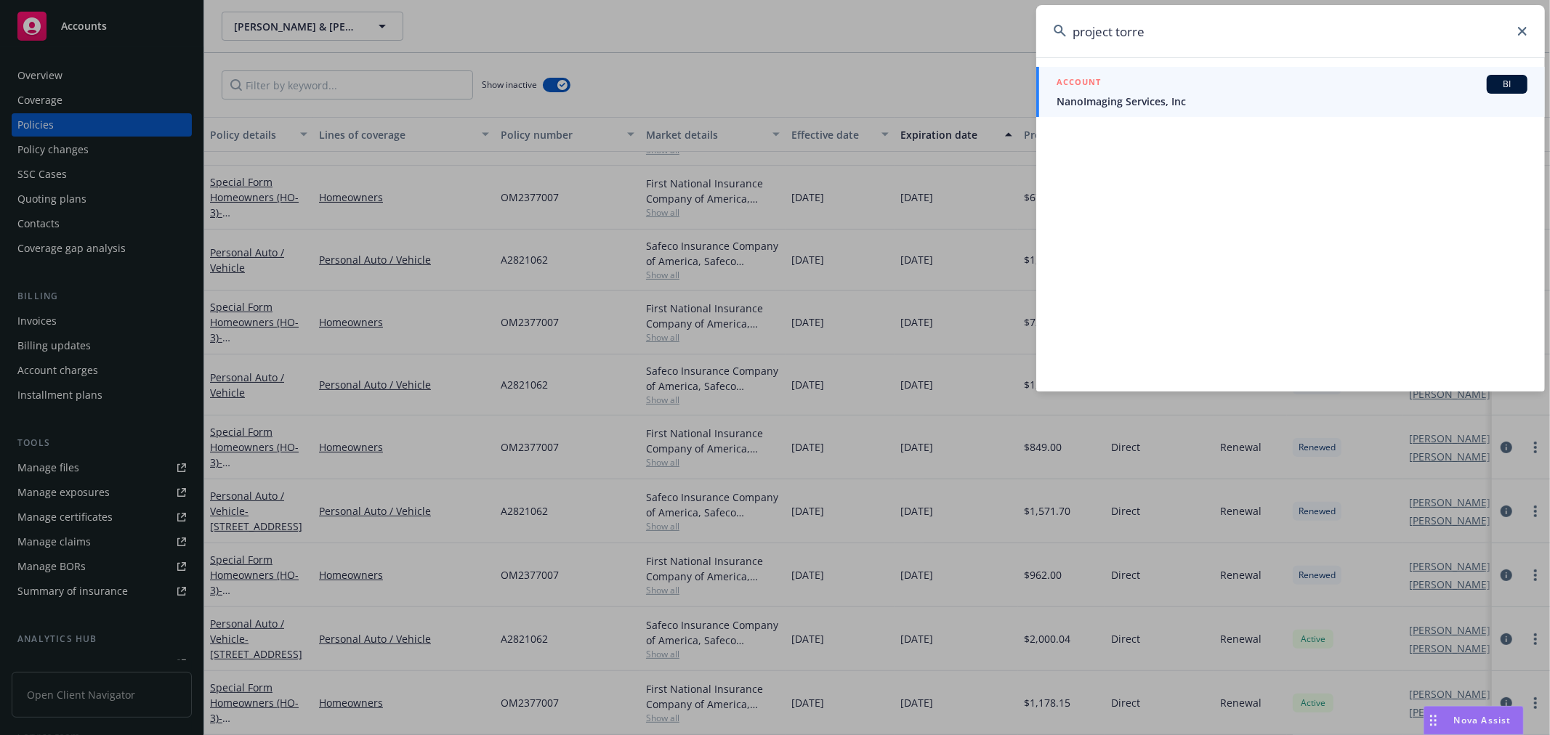
type input "project torre"
click at [1208, 82] on div "ACCOUNT BI" at bounding box center [1292, 84] width 471 height 19
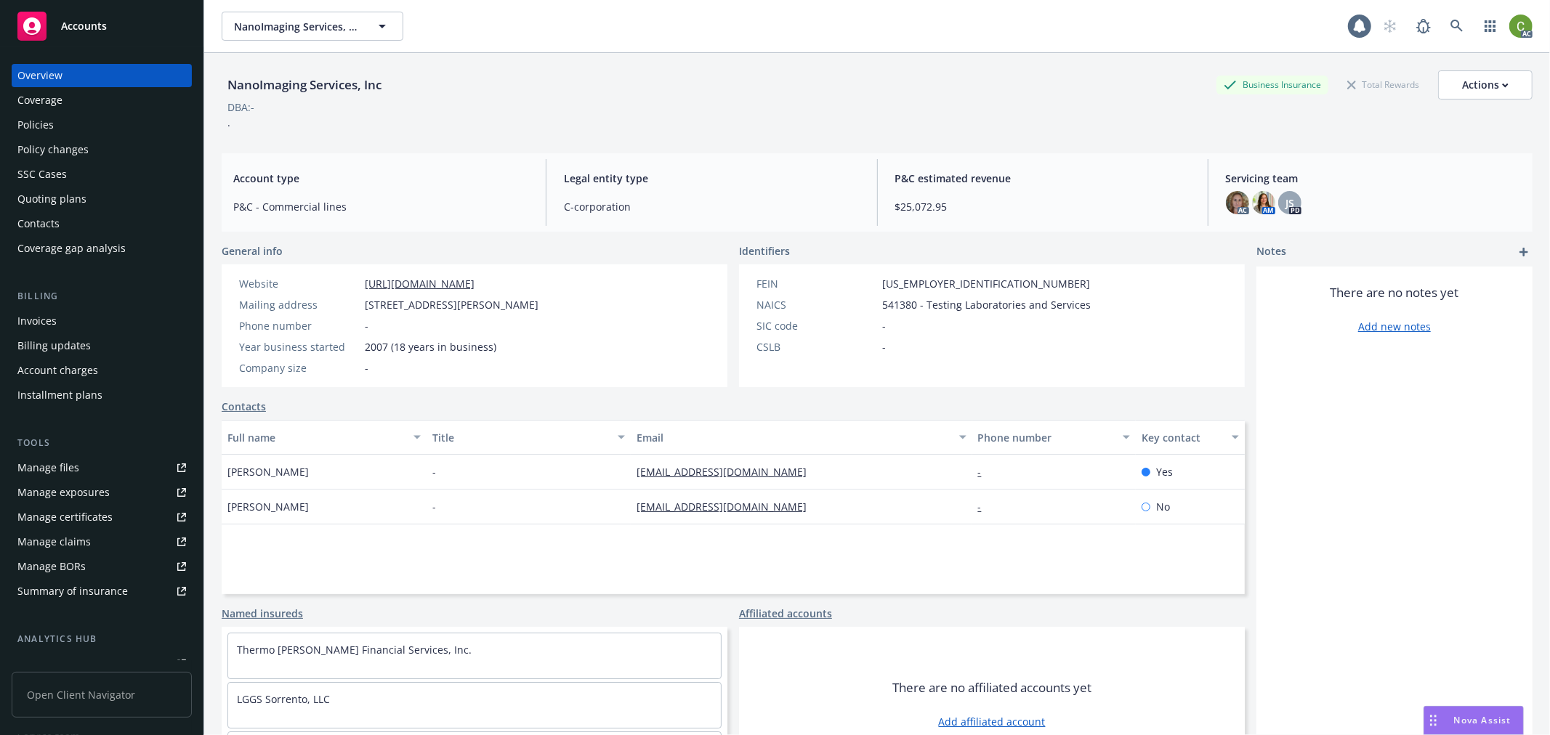
click at [92, 124] on div "Policies" at bounding box center [101, 124] width 169 height 23
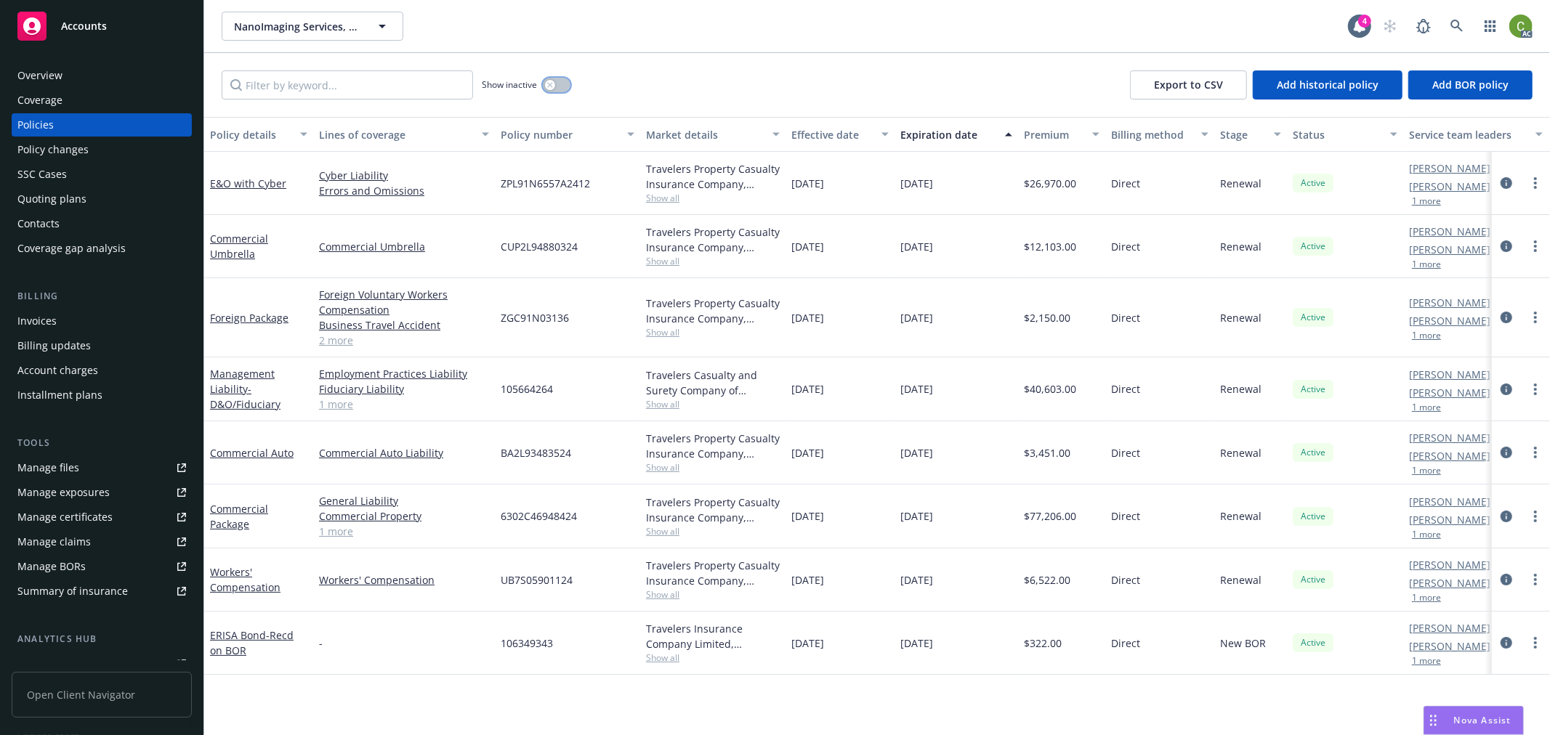
click at [556, 80] on button "button" at bounding box center [557, 85] width 28 height 15
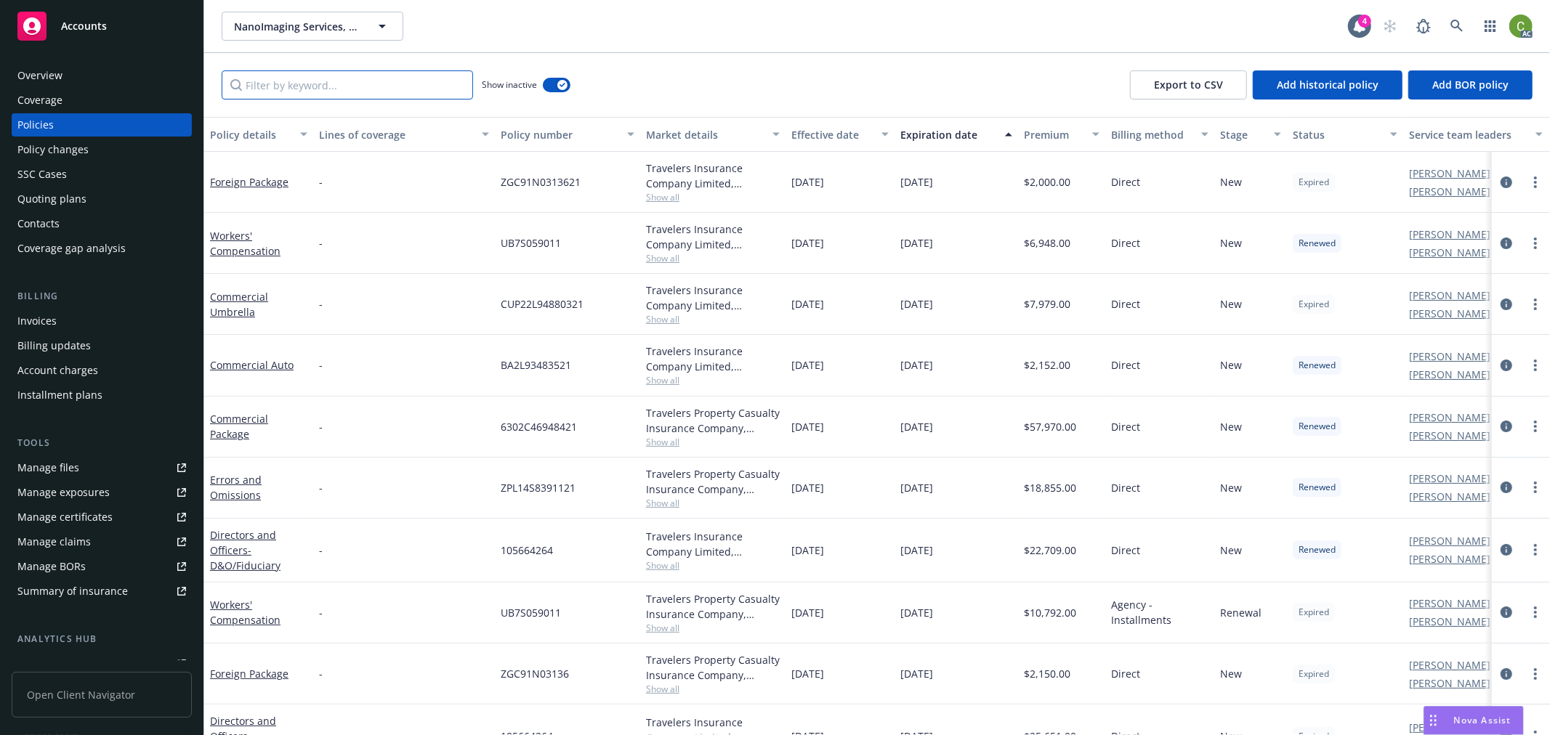
click at [397, 92] on input "Filter by keyword..." at bounding box center [347, 84] width 251 height 29
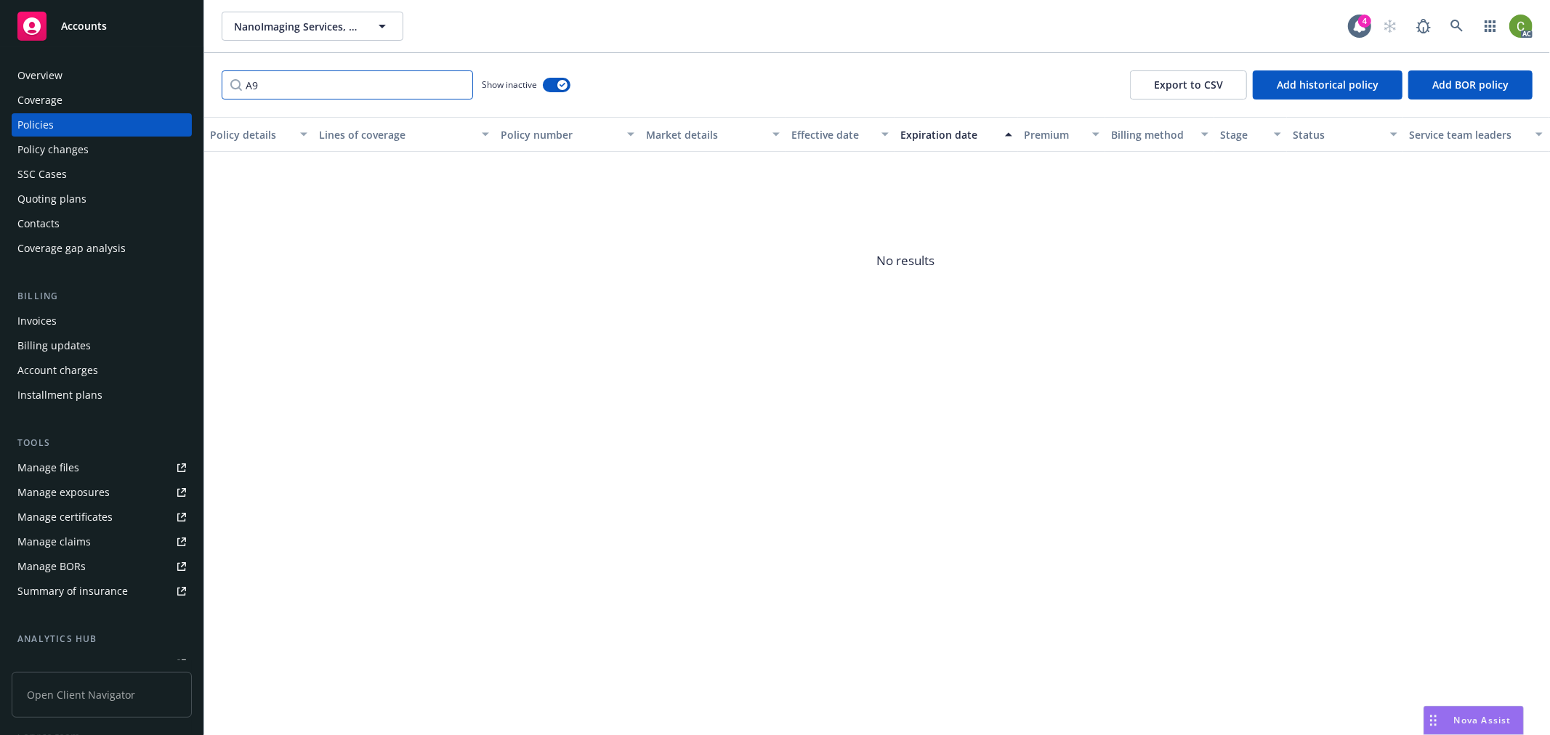
type input "A"
type input "913"
click at [460, 80] on input "913" at bounding box center [347, 84] width 251 height 29
click at [459, 84] on input "913" at bounding box center [347, 84] width 251 height 29
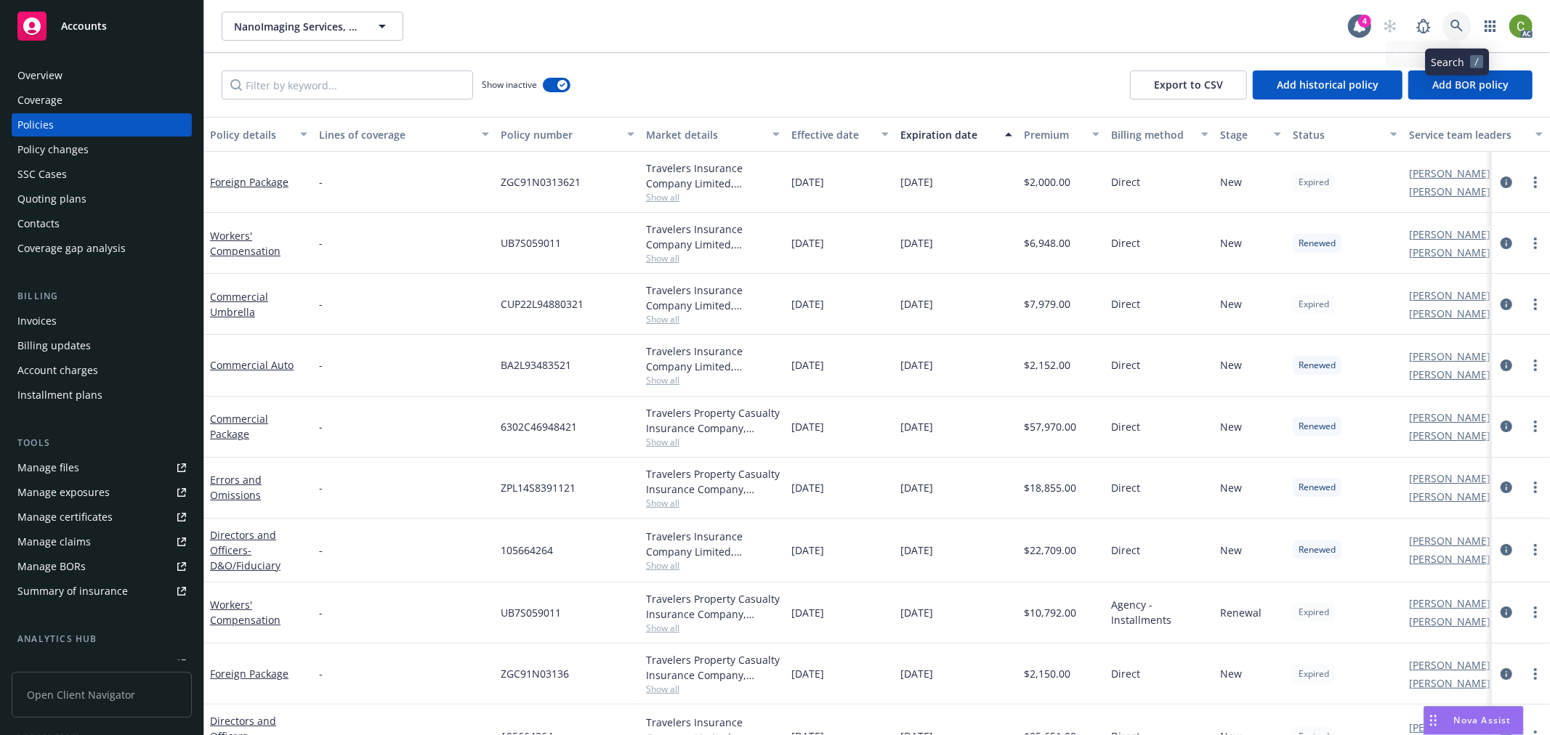
click at [1453, 20] on icon at bounding box center [1456, 26] width 13 height 13
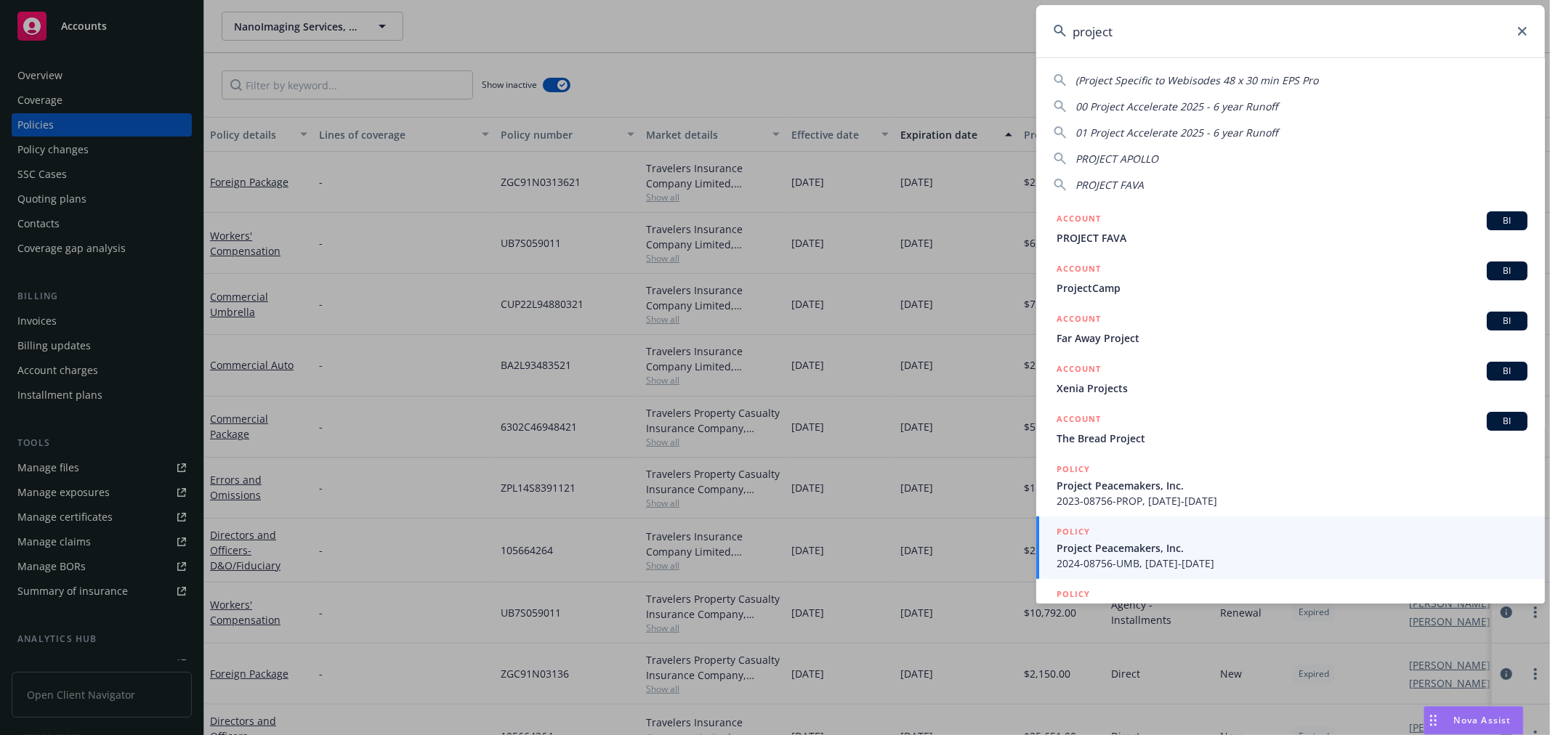
drag, startPoint x: 1106, startPoint y: 33, endPoint x: 558, endPoint y: 34, distance: 547.9
click at [572, 25] on div "project (Project Specific to Webisodes 48 x 30 min EPS Pro 00 Project Accelerat…" at bounding box center [775, 367] width 1550 height 735
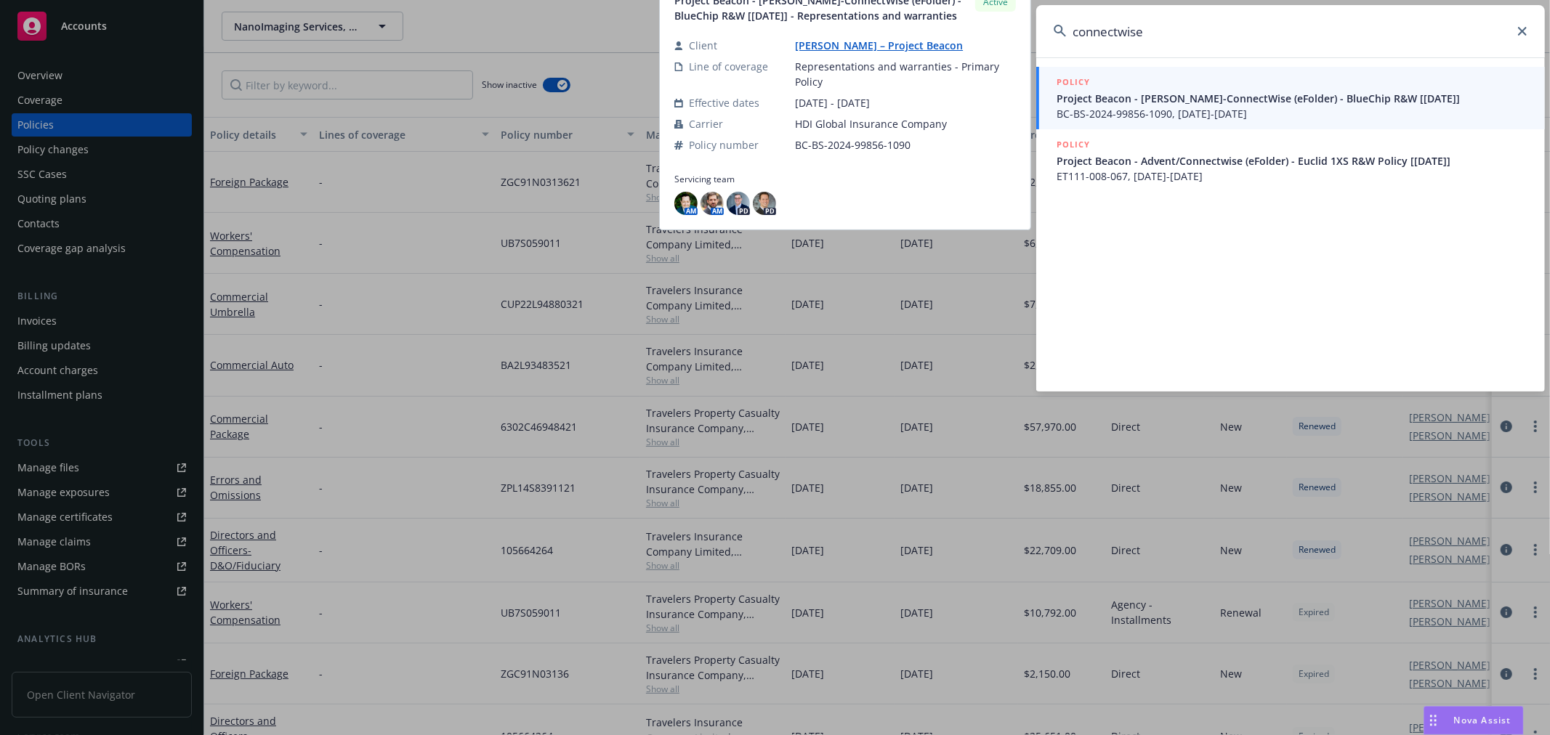
type input "connectwise"
click at [1135, 102] on span "Project Beacon - [PERSON_NAME]-ConnectWise (eFolder) - BlueChip R&W [[DATE]]" at bounding box center [1292, 98] width 471 height 15
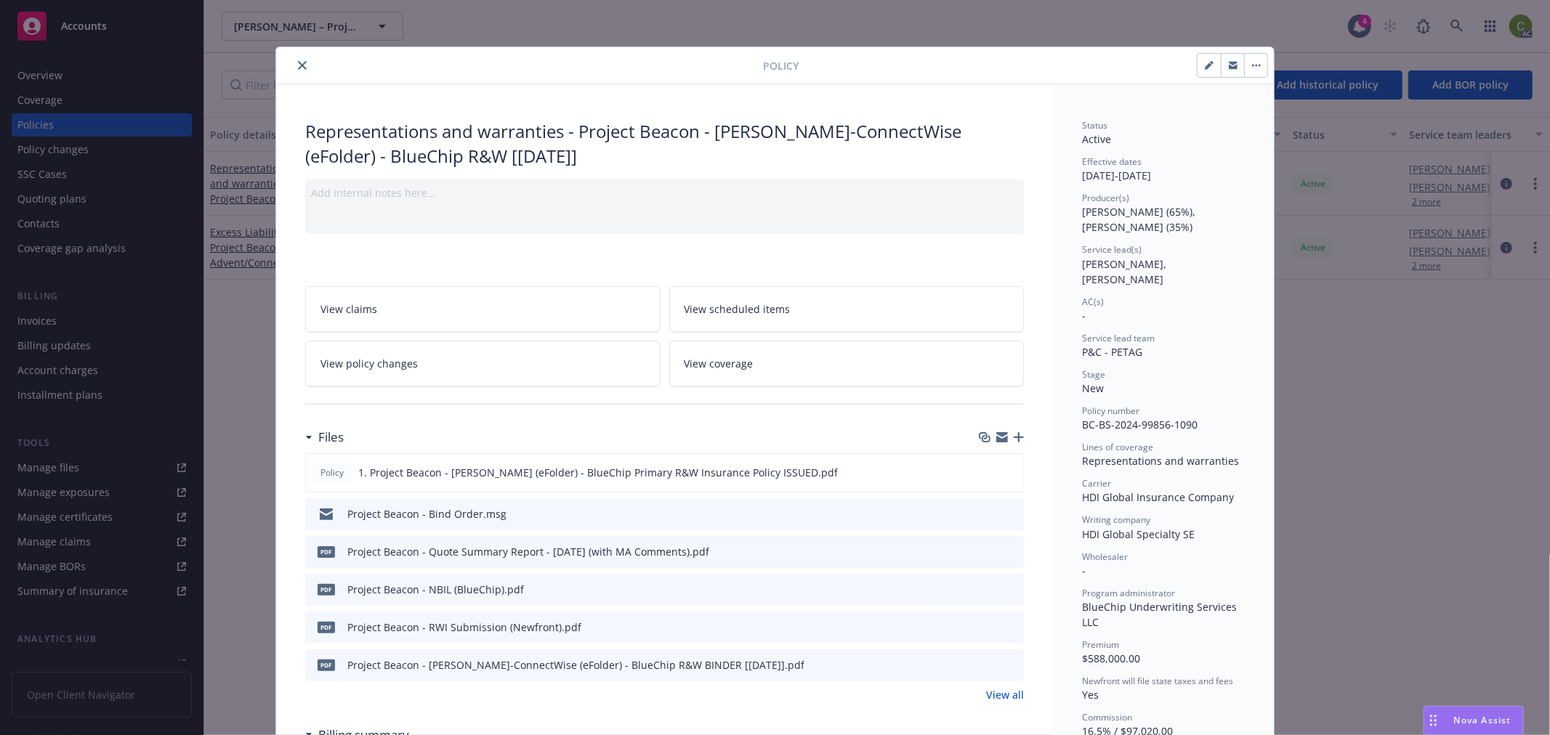
click at [288, 59] on div at bounding box center [522, 65] width 481 height 17
click at [296, 57] on button "close" at bounding box center [302, 65] width 17 height 17
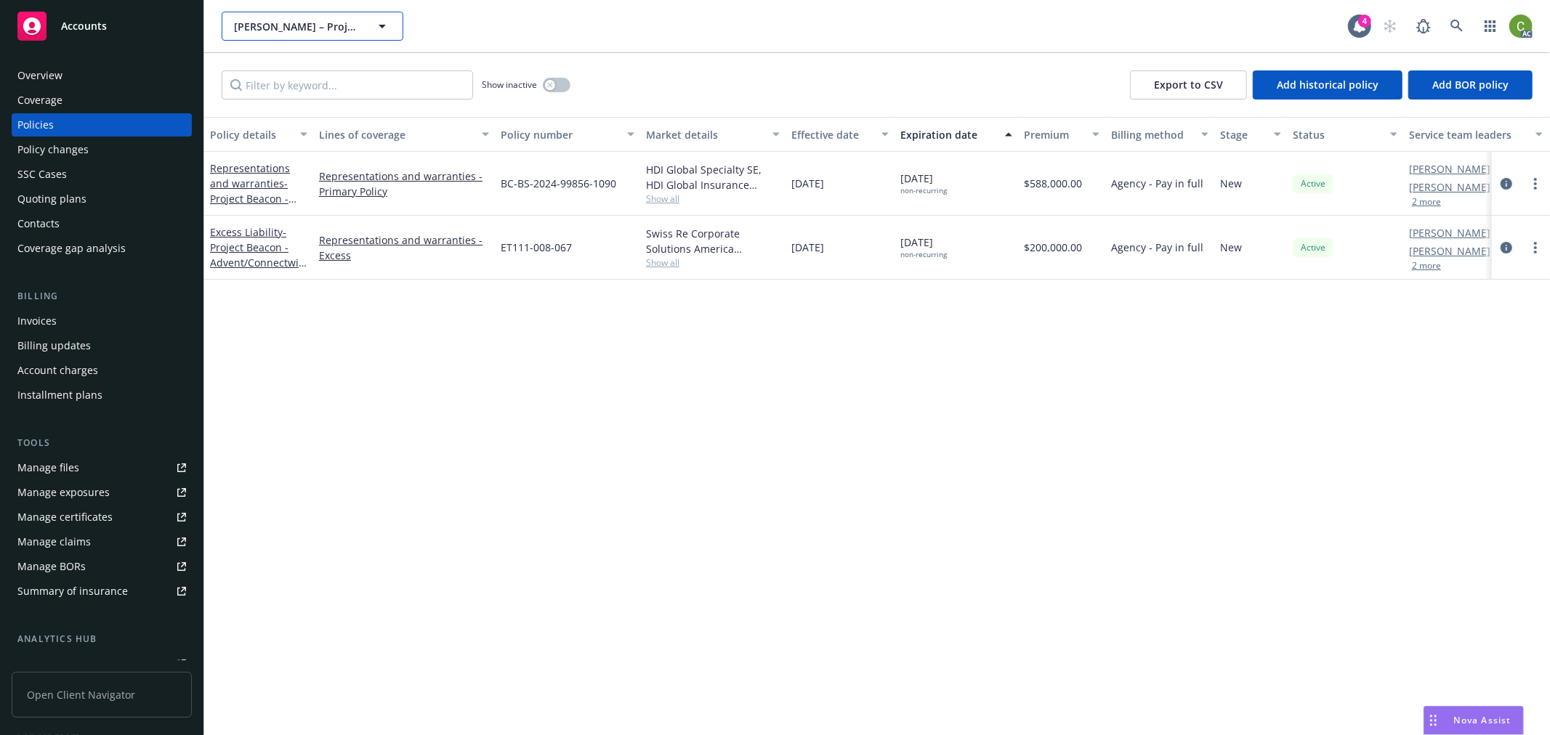
click at [386, 23] on icon "button" at bounding box center [381, 25] width 17 height 17
click at [630, 31] on div "No results" at bounding box center [785, 26] width 1126 height 29
click at [1455, 23] on icon at bounding box center [1456, 26] width 13 height 13
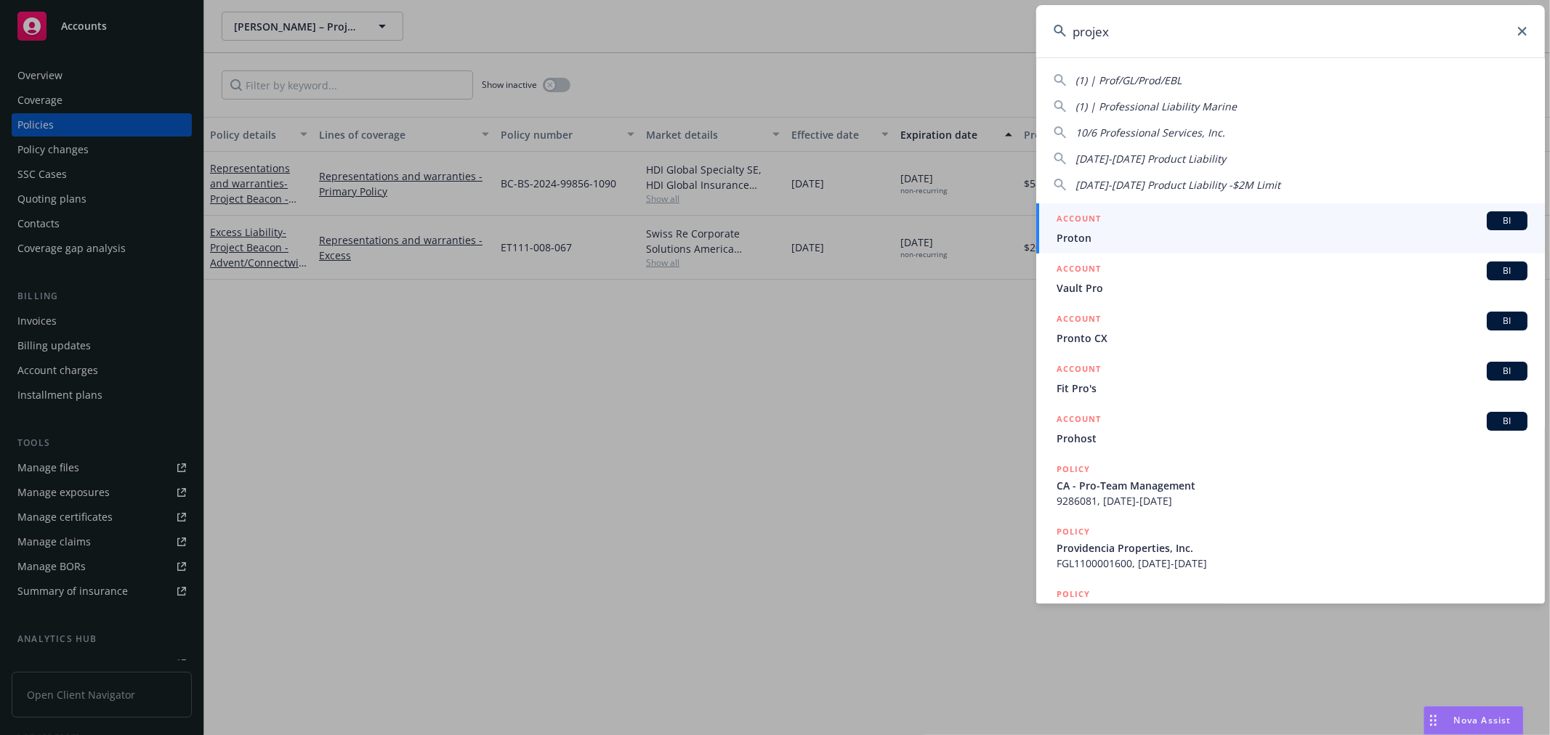
type input "projext"
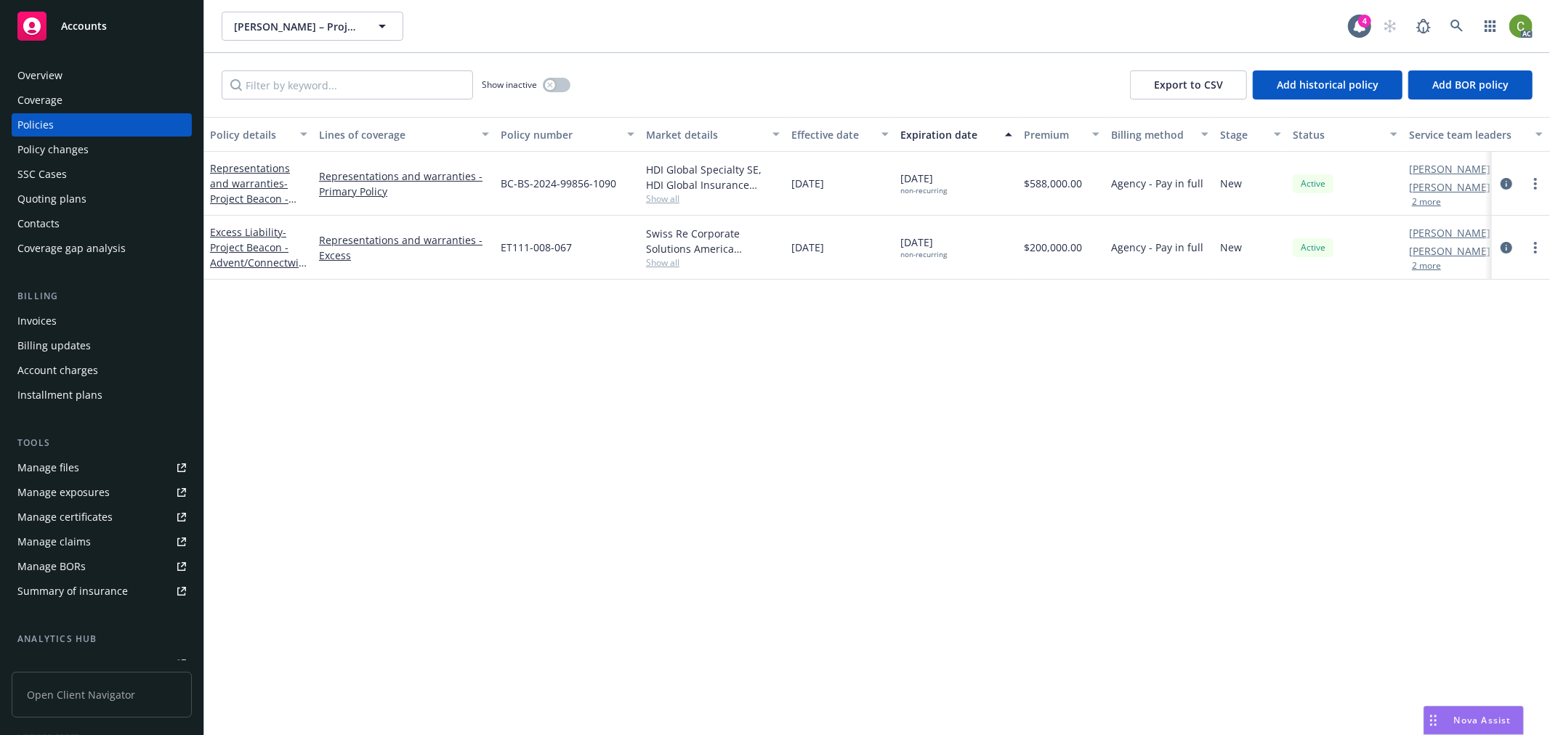
click at [47, 73] on div "Overview" at bounding box center [39, 75] width 45 height 23
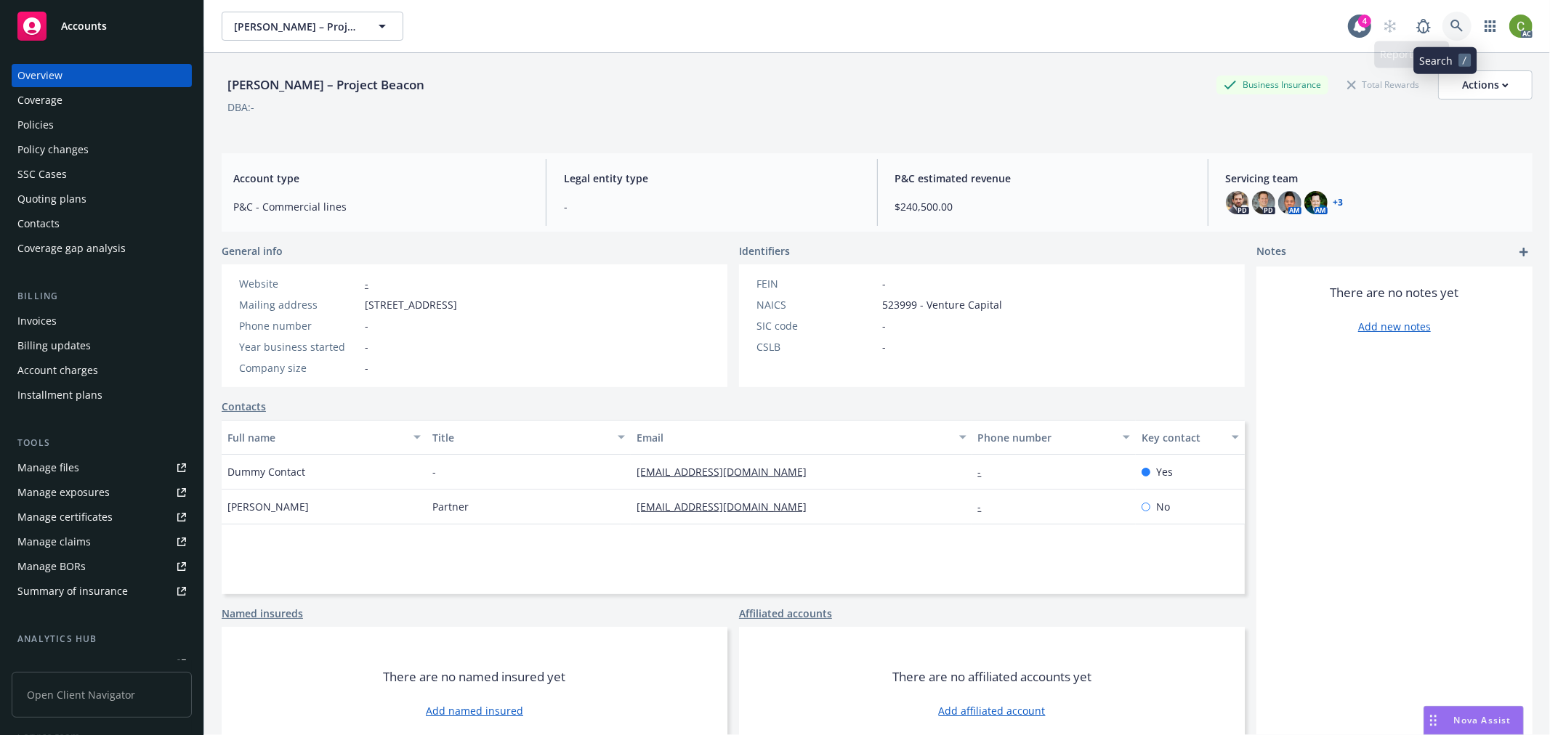
click at [1450, 31] on icon at bounding box center [1456, 26] width 13 height 13
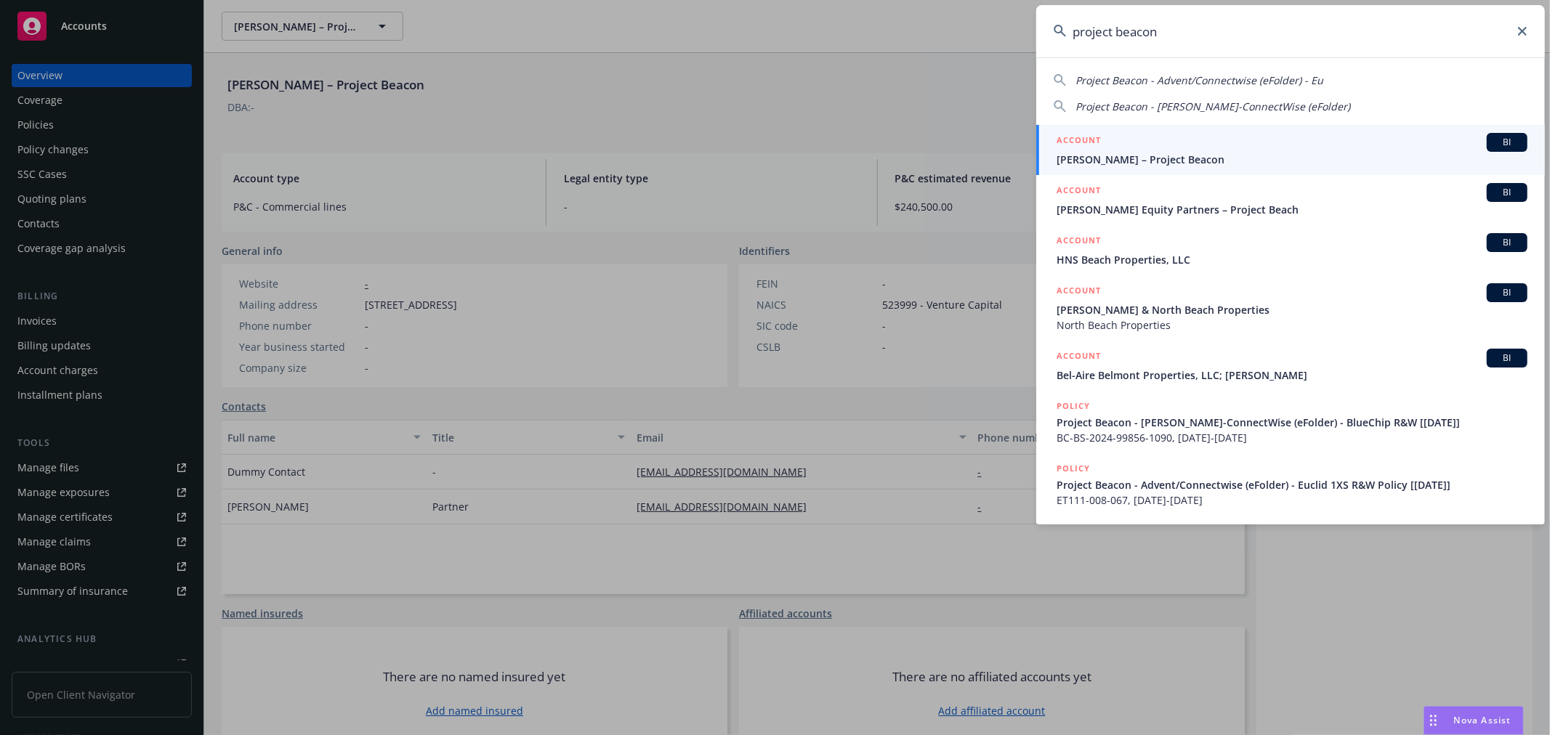
click at [1149, 30] on input "project beacon" at bounding box center [1290, 31] width 509 height 52
click at [1149, 29] on input "project beacon" at bounding box center [1290, 31] width 509 height 52
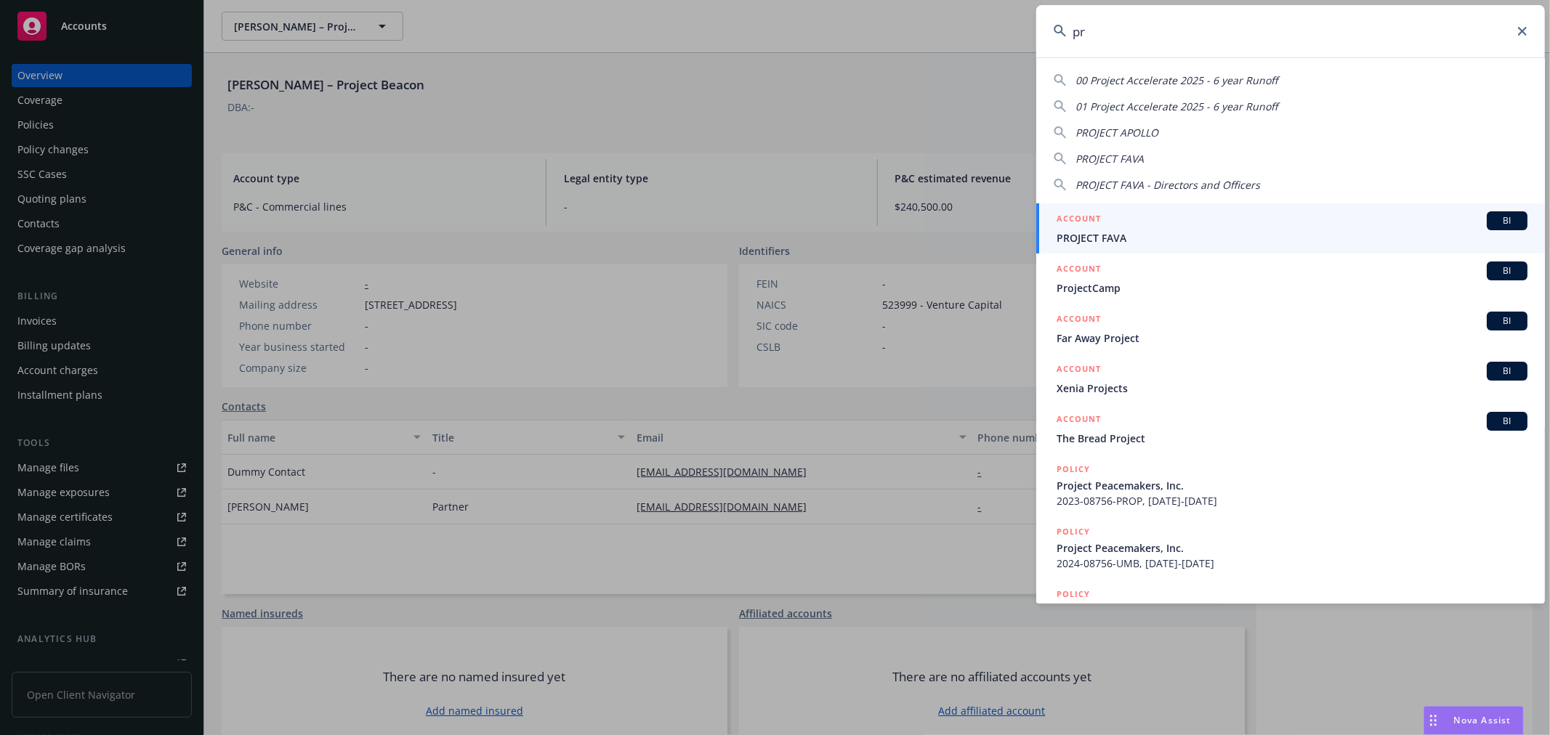
type input "p"
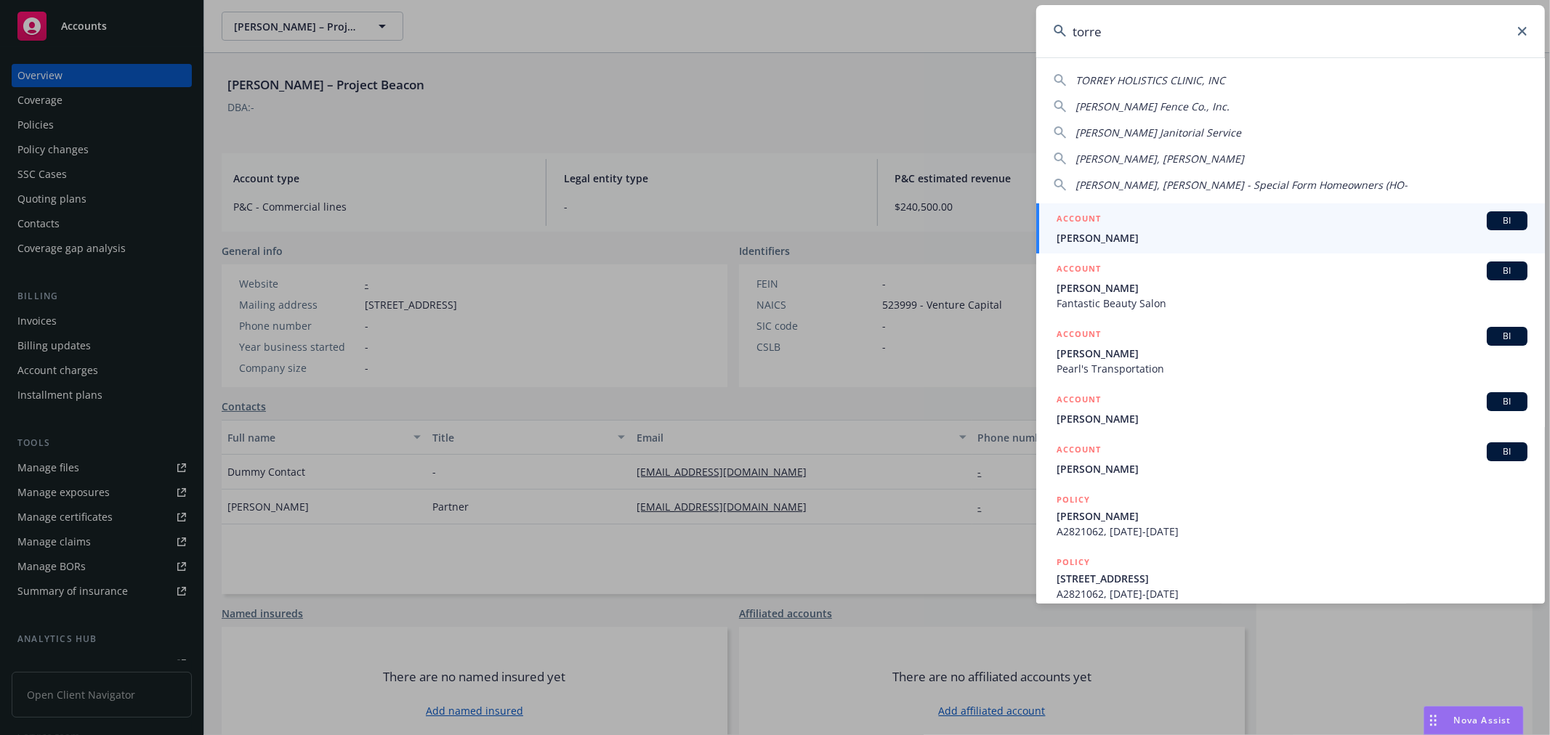
type input "torre"
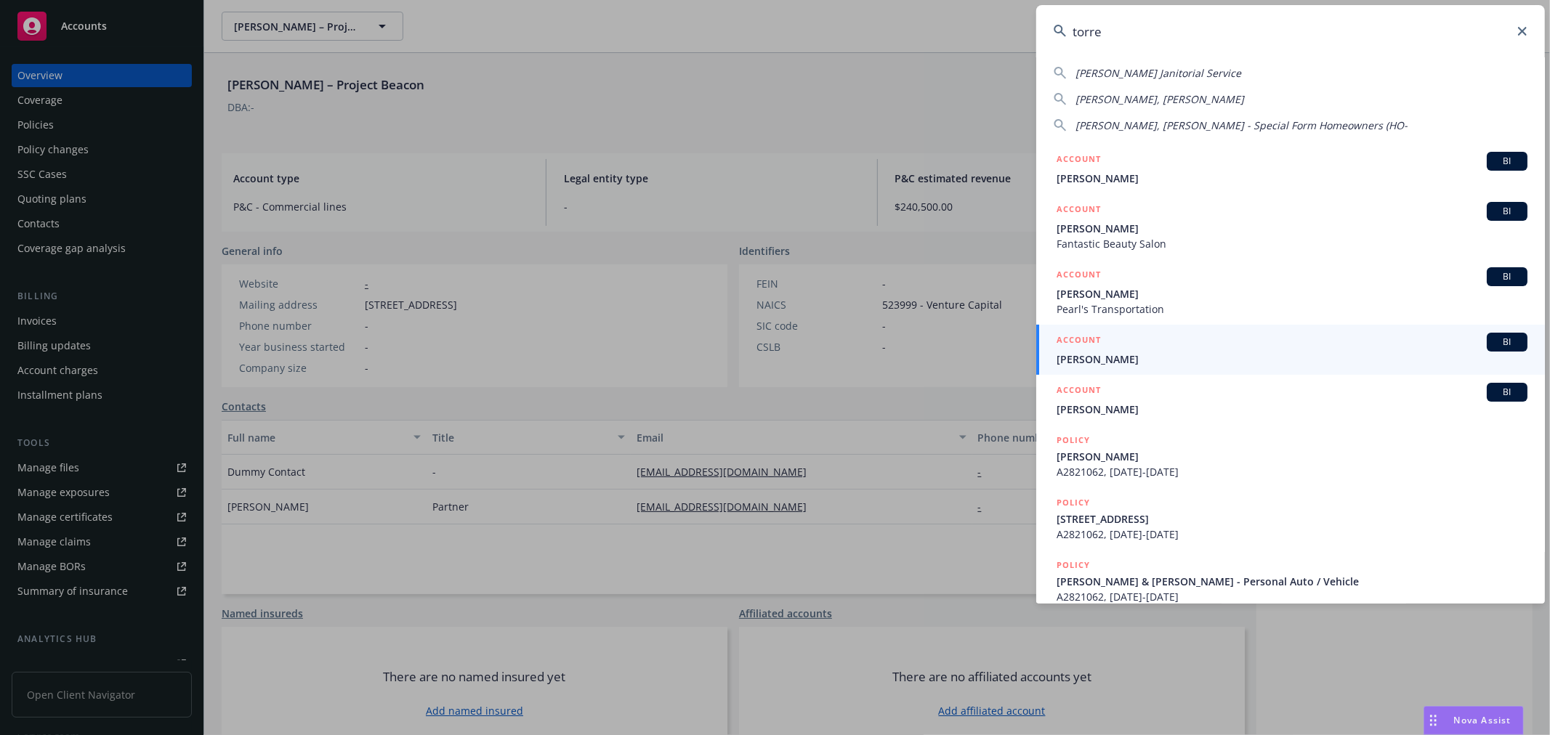
scroll to position [81, 0]
